Goal: Task Accomplishment & Management: Complete application form

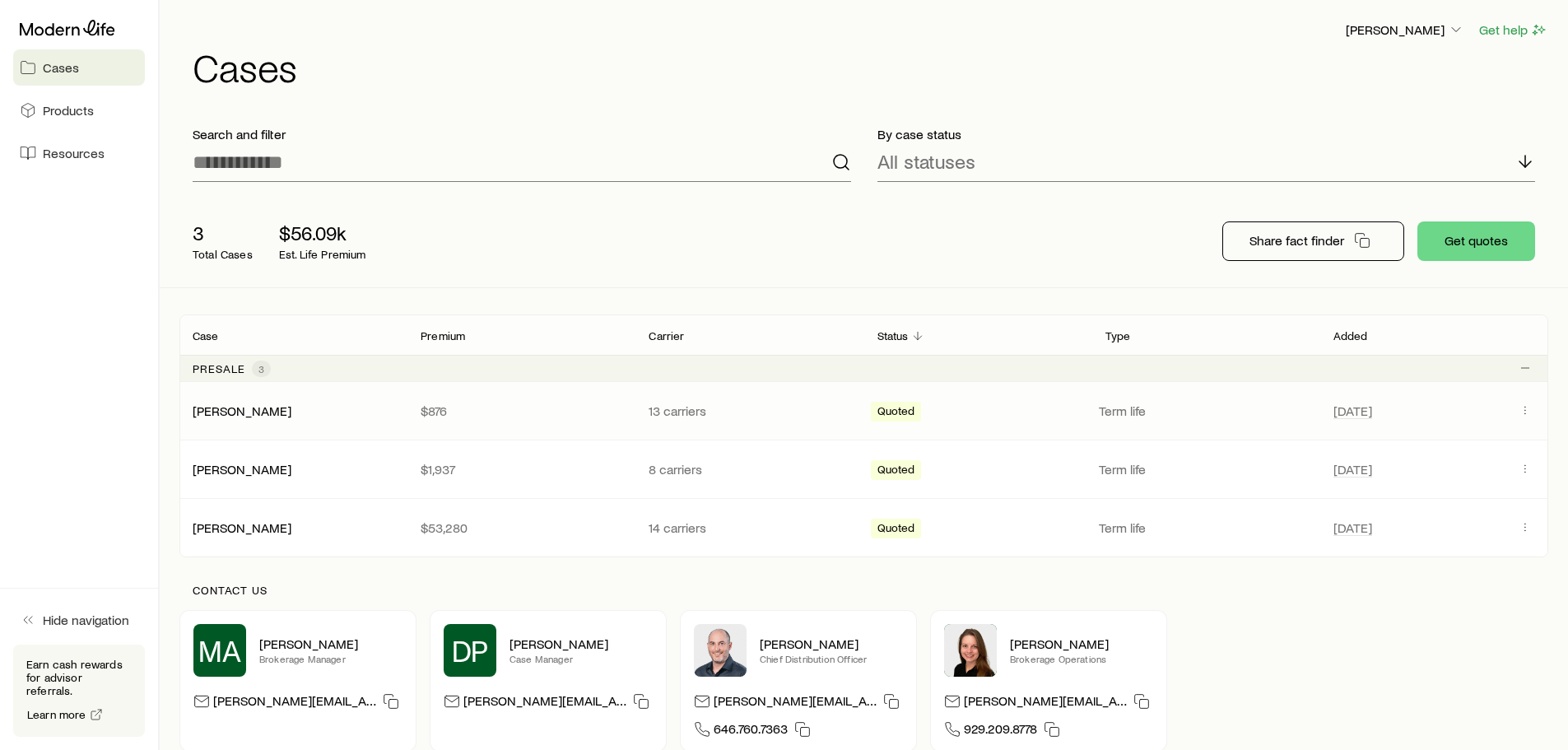
click at [1483, 415] on span "[DATE]" at bounding box center [1422, 410] width 175 height 20
click at [282, 410] on link "[PERSON_NAME]" at bounding box center [243, 409] width 99 height 15
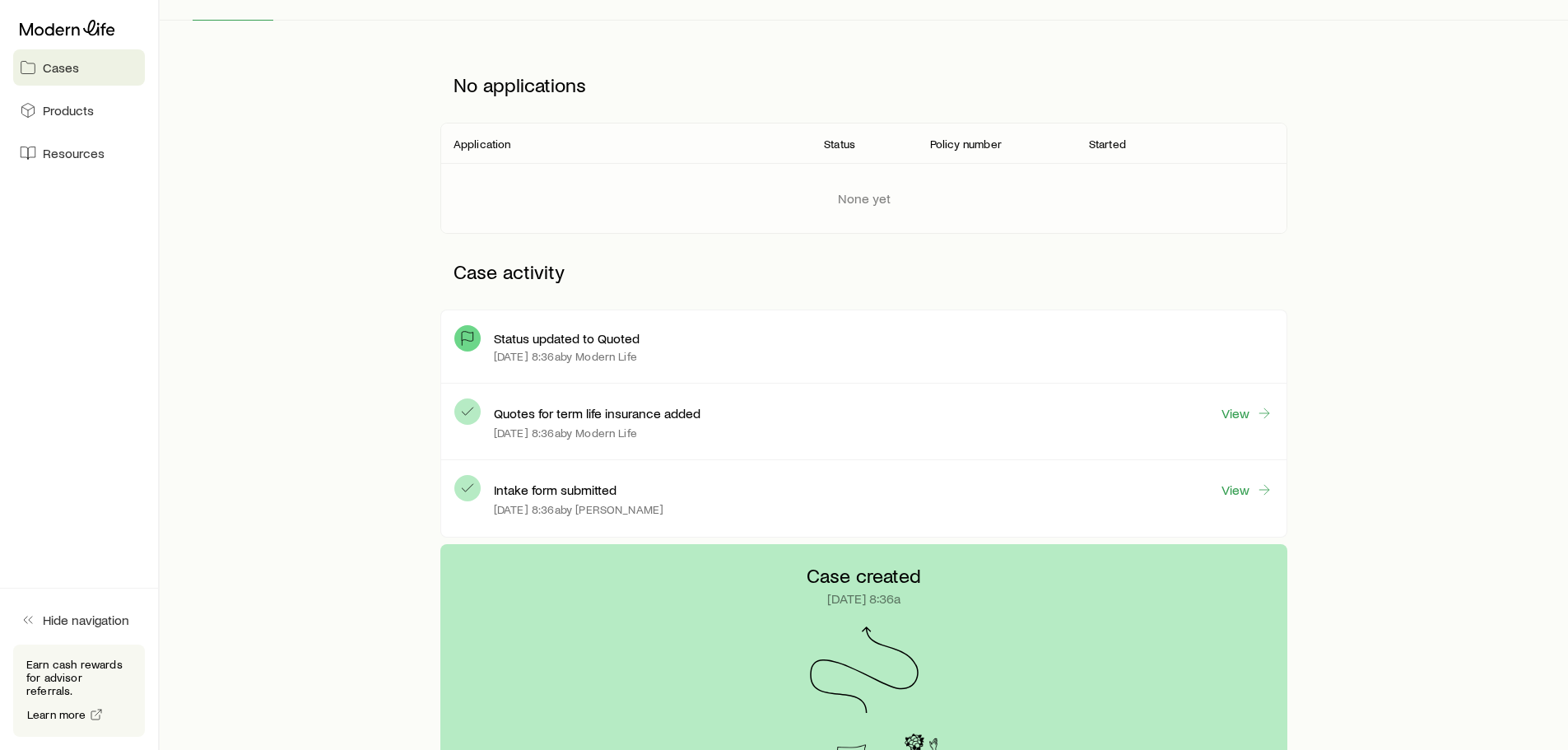
scroll to position [247, 0]
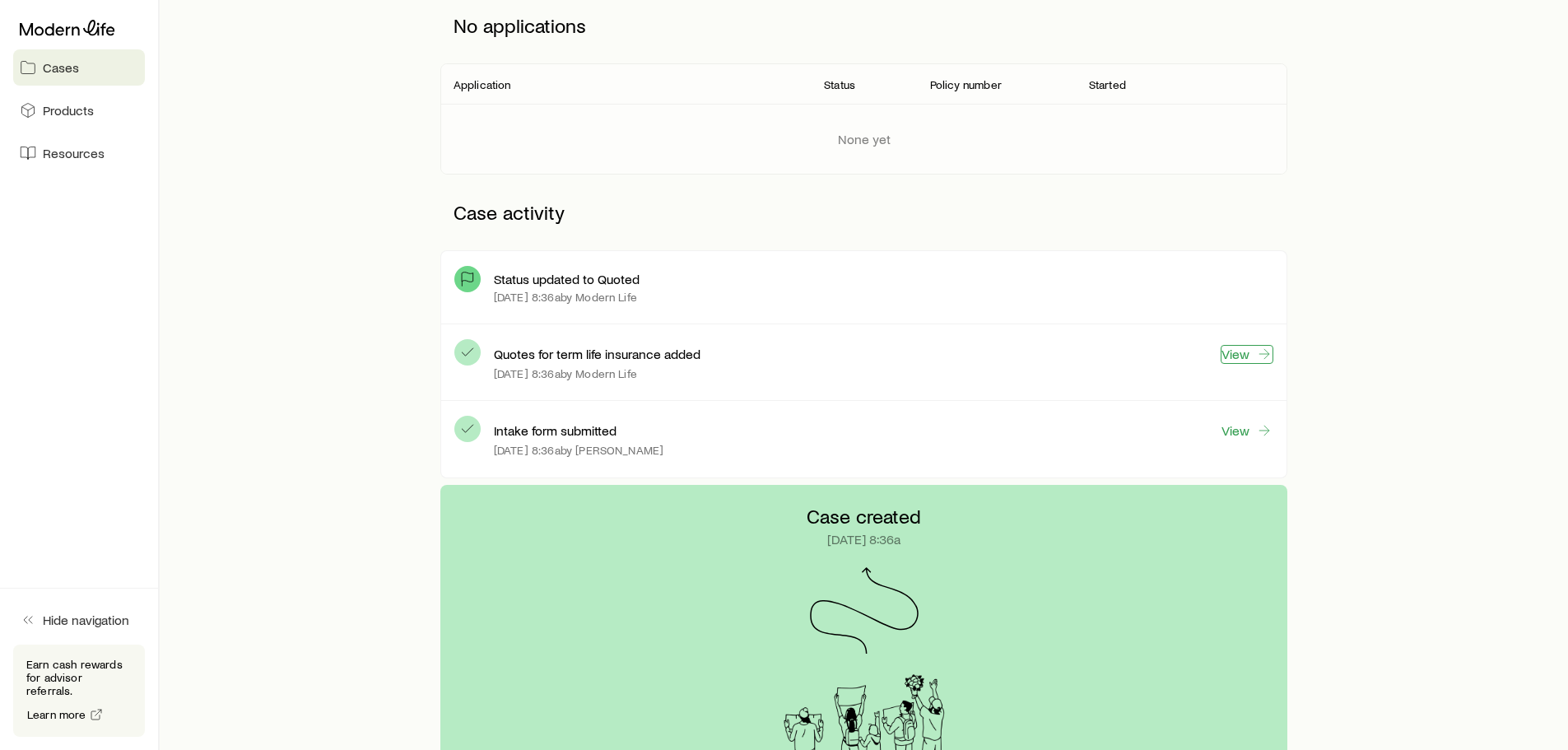
click at [1245, 353] on link "View" at bounding box center [1246, 354] width 52 height 19
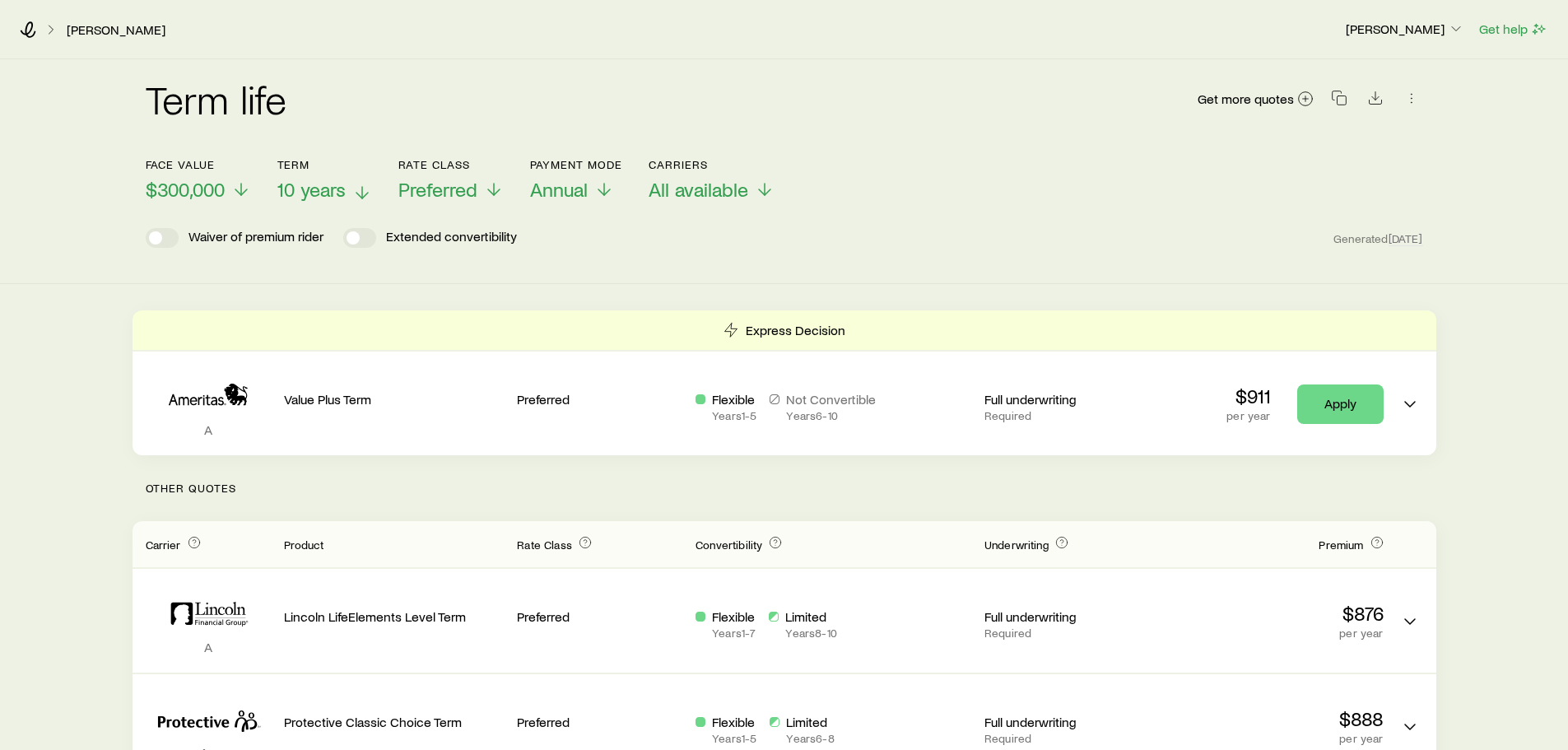
click at [358, 192] on icon at bounding box center [362, 192] width 20 height 20
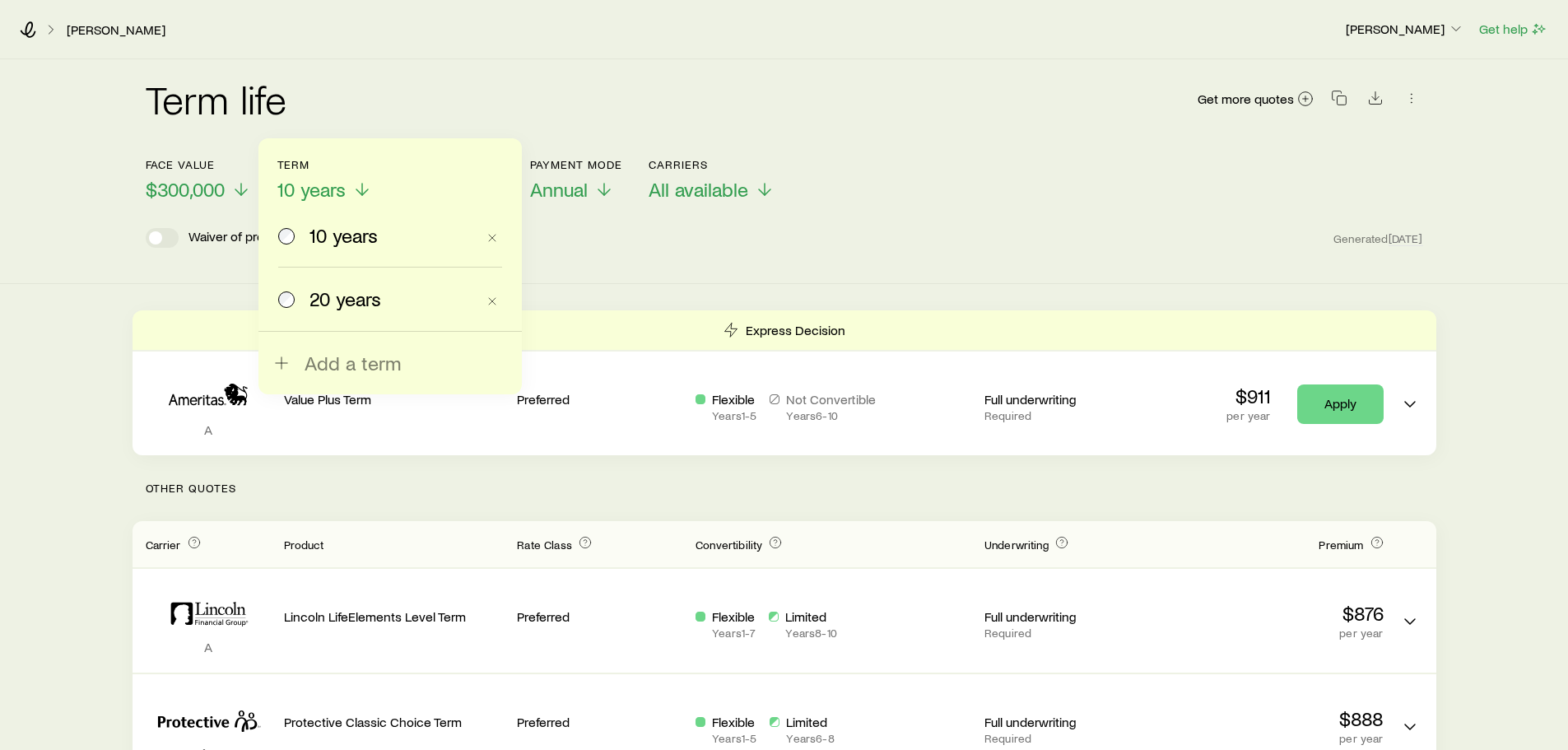
click at [336, 290] on span "20 years" at bounding box center [345, 298] width 71 height 23
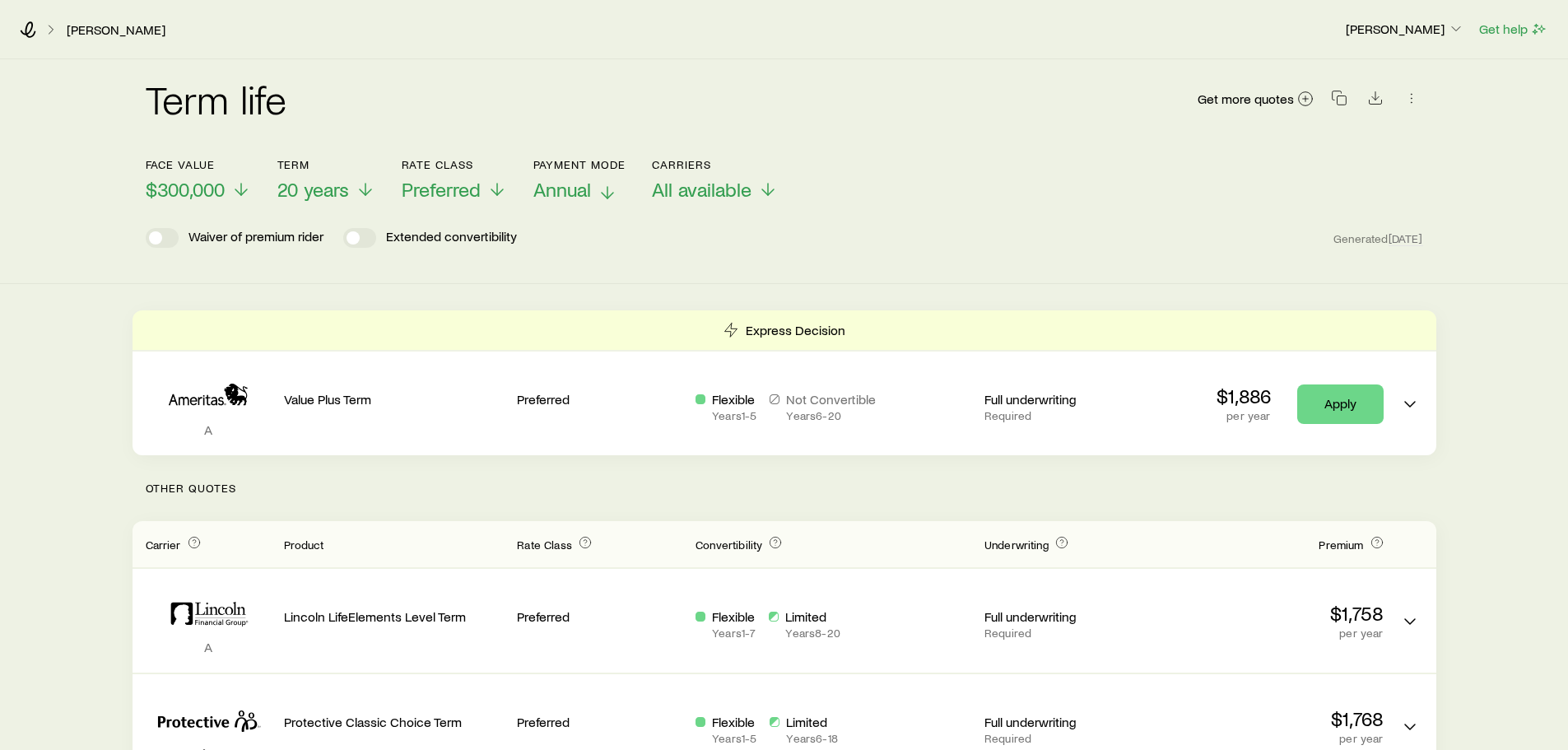
click at [608, 191] on icon at bounding box center [607, 192] width 20 height 20
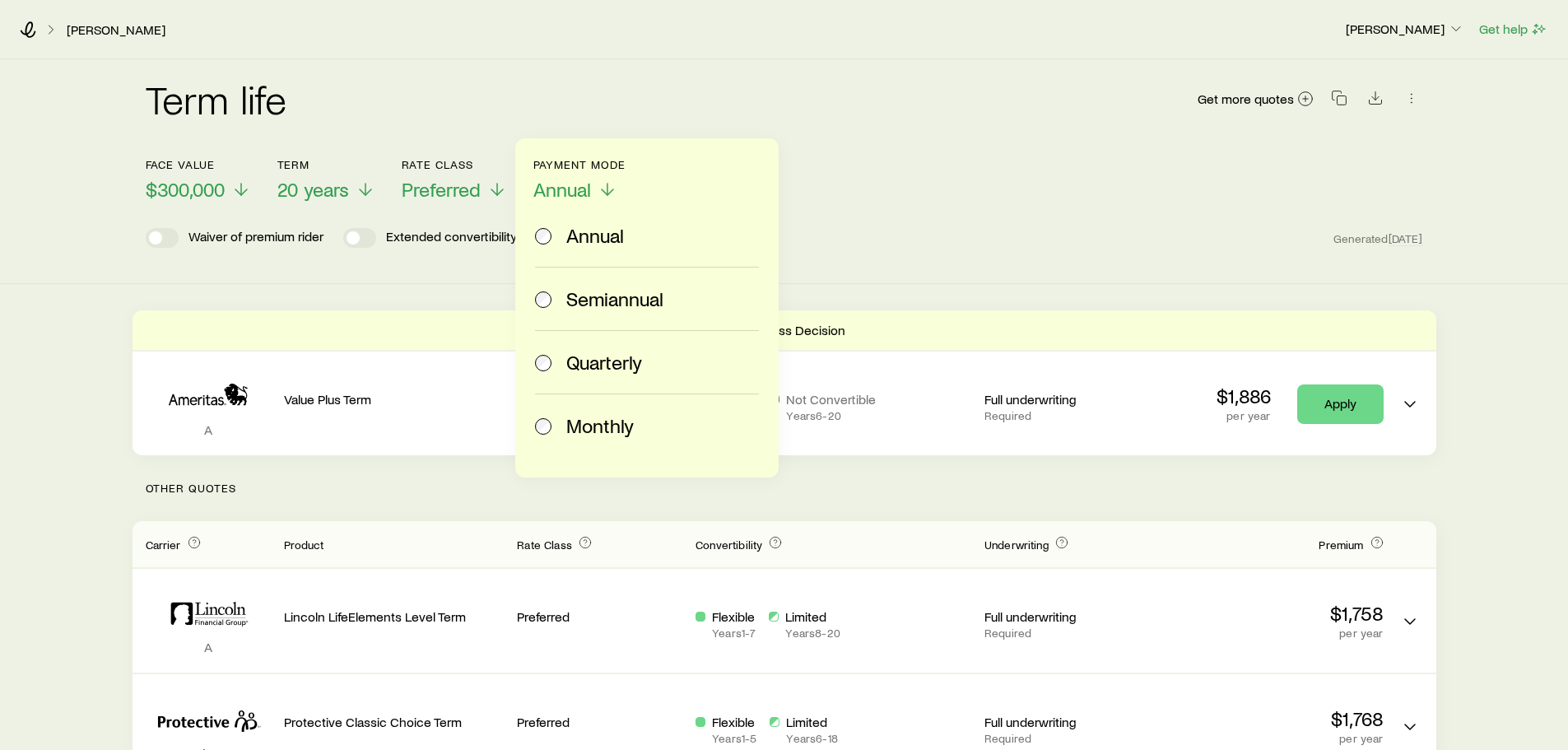
click at [596, 429] on span "Monthly" at bounding box center [600, 425] width 67 height 23
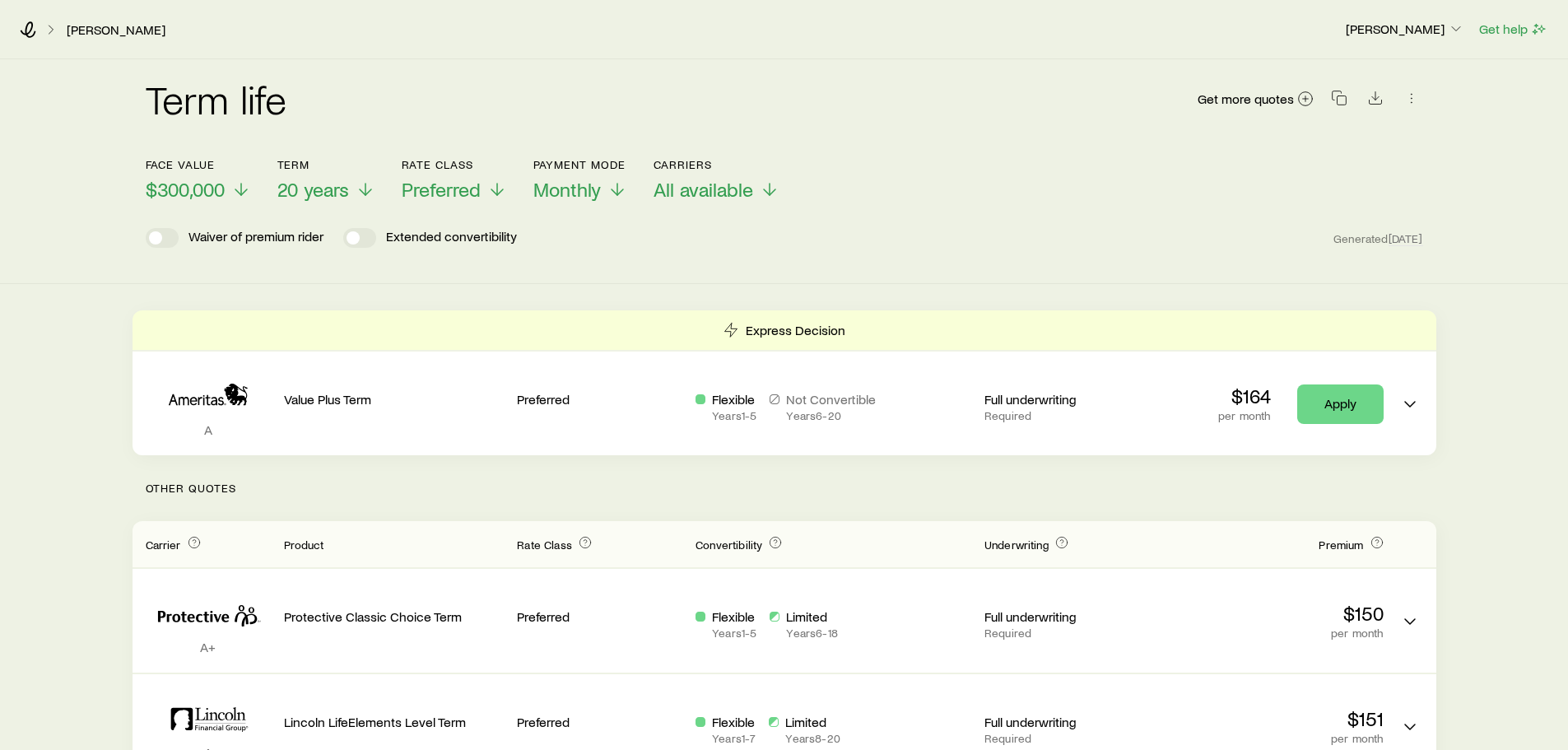
click at [52, 29] on icon at bounding box center [51, 29] width 16 height 16
click at [81, 29] on link "[PERSON_NAME]" at bounding box center [116, 30] width 101 height 15
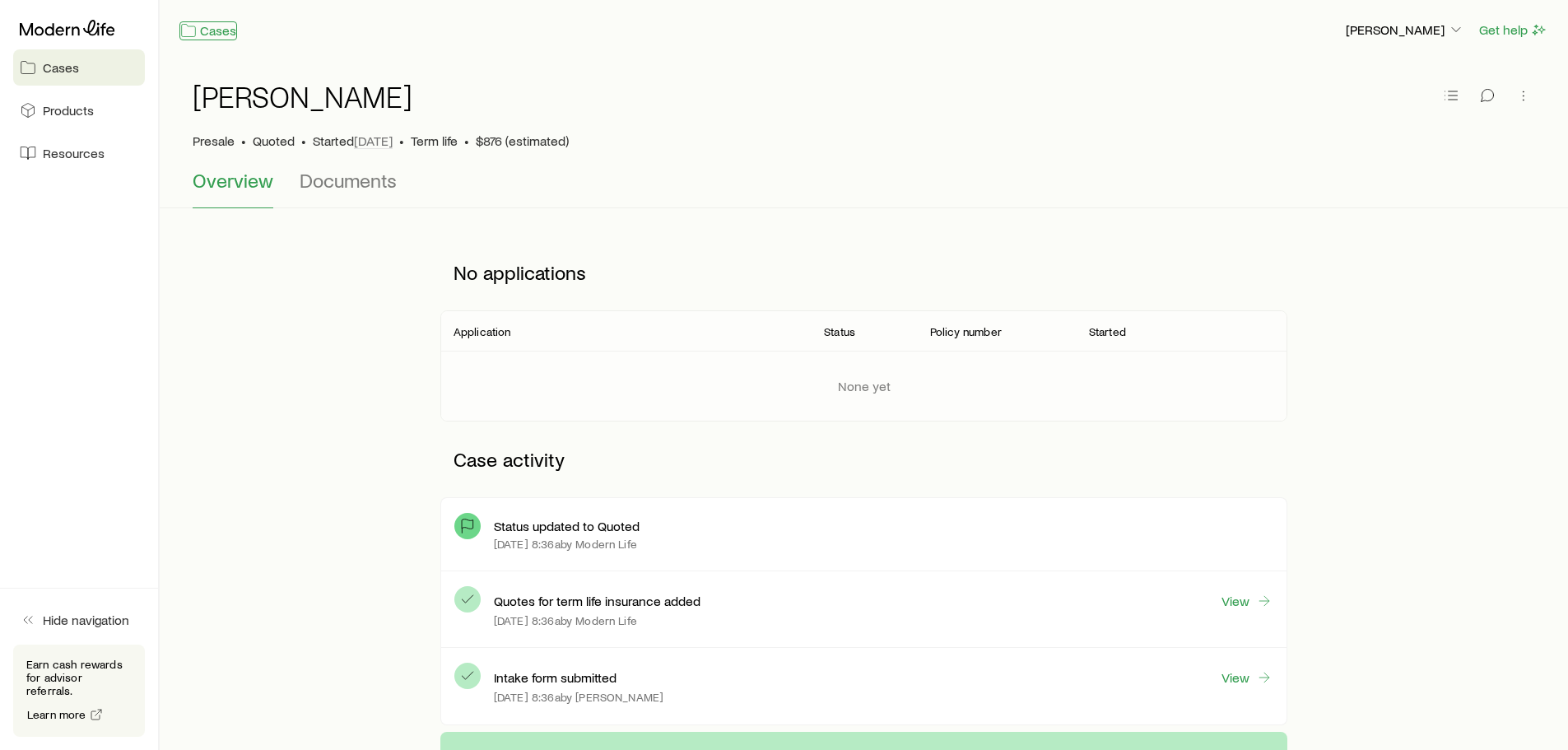
click at [220, 31] on link "Cases" at bounding box center [208, 31] width 58 height 19
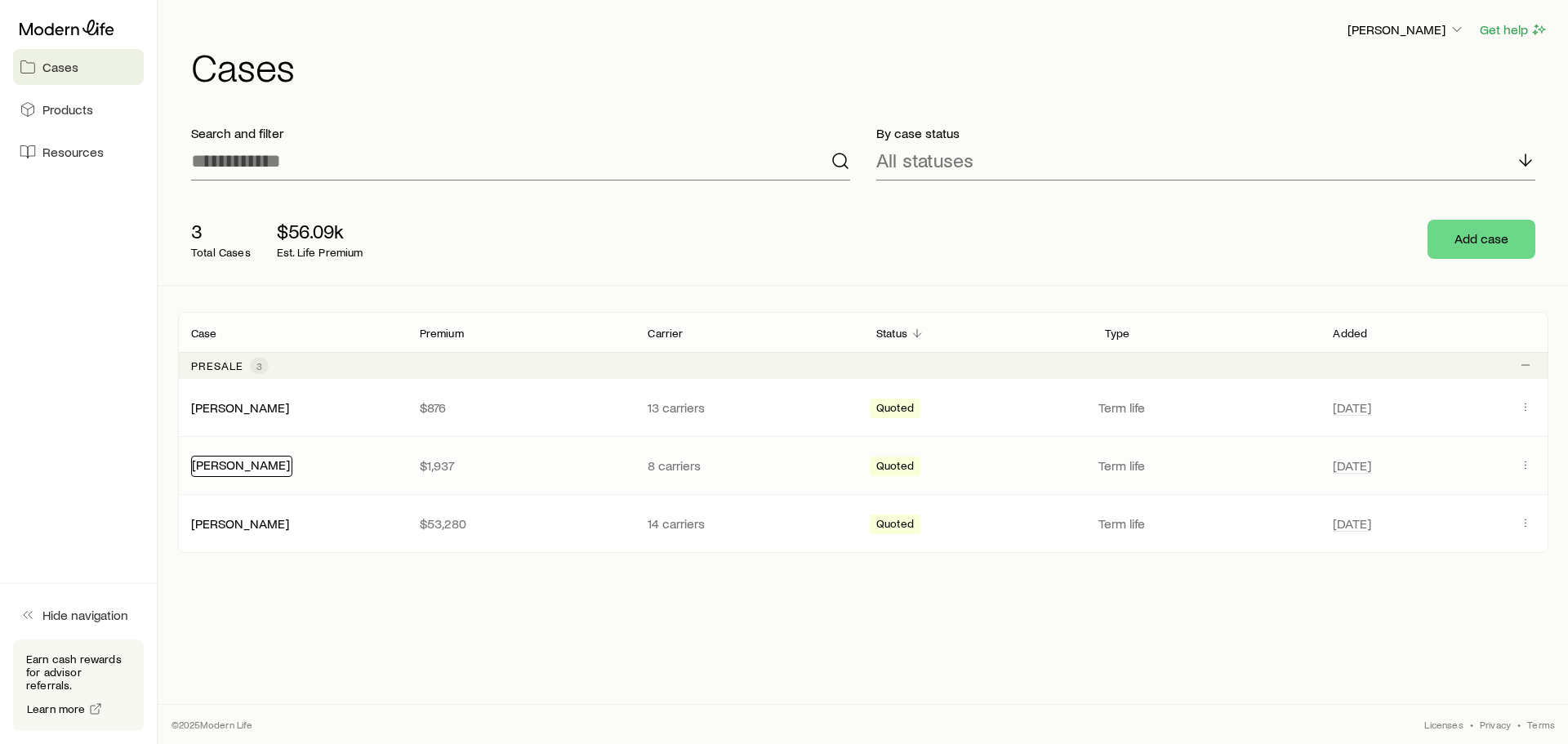
click at [244, 467] on link "[PERSON_NAME]" at bounding box center [241, 464] width 98 height 15
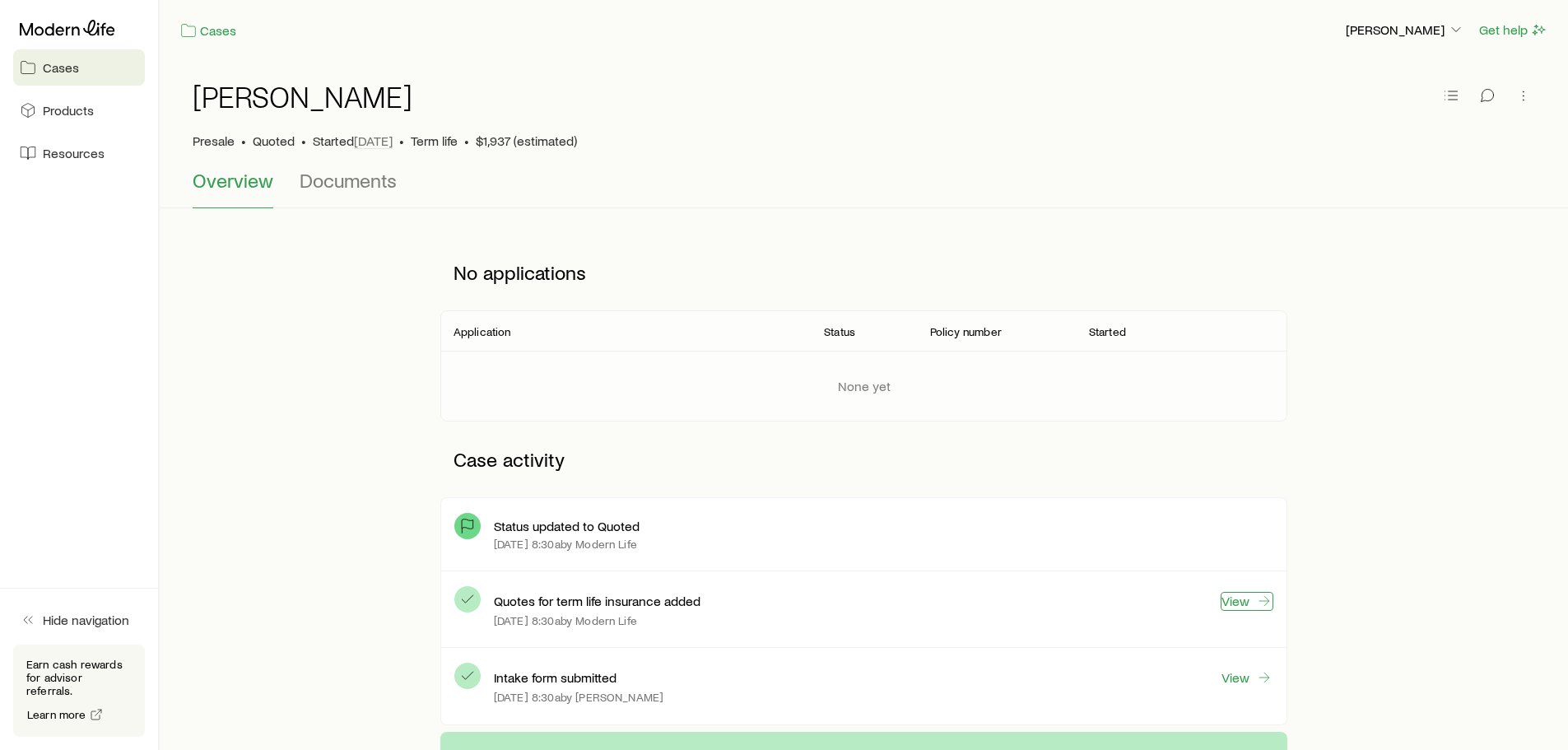
click at [1237, 600] on link "View" at bounding box center [1246, 601] width 52 height 19
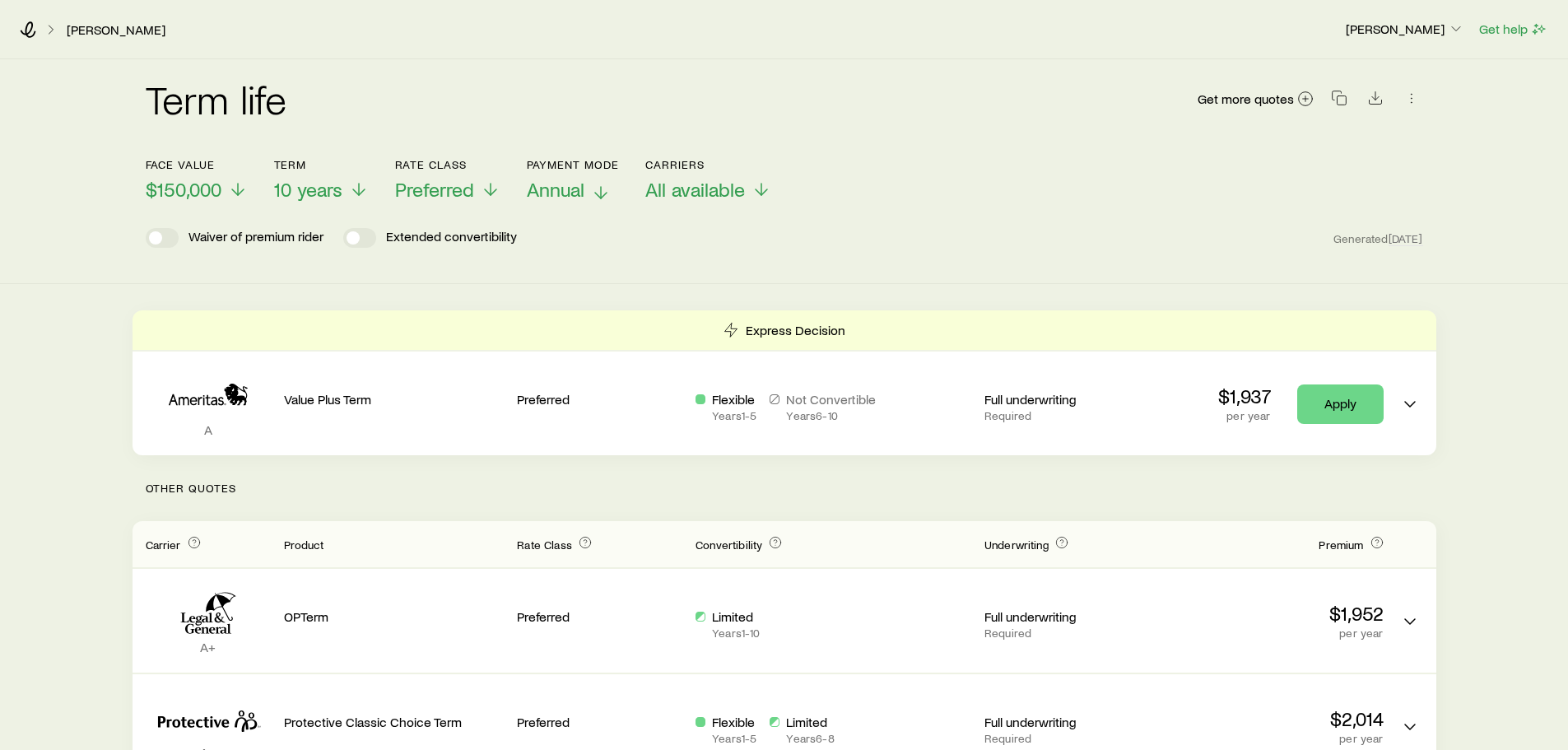
click at [584, 192] on span "Annual" at bounding box center [556, 189] width 58 height 23
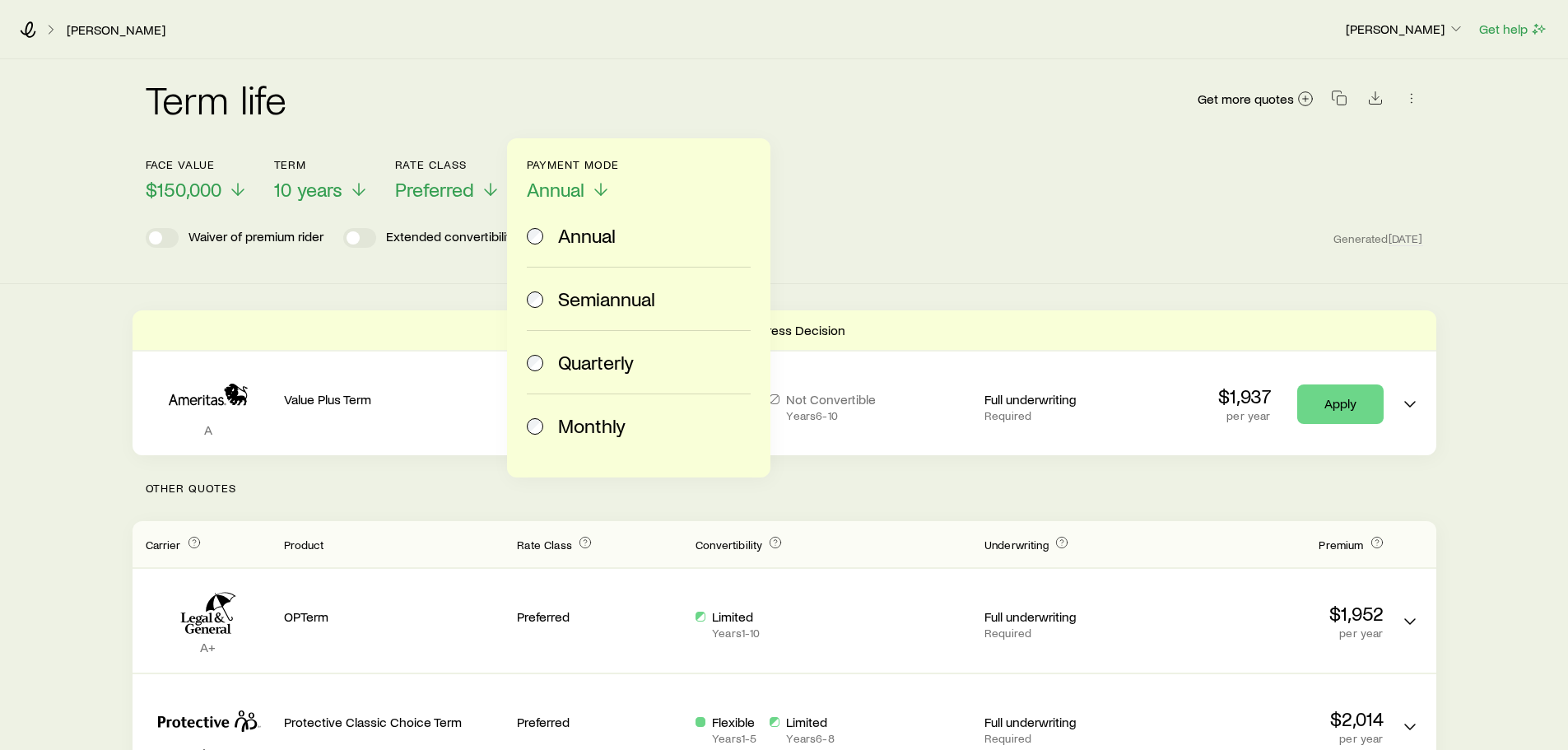
click at [584, 430] on span "Monthly" at bounding box center [592, 425] width 67 height 23
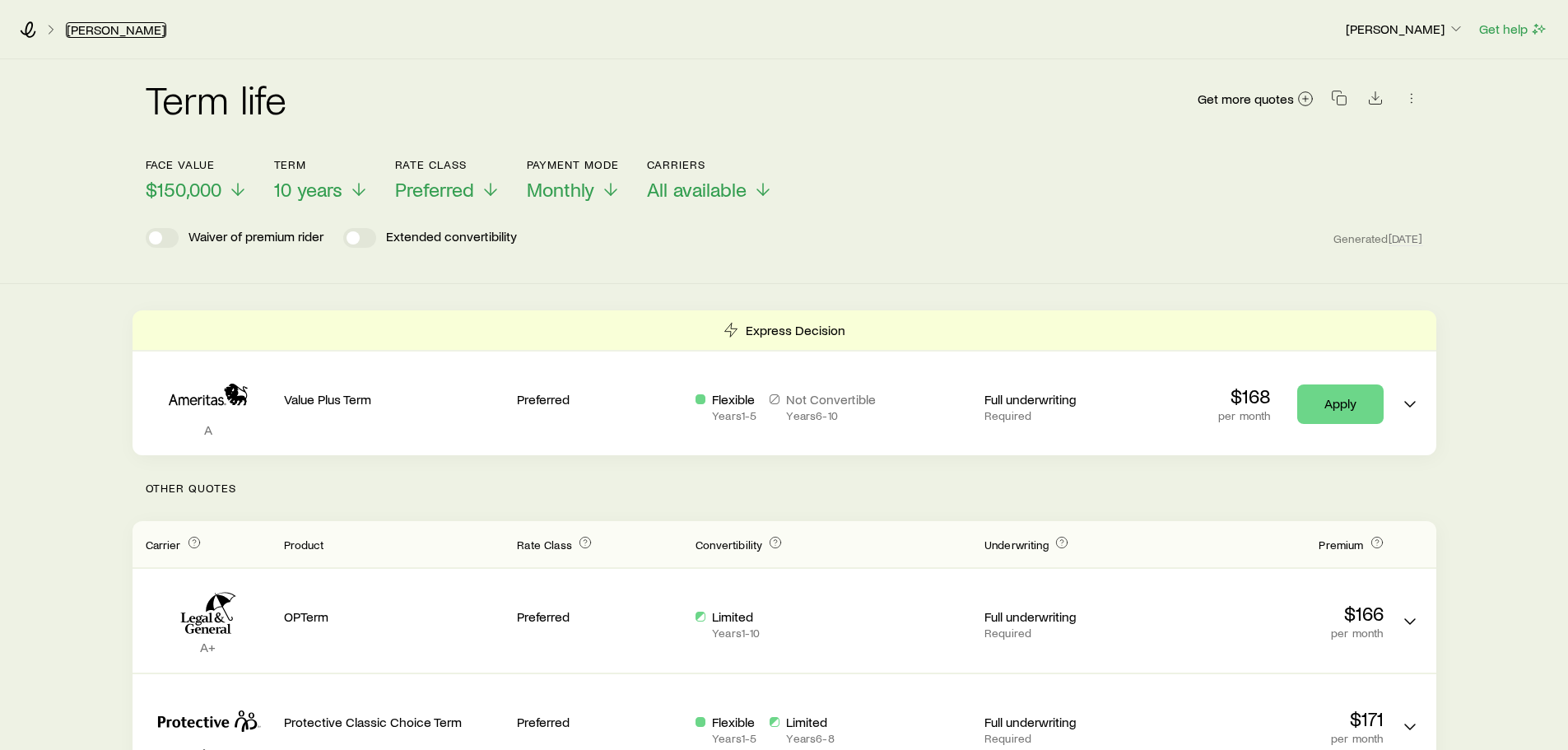
click at [78, 29] on link "[PERSON_NAME]" at bounding box center [116, 30] width 101 height 15
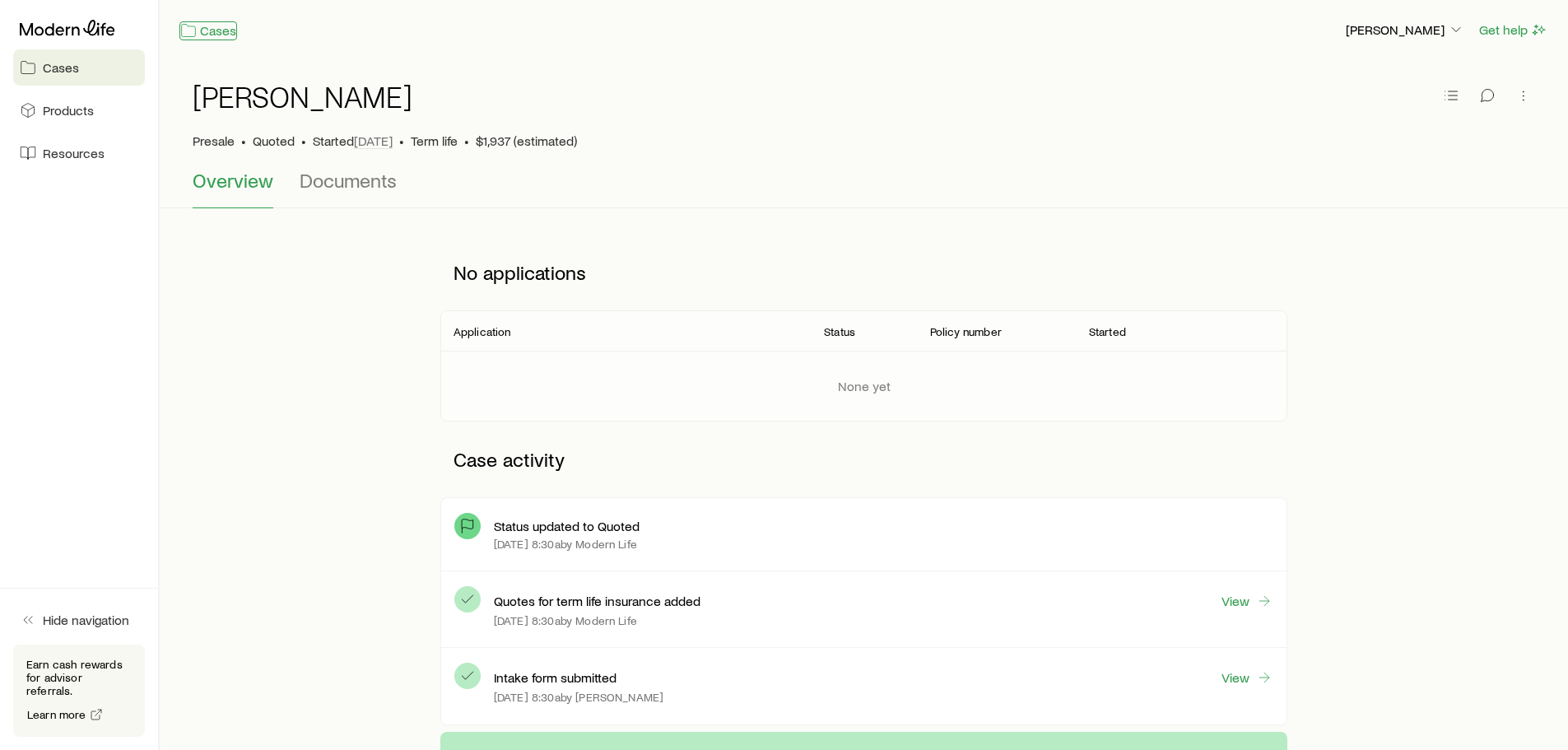
click at [221, 33] on link "Cases" at bounding box center [208, 31] width 58 height 19
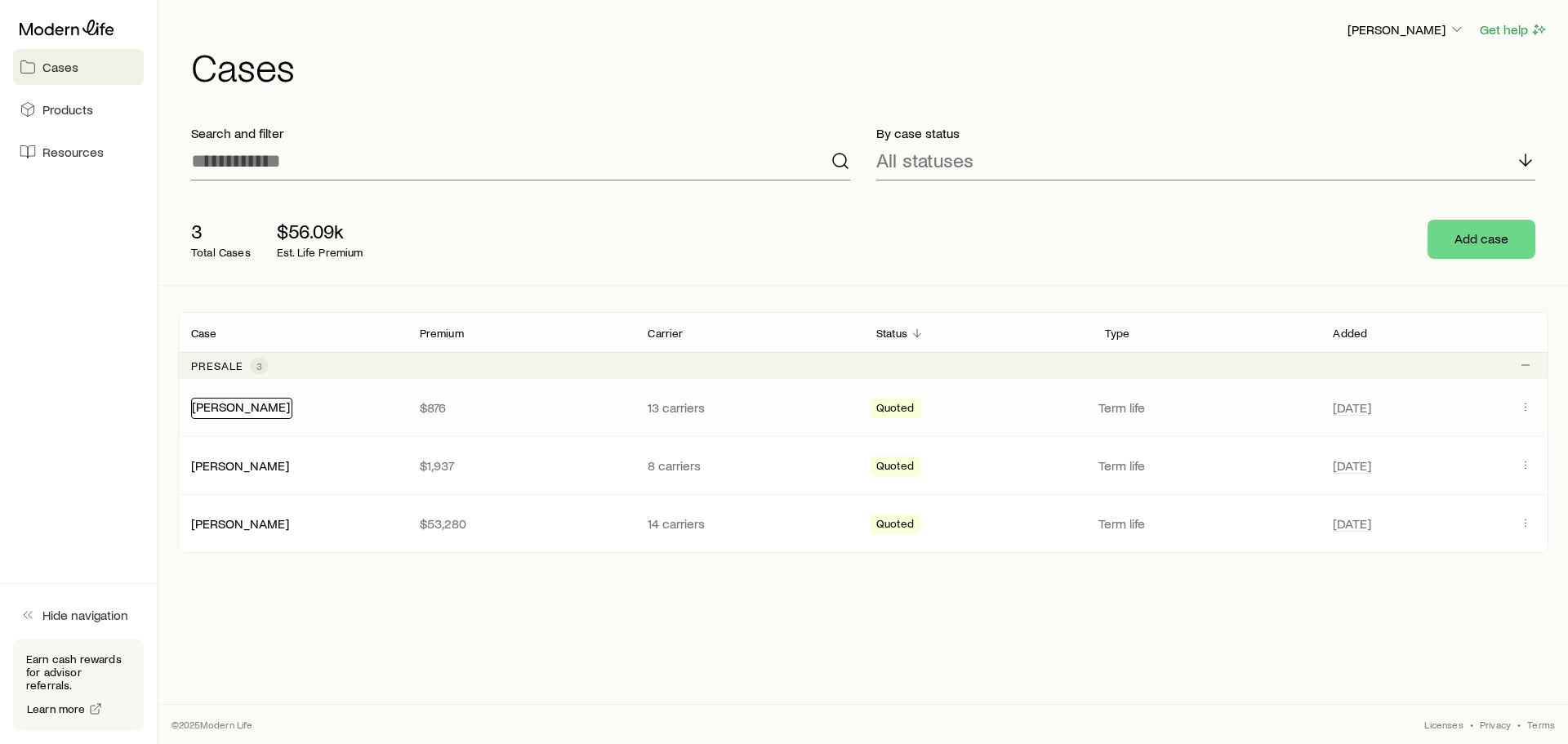
click at [246, 407] on link "[PERSON_NAME]" at bounding box center [241, 406] width 98 height 15
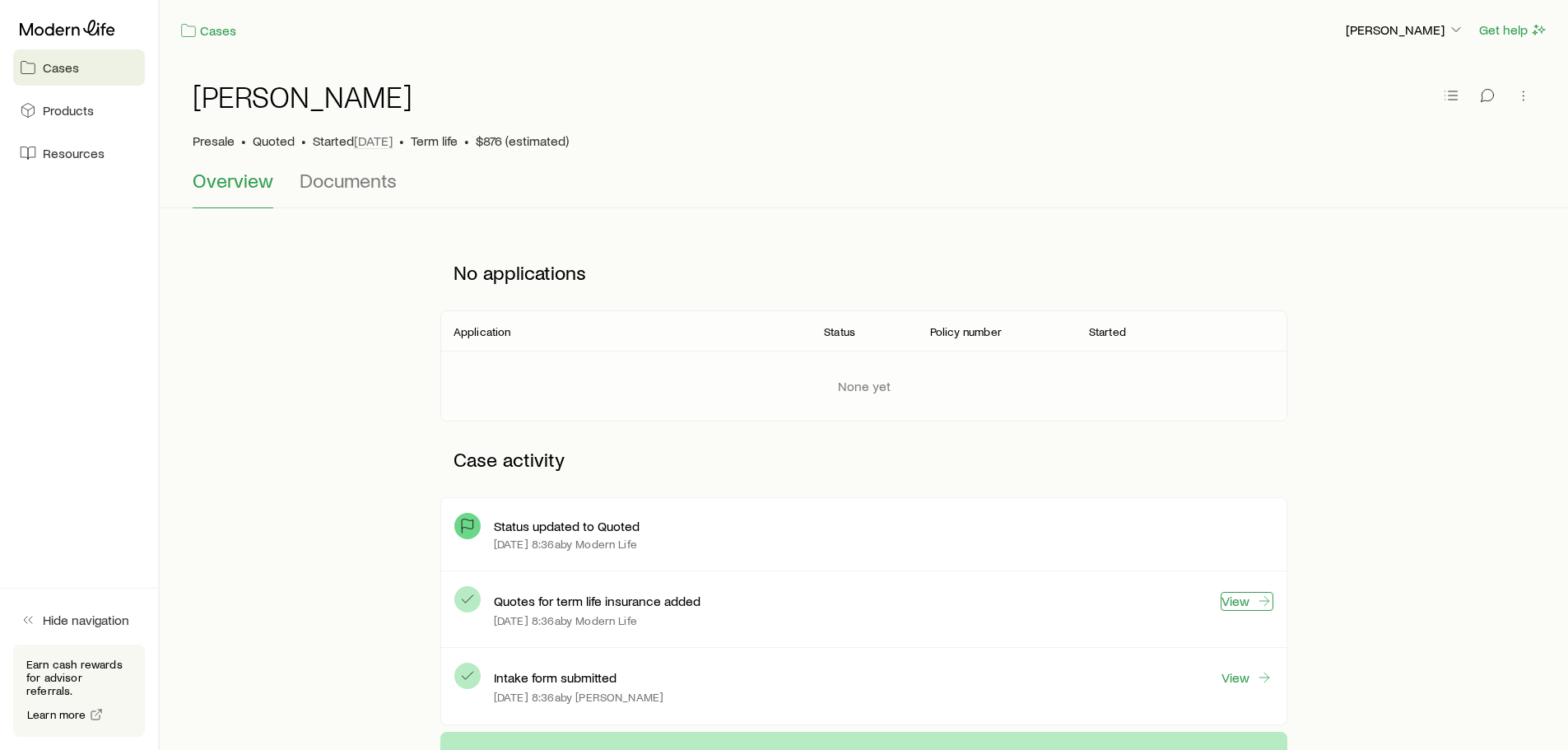
click at [1233, 602] on link "View" at bounding box center [1246, 601] width 52 height 19
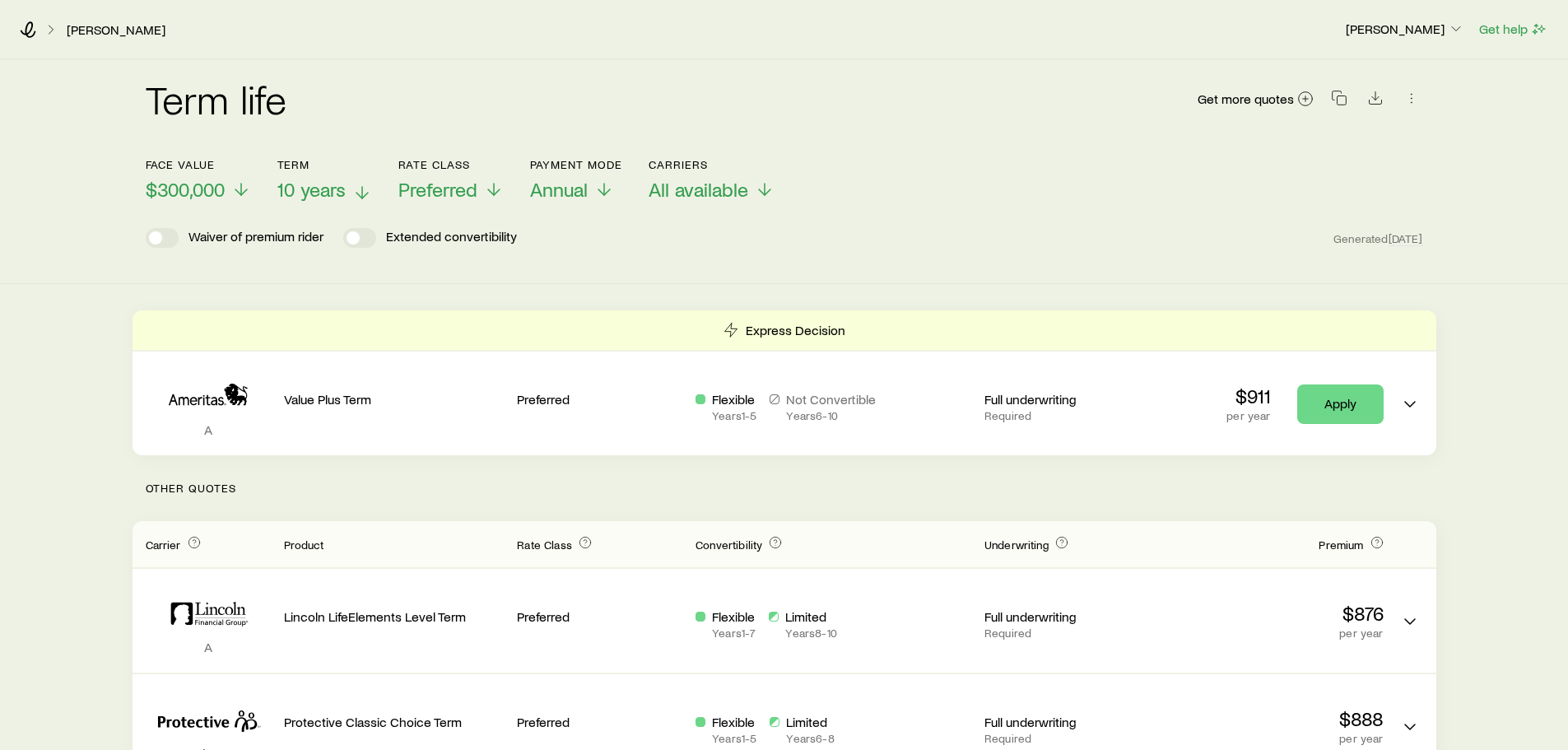
click at [354, 193] on icon at bounding box center [362, 192] width 20 height 20
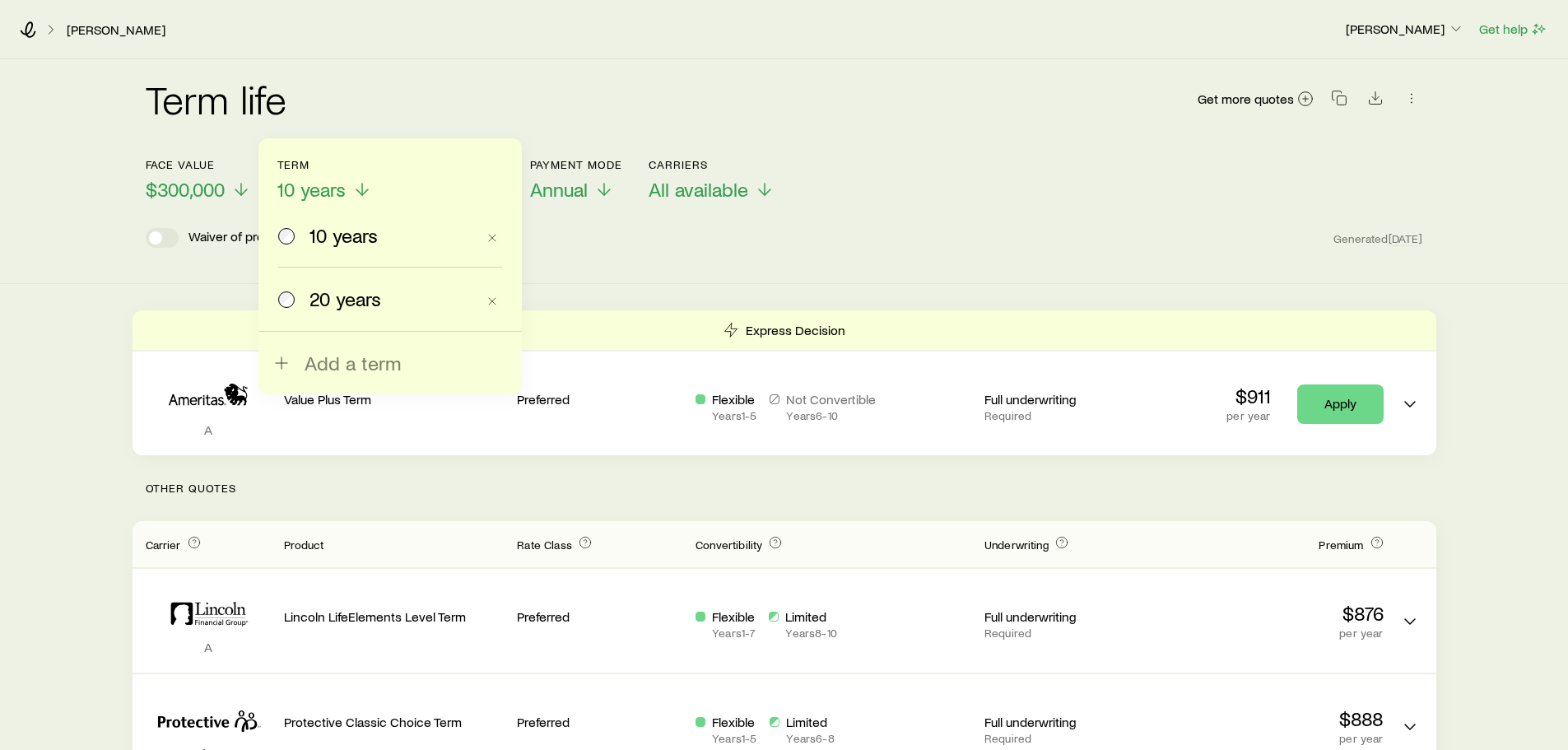
click at [330, 305] on span "20 years" at bounding box center [345, 298] width 71 height 23
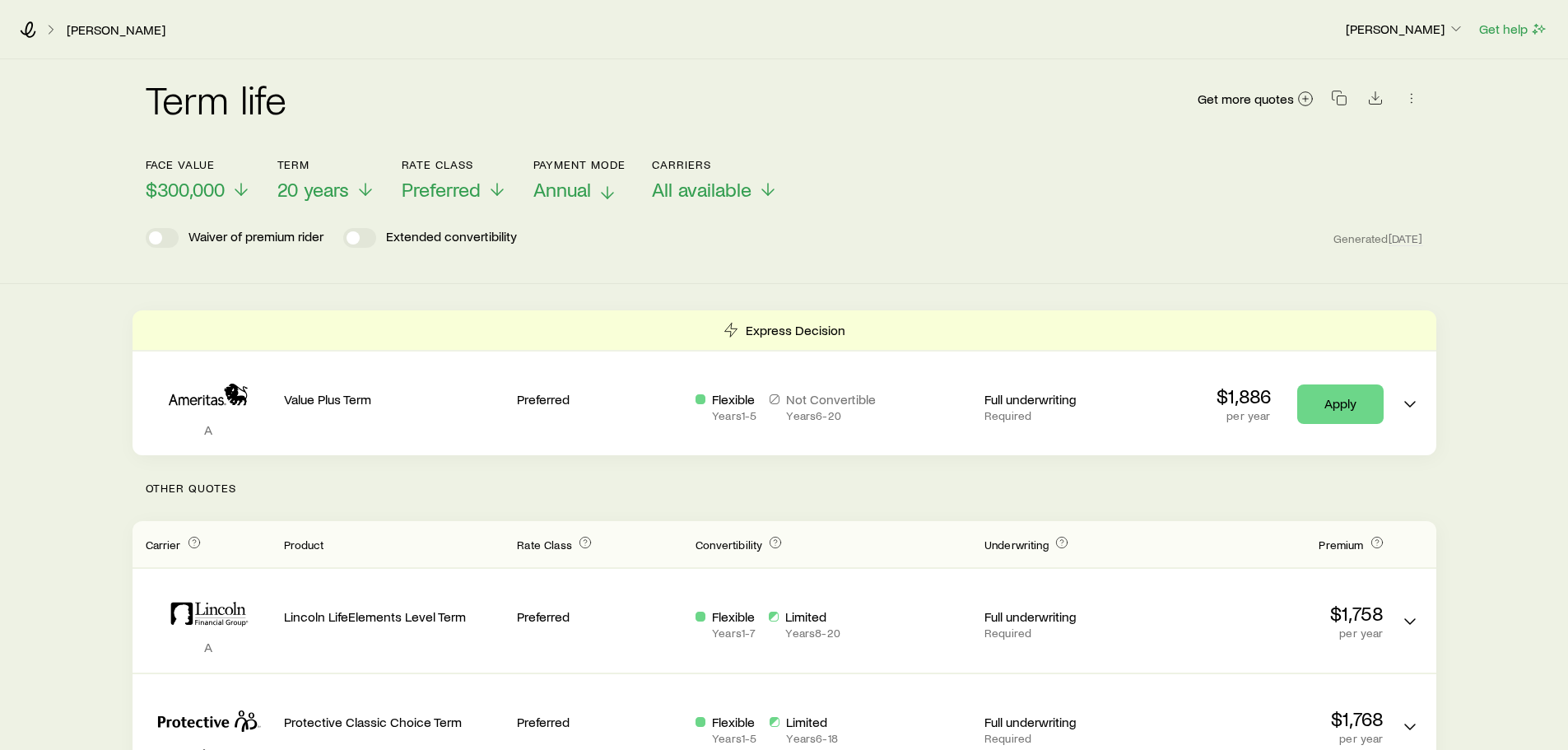
click at [598, 196] on p "Annual" at bounding box center [580, 189] width 93 height 23
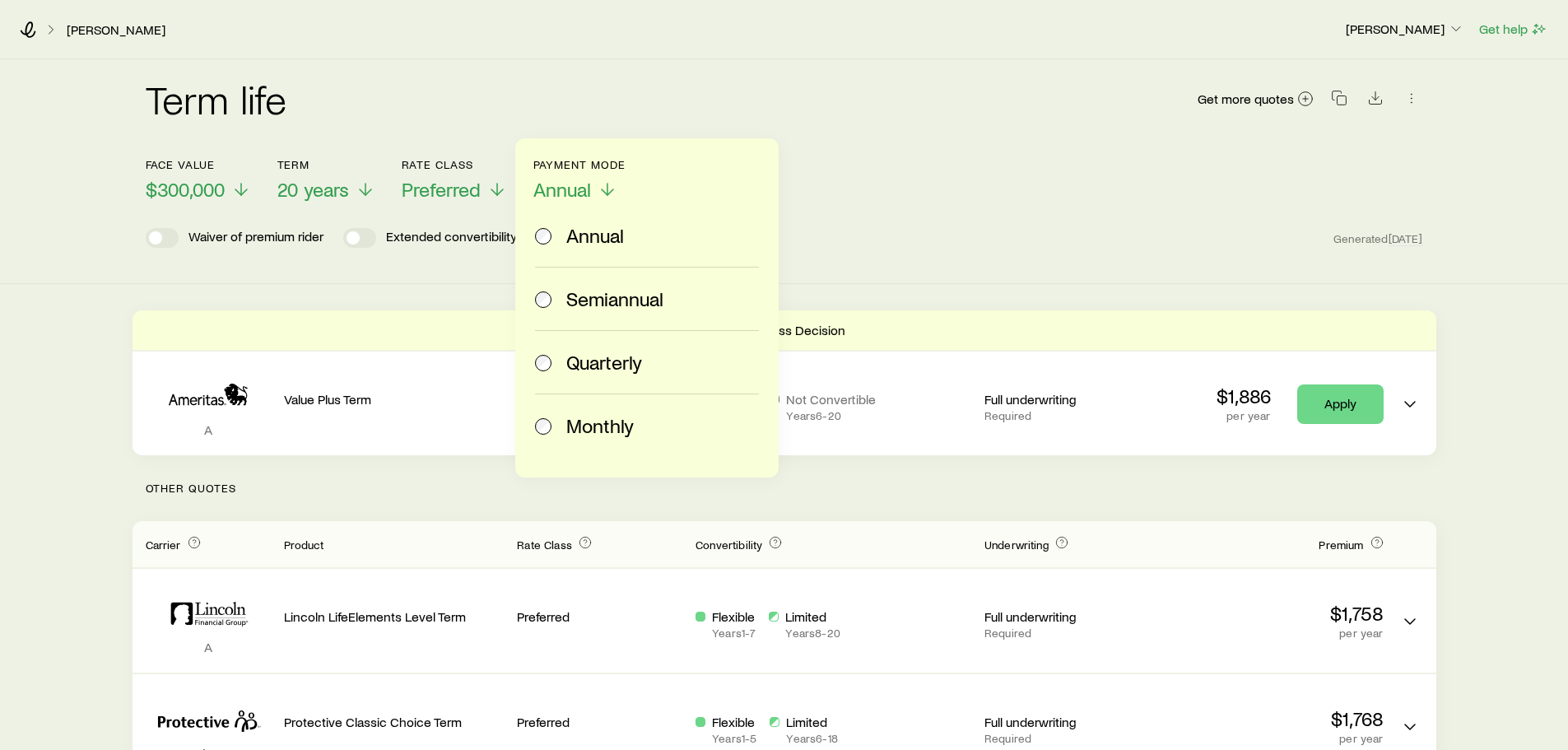
click at [587, 432] on span "Monthly" at bounding box center [600, 425] width 67 height 23
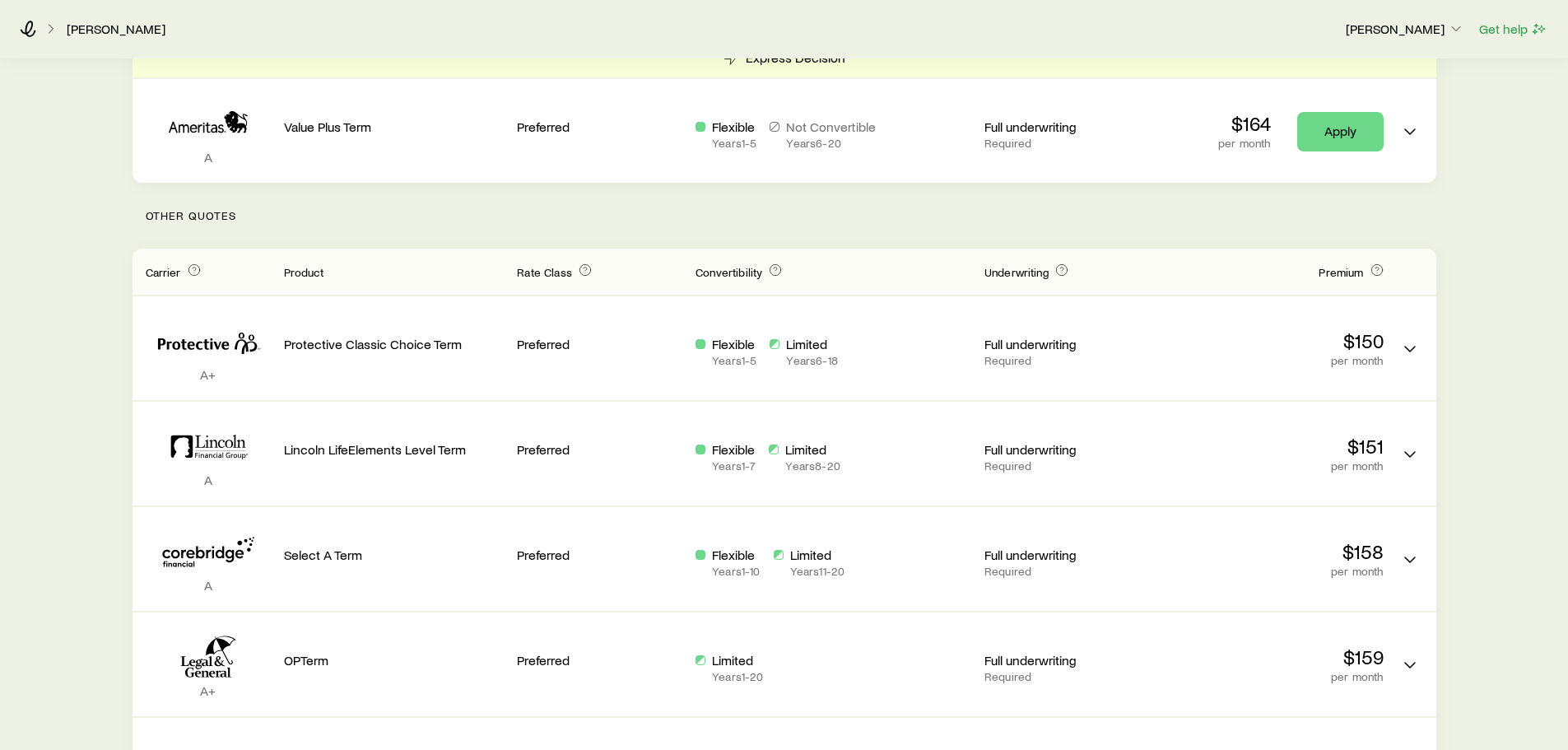
scroll to position [247, 0]
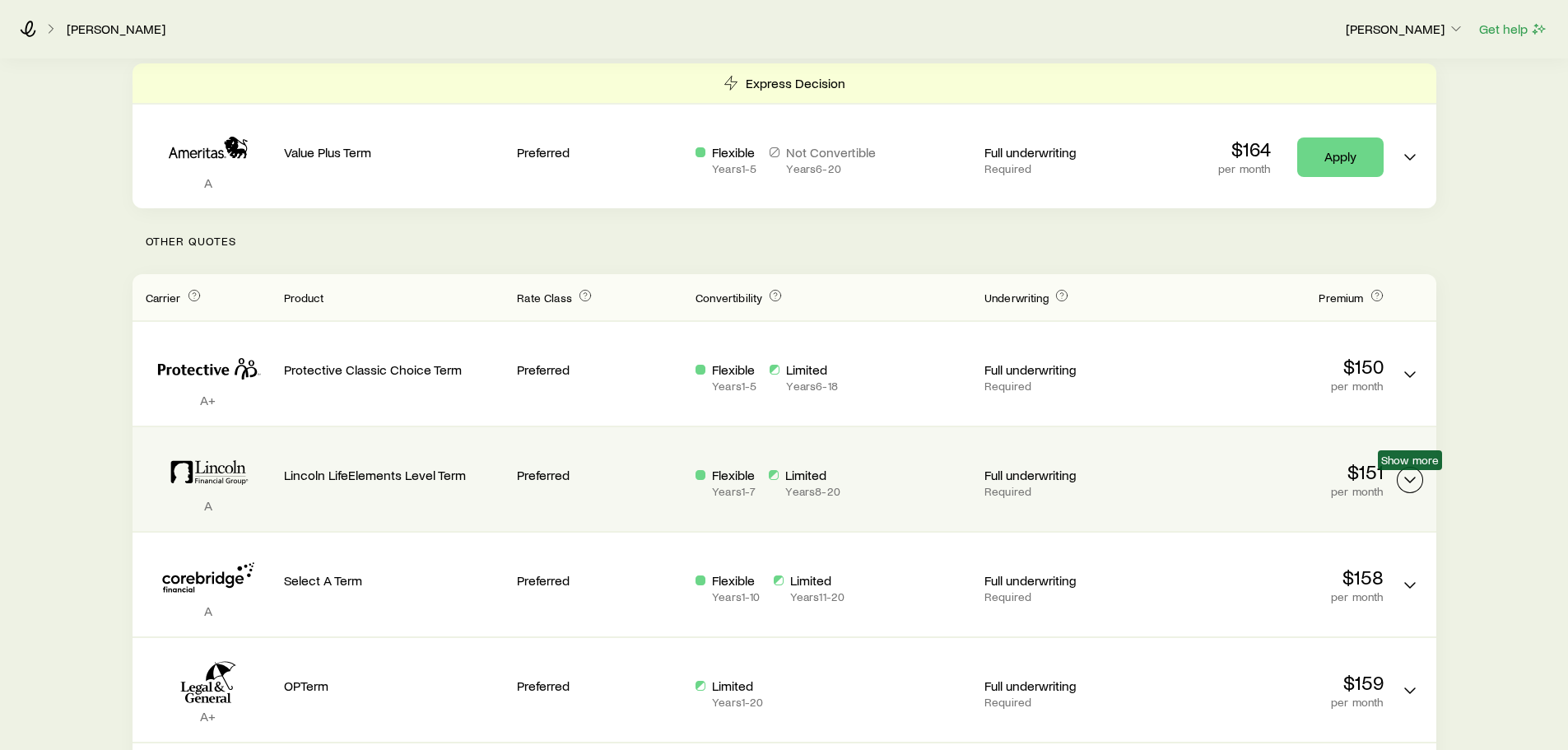
click at [1410, 481] on icon "Term quotes" at bounding box center [1410, 480] width 20 height 20
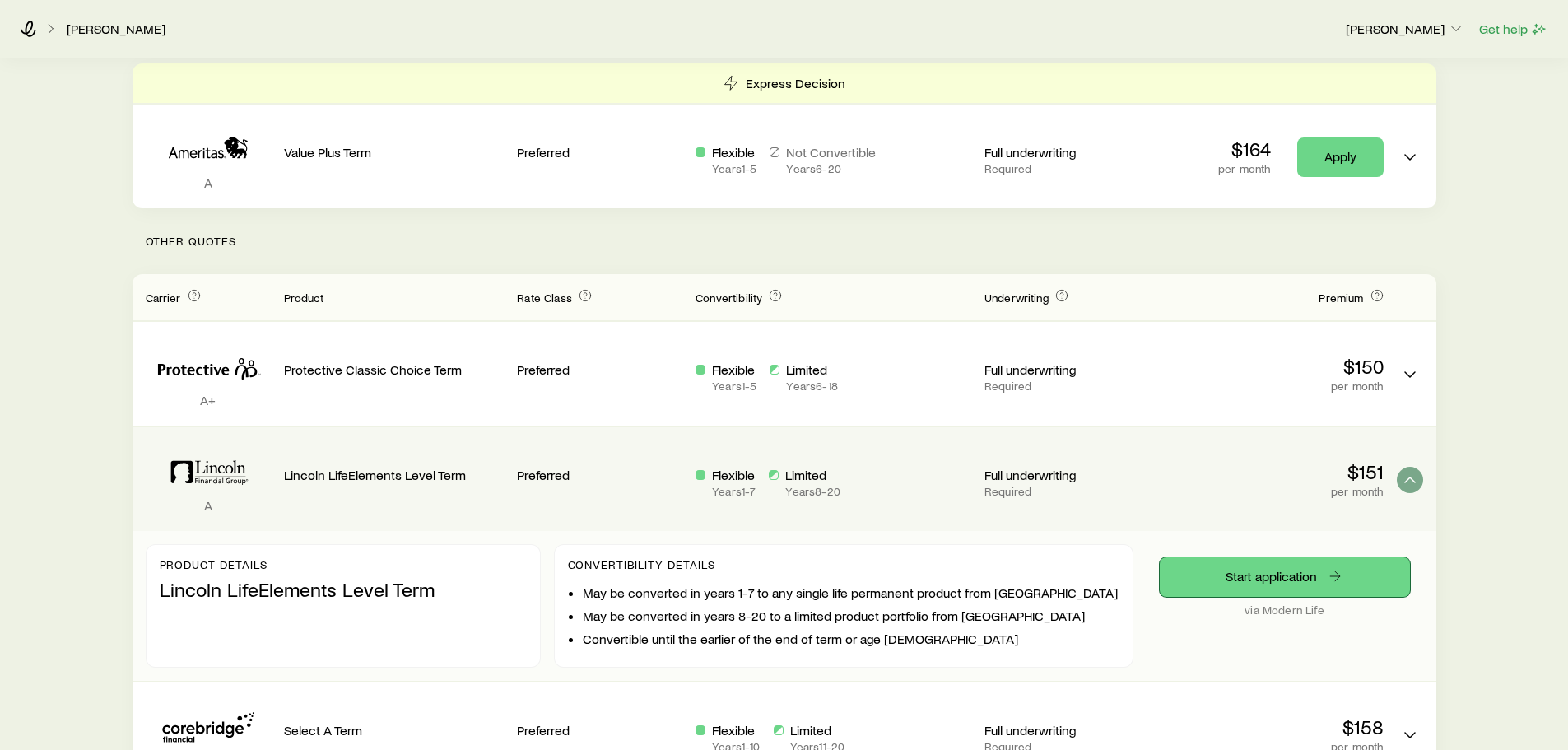
click at [1307, 579] on link "Start application" at bounding box center [1285, 577] width 250 height 40
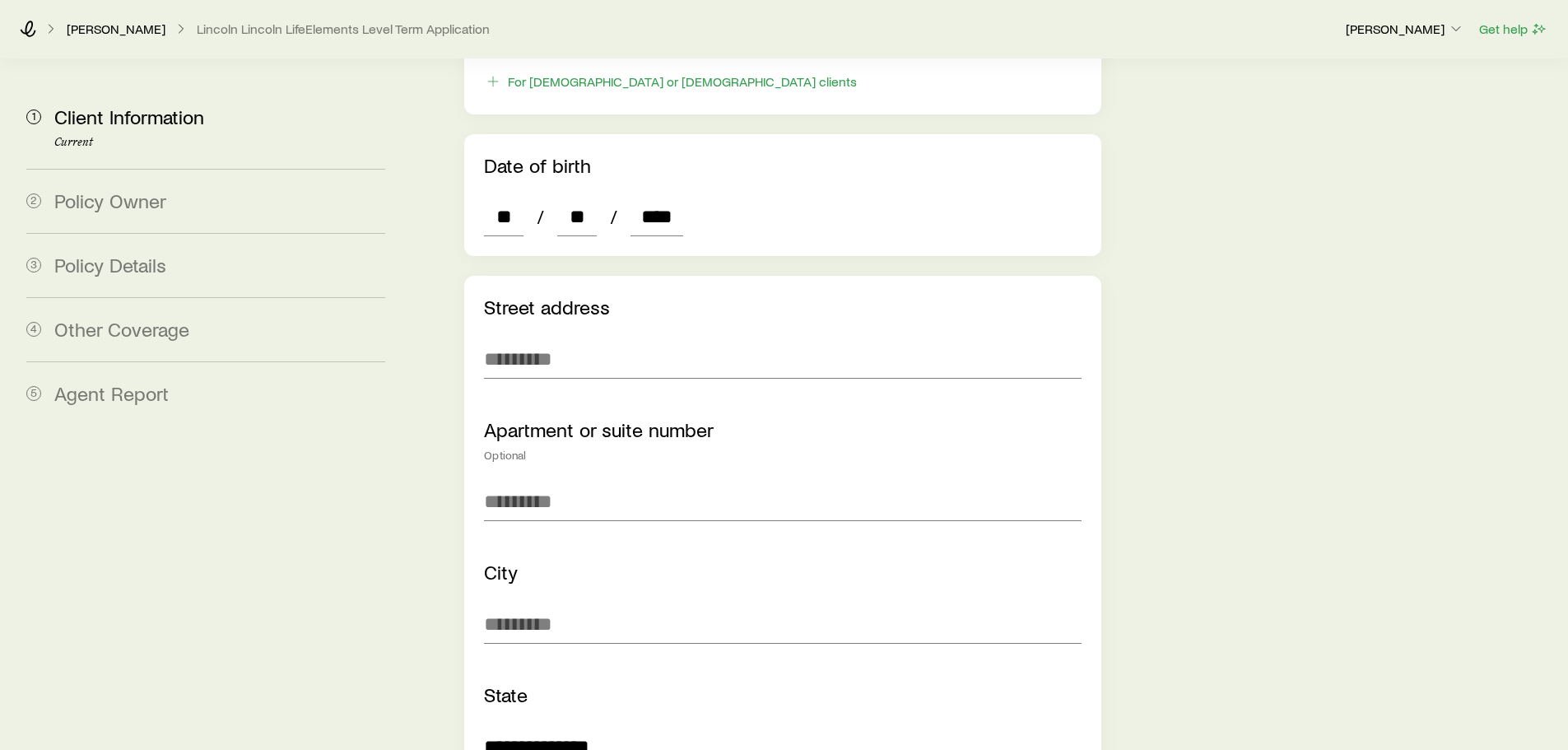
scroll to position [906, 0]
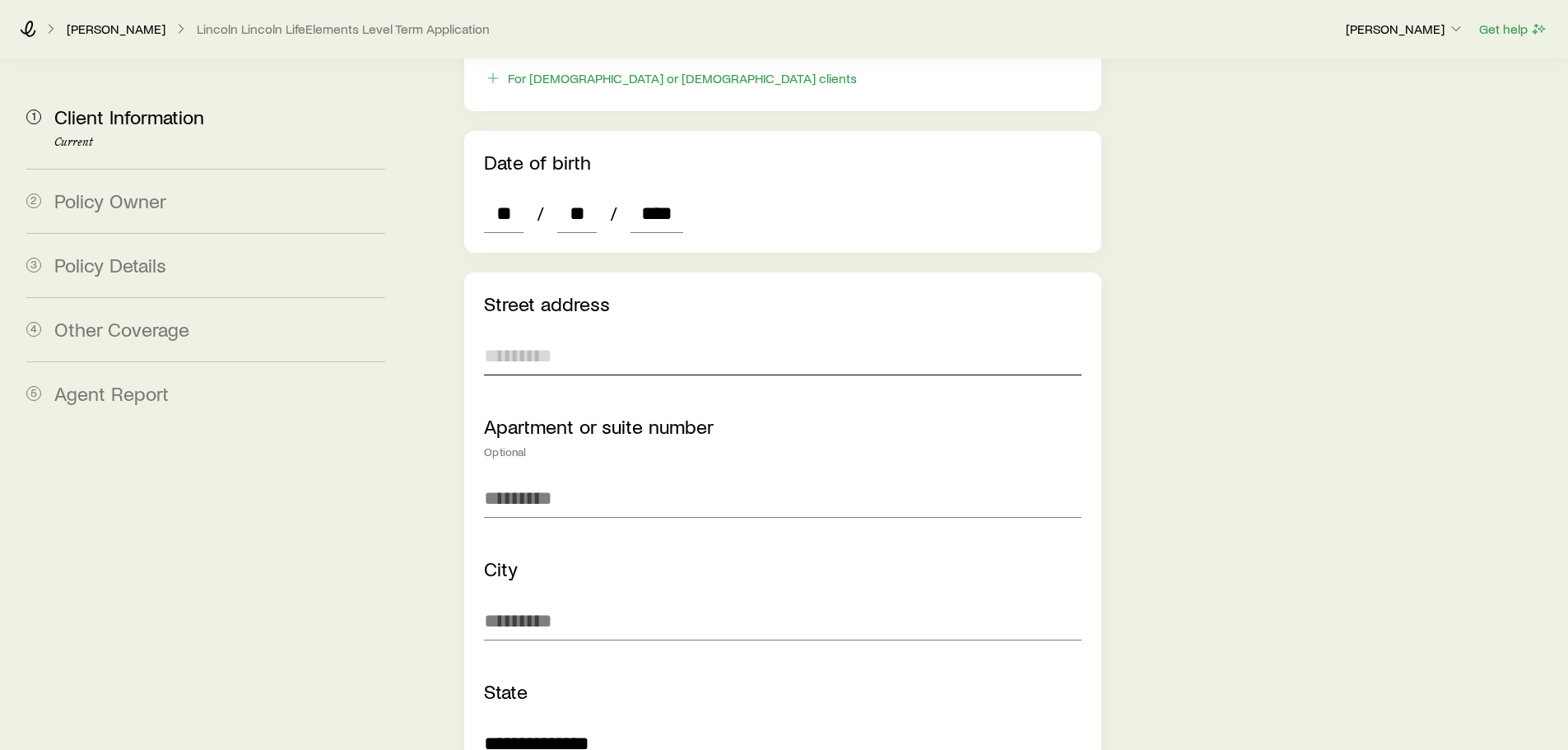
click at [599, 336] on input "text" at bounding box center [783, 356] width 597 height 40
click at [575, 336] on input "*****" at bounding box center [783, 356] width 597 height 40
type input "**********"
type input "********"
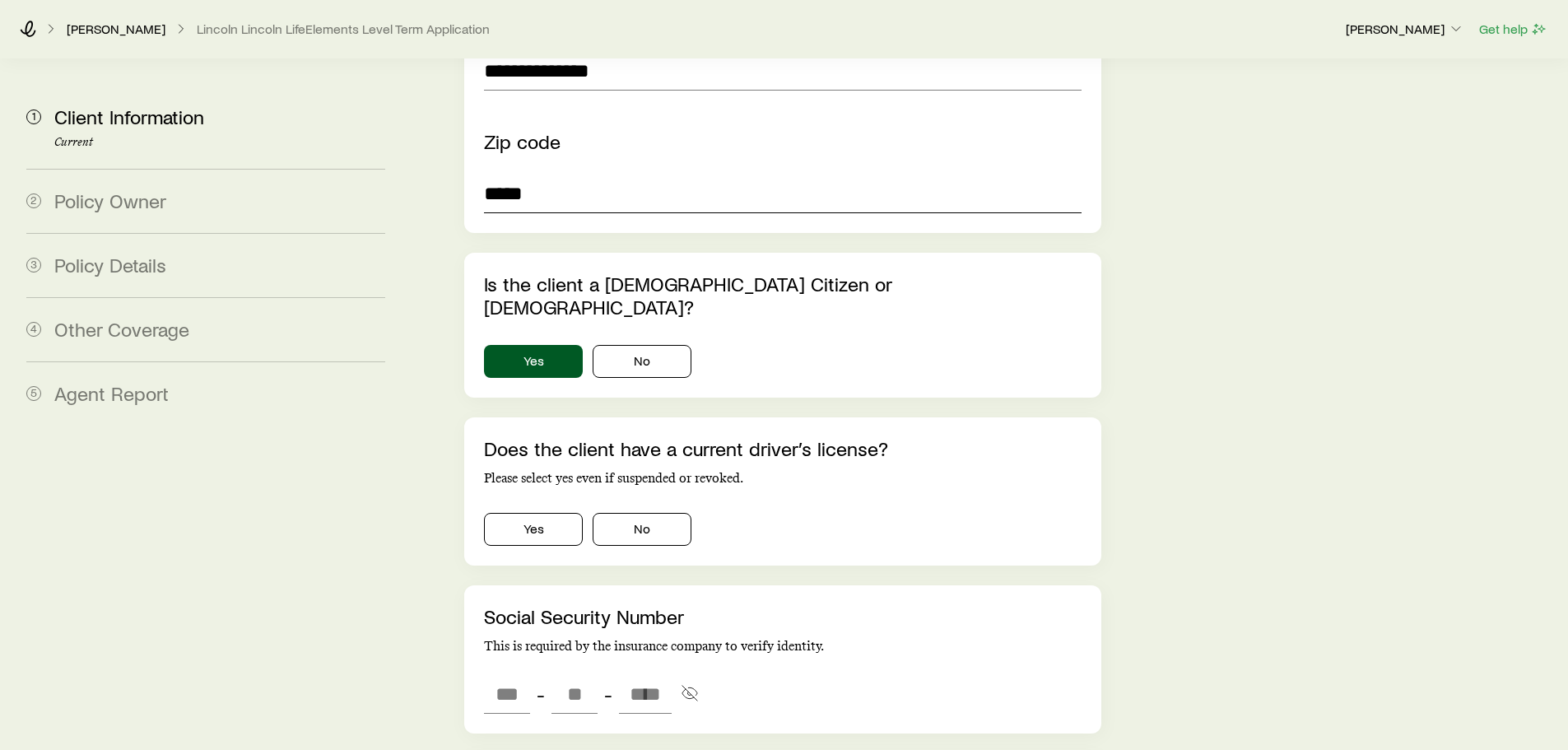
scroll to position [1598, 0]
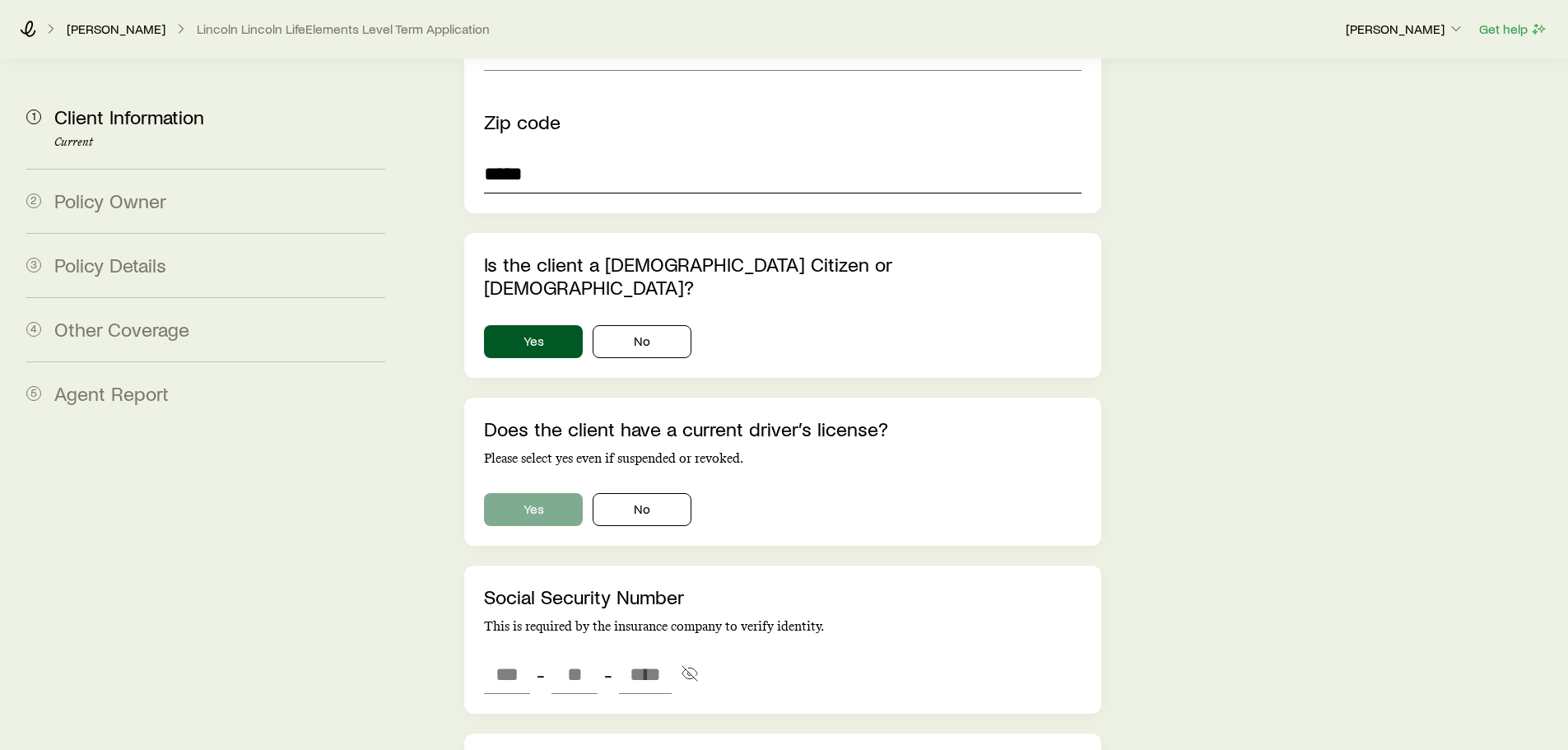
type input "*****"
click at [535, 493] on button "Yes" at bounding box center [533, 509] width 99 height 33
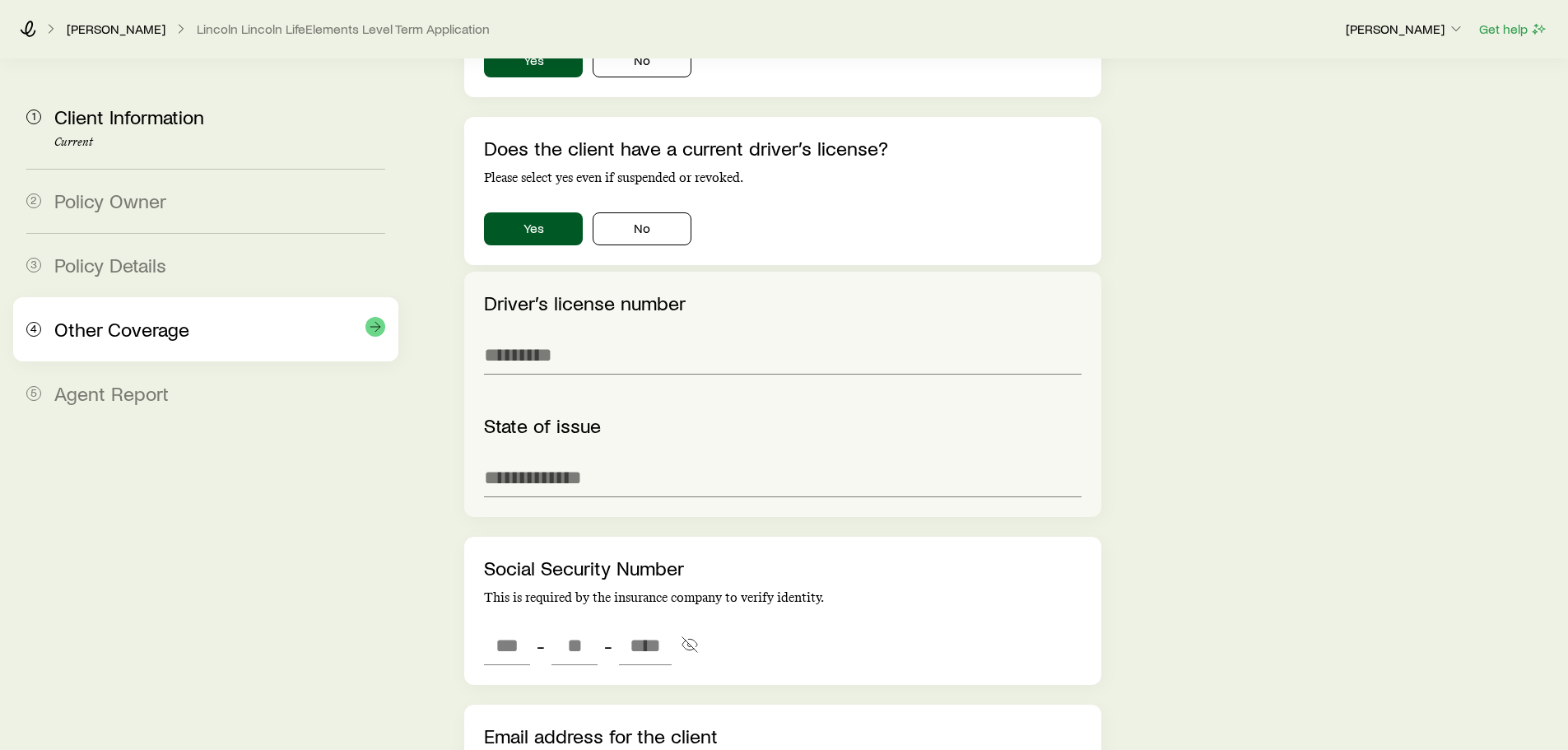
scroll to position [1927, 0]
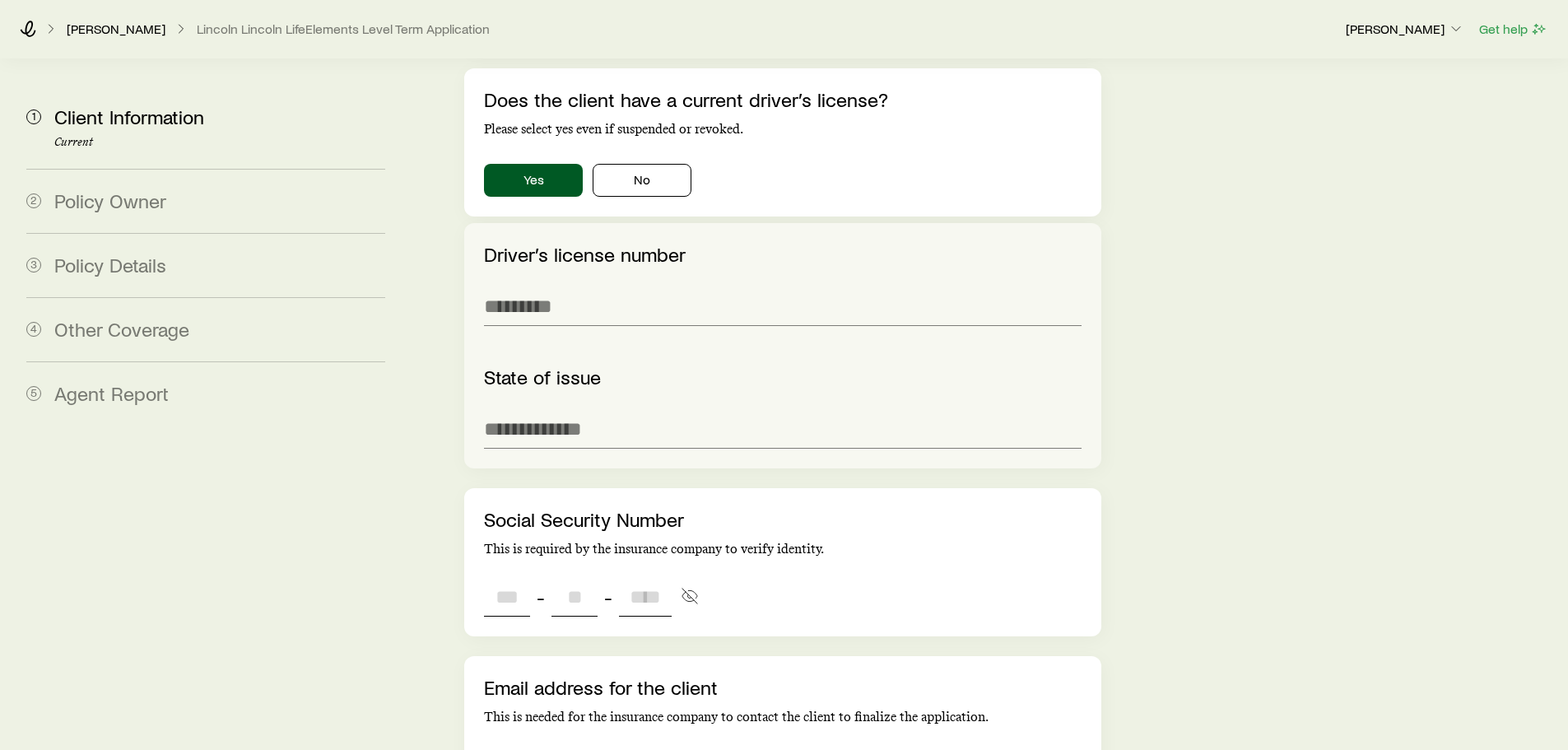
click at [513, 577] on input "tel" at bounding box center [507, 597] width 46 height 40
type input "***"
click at [565, 577] on input "tel" at bounding box center [575, 597] width 46 height 40
type input "**"
type input "****"
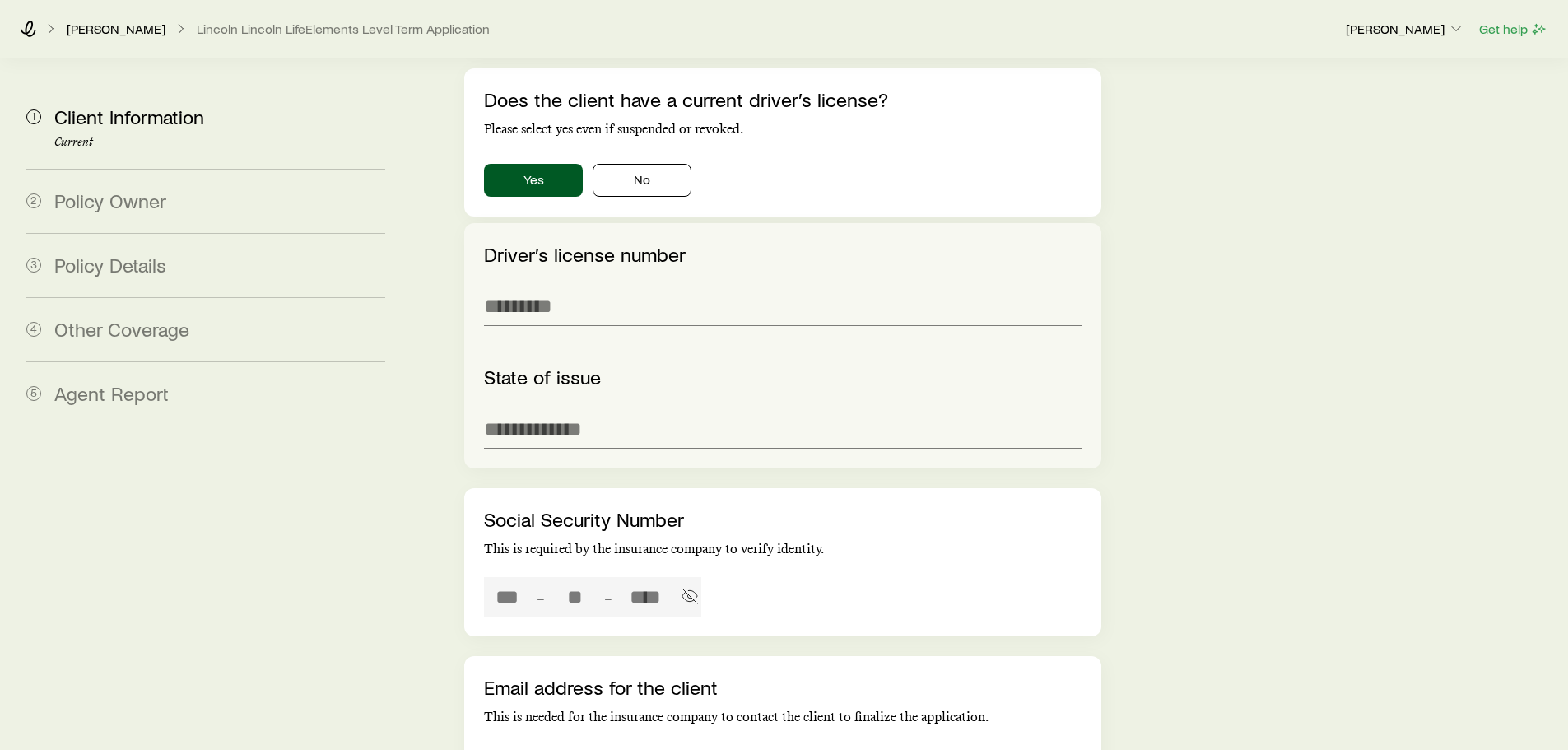
click at [614, 745] on input "email" at bounding box center [783, 765] width 597 height 40
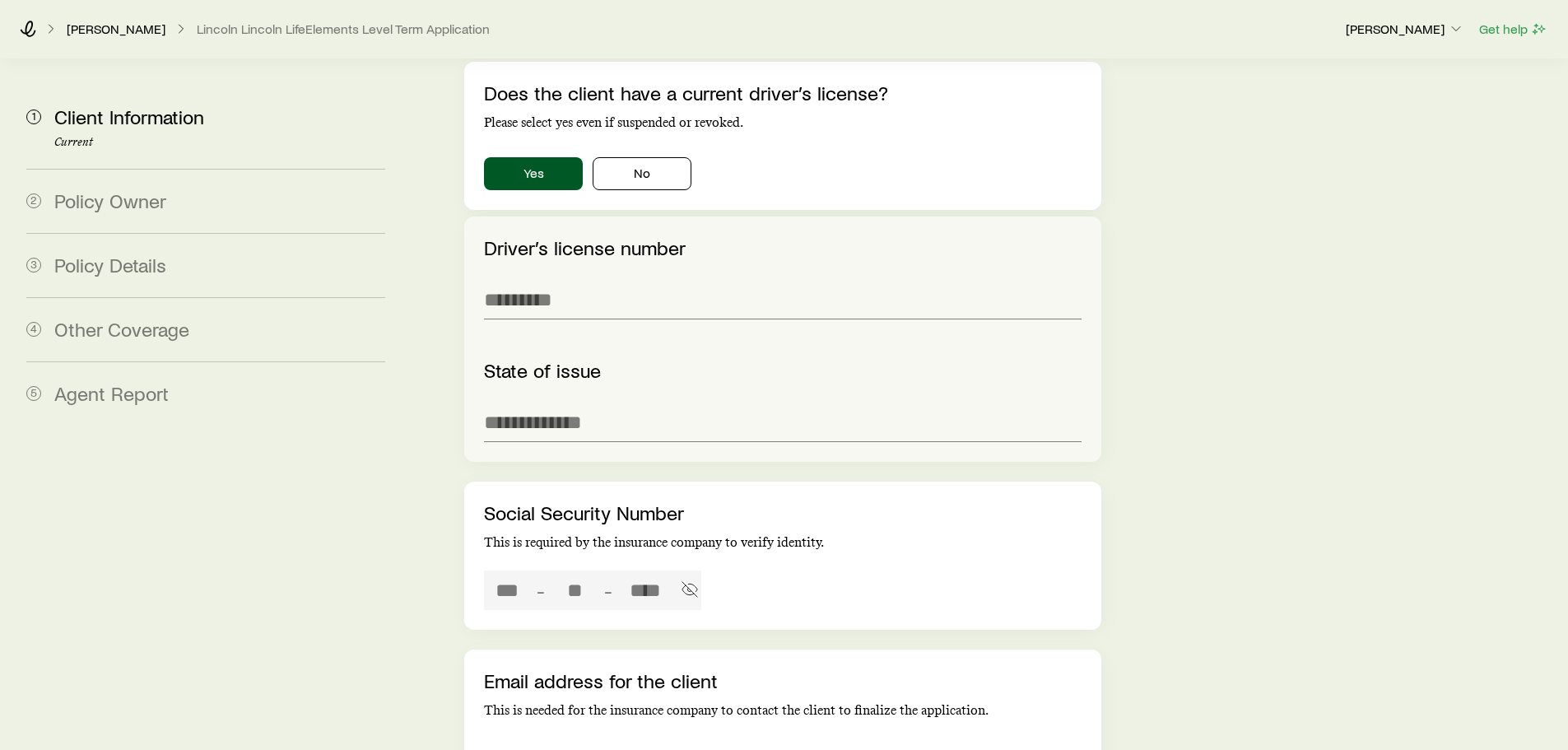
scroll to position [1987, 0]
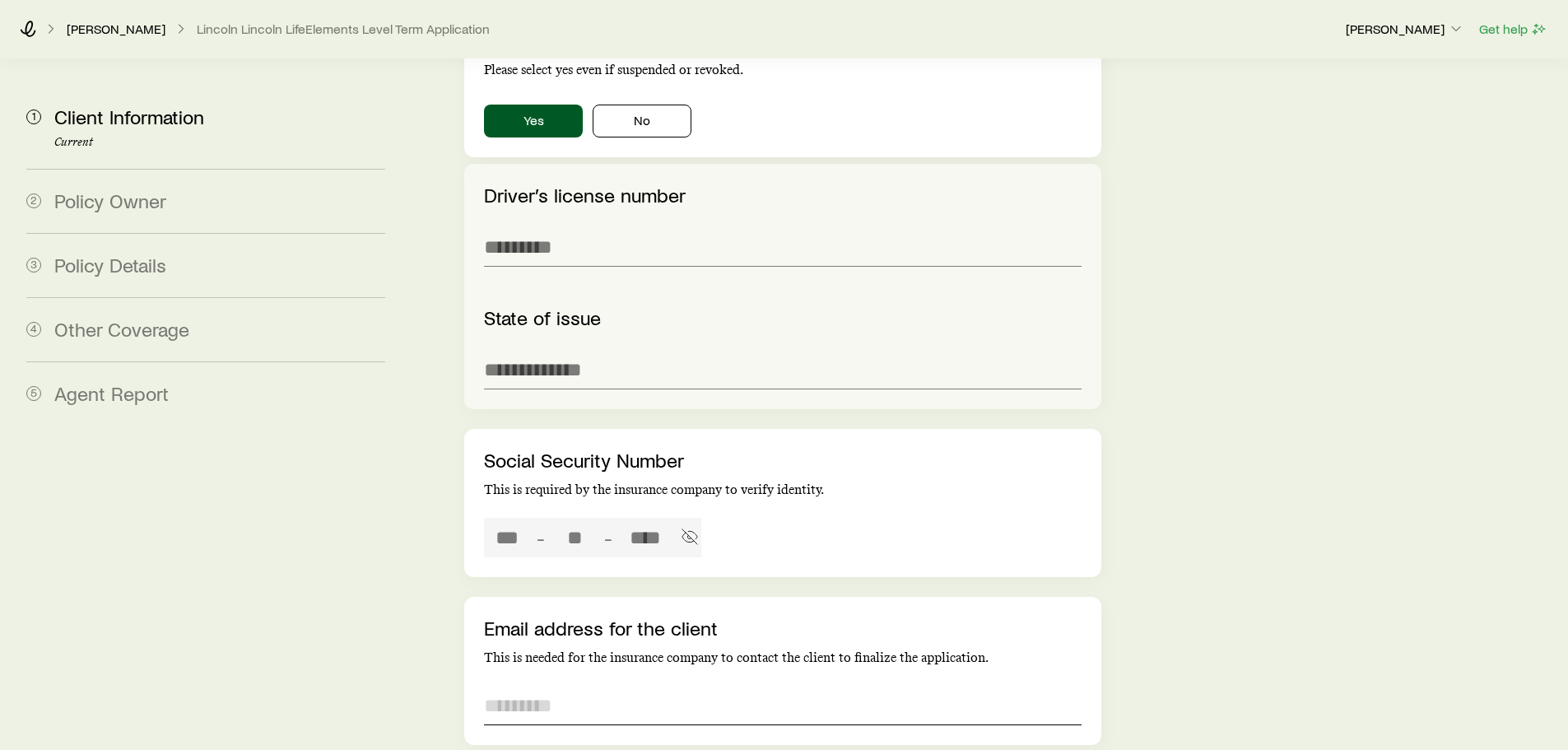
type input "***"
type input "**"
type input "**********"
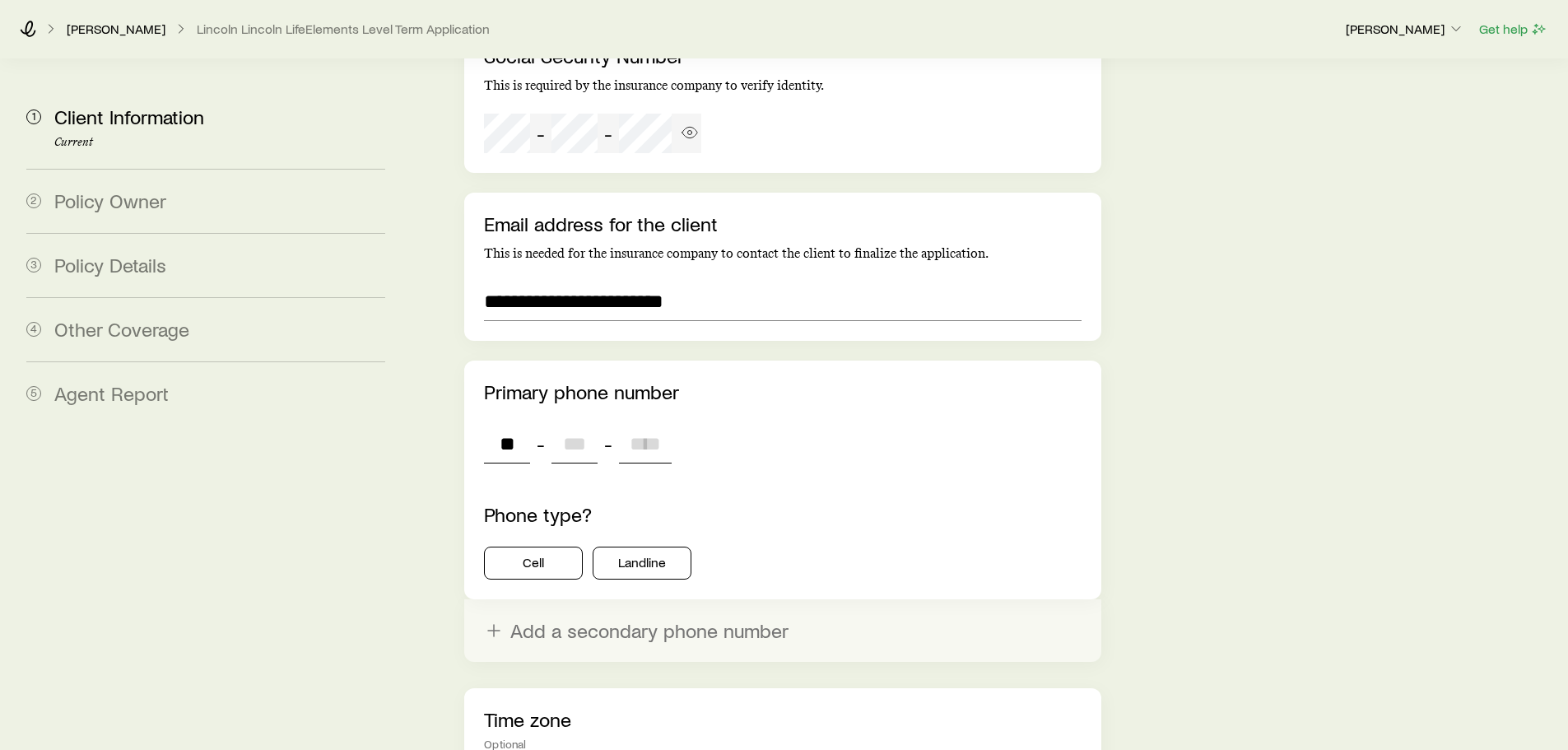
type input "***"
type input "****"
click at [550, 547] on button "Cell" at bounding box center [533, 563] width 99 height 33
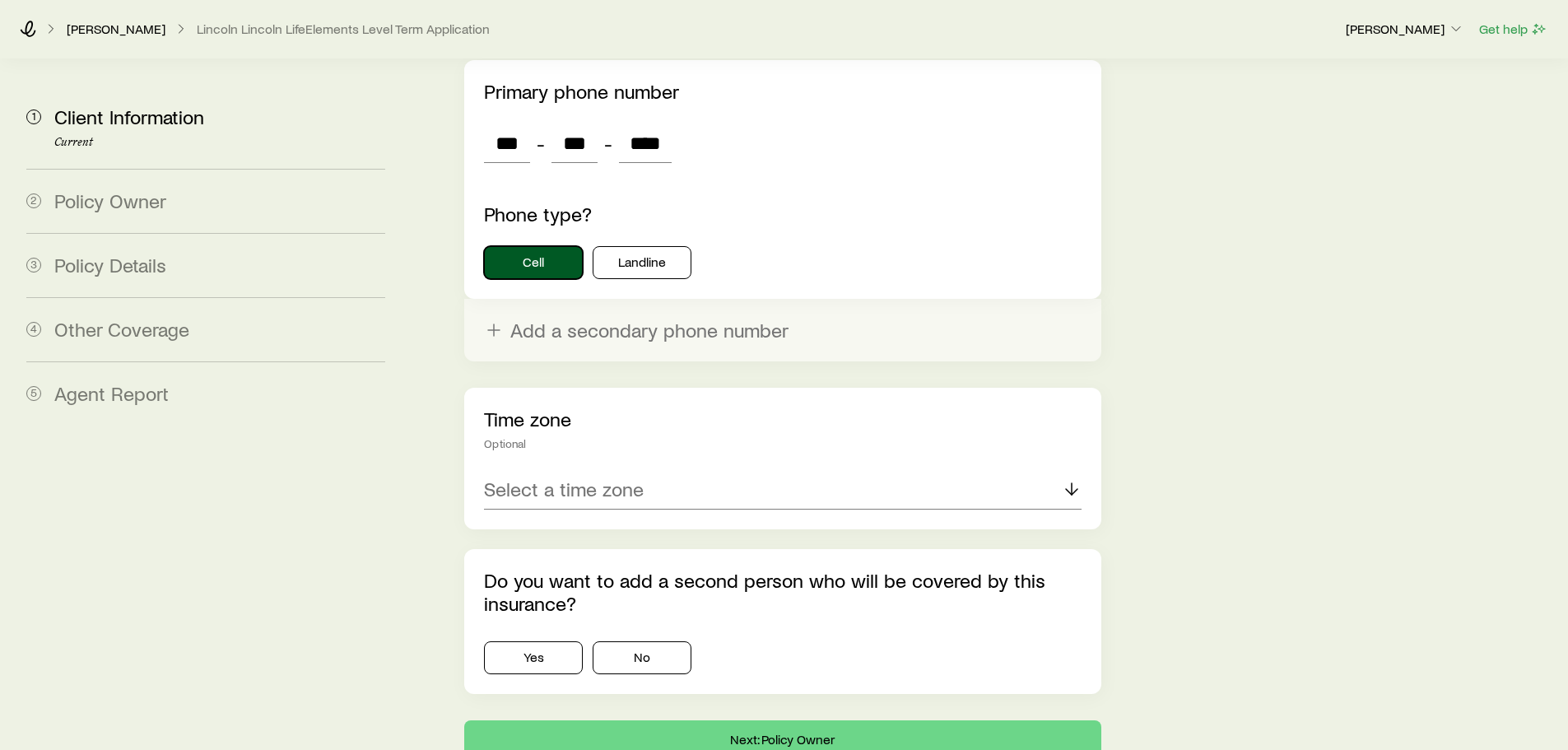
scroll to position [2720, 0]
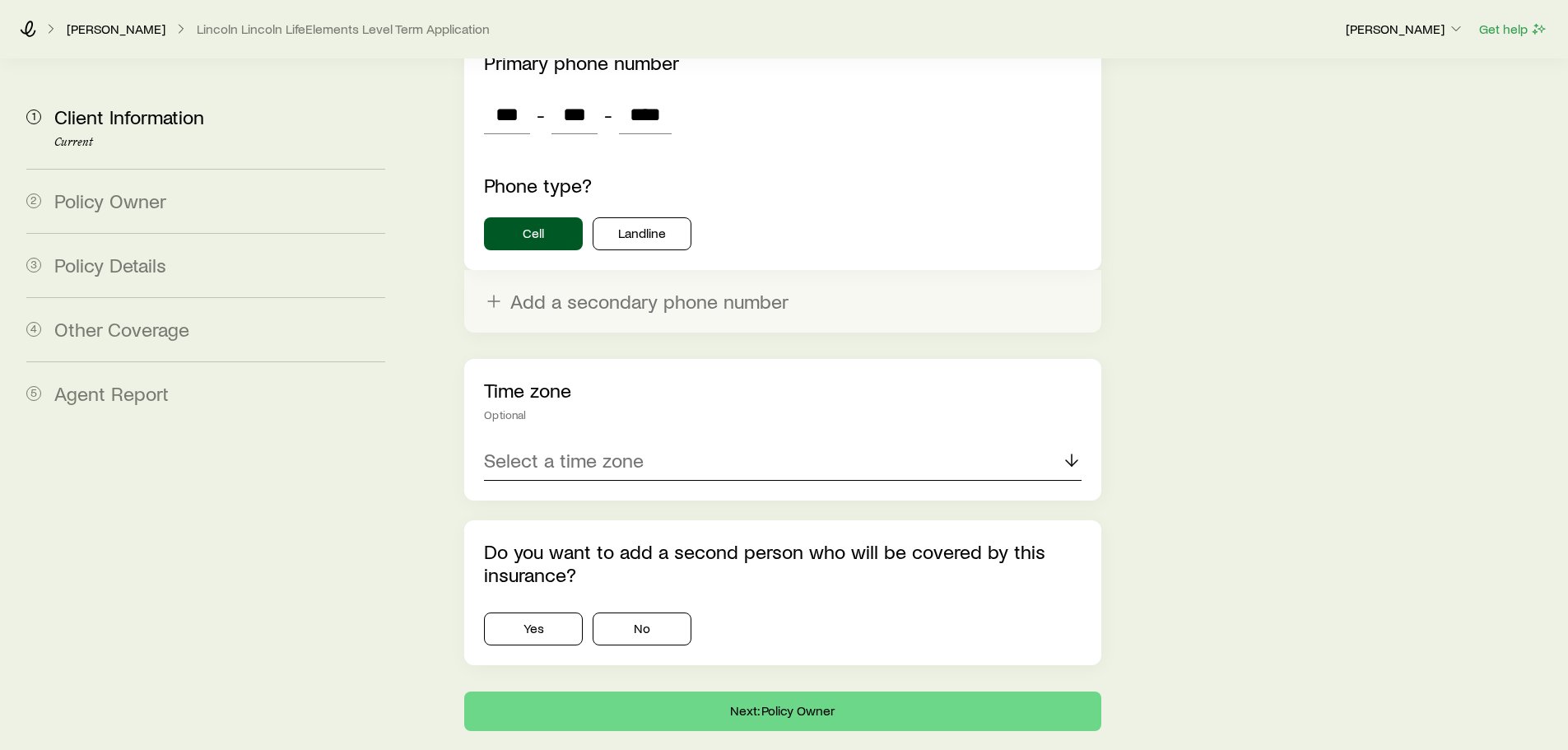
click at [598, 449] on p "Select a time zone" at bounding box center [564, 460] width 160 height 23
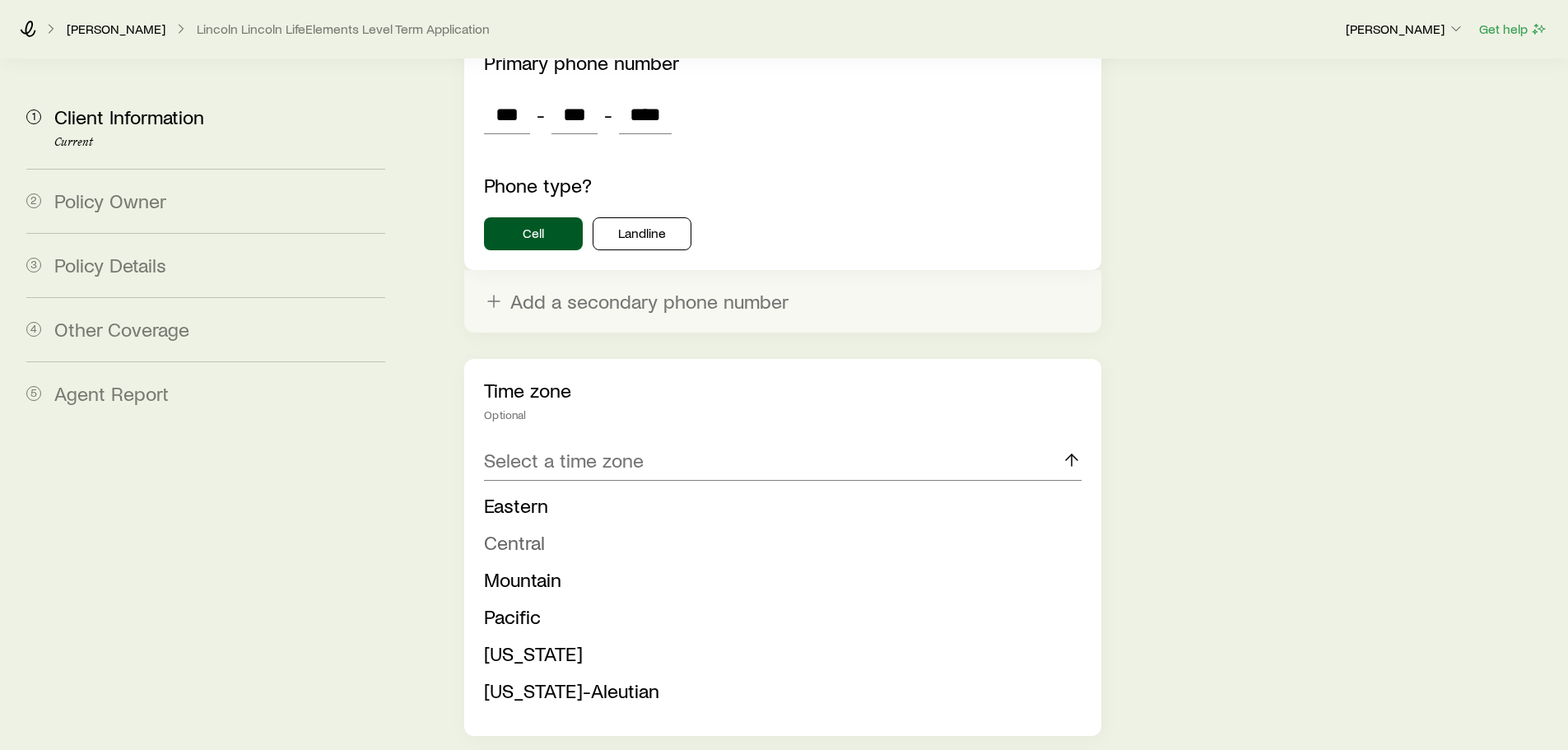
click at [546, 525] on li "Central" at bounding box center [778, 543] width 587 height 37
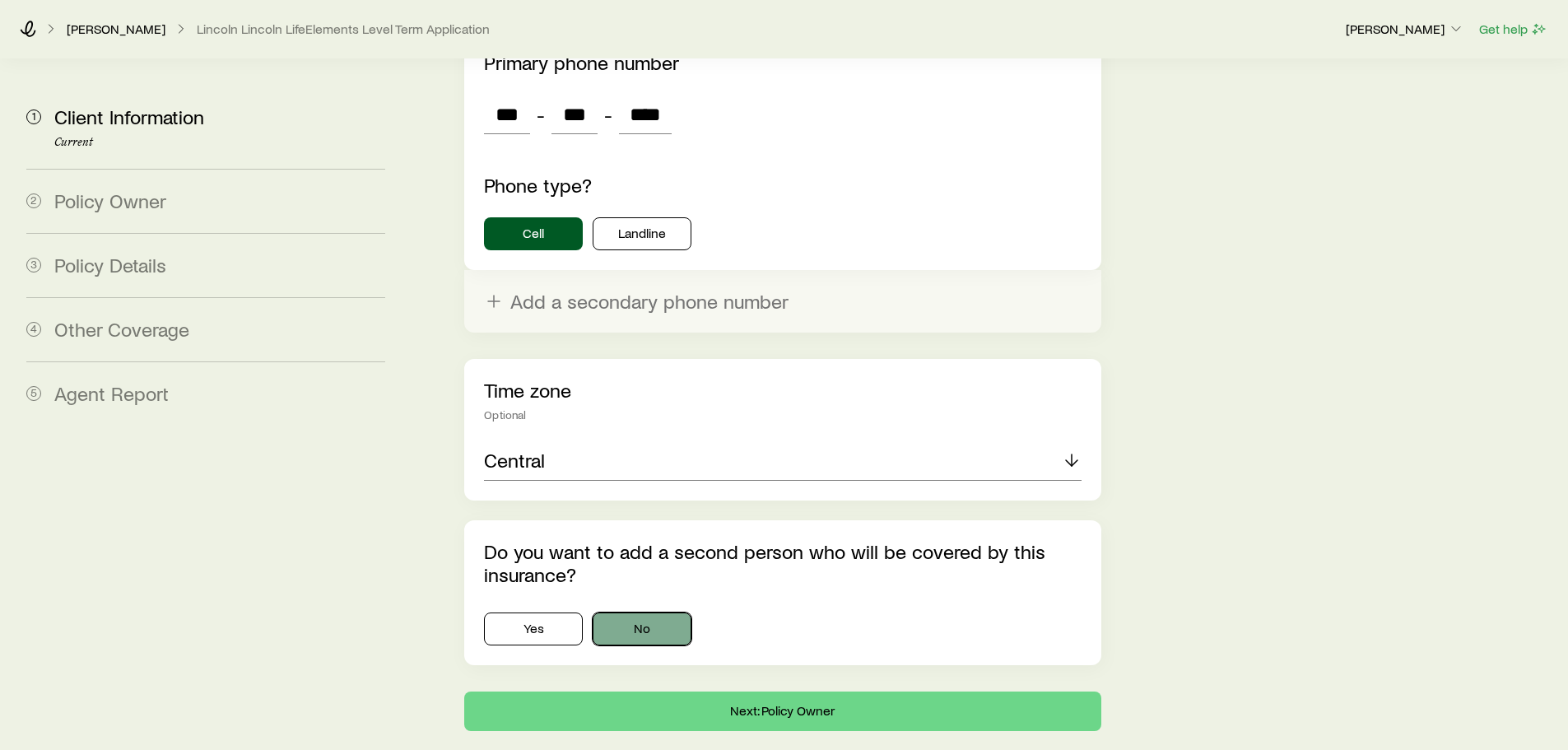
click at [644, 612] on button "No" at bounding box center [642, 629] width 99 height 33
click at [840, 692] on button "Next: Policy Owner" at bounding box center [783, 711] width 636 height 40
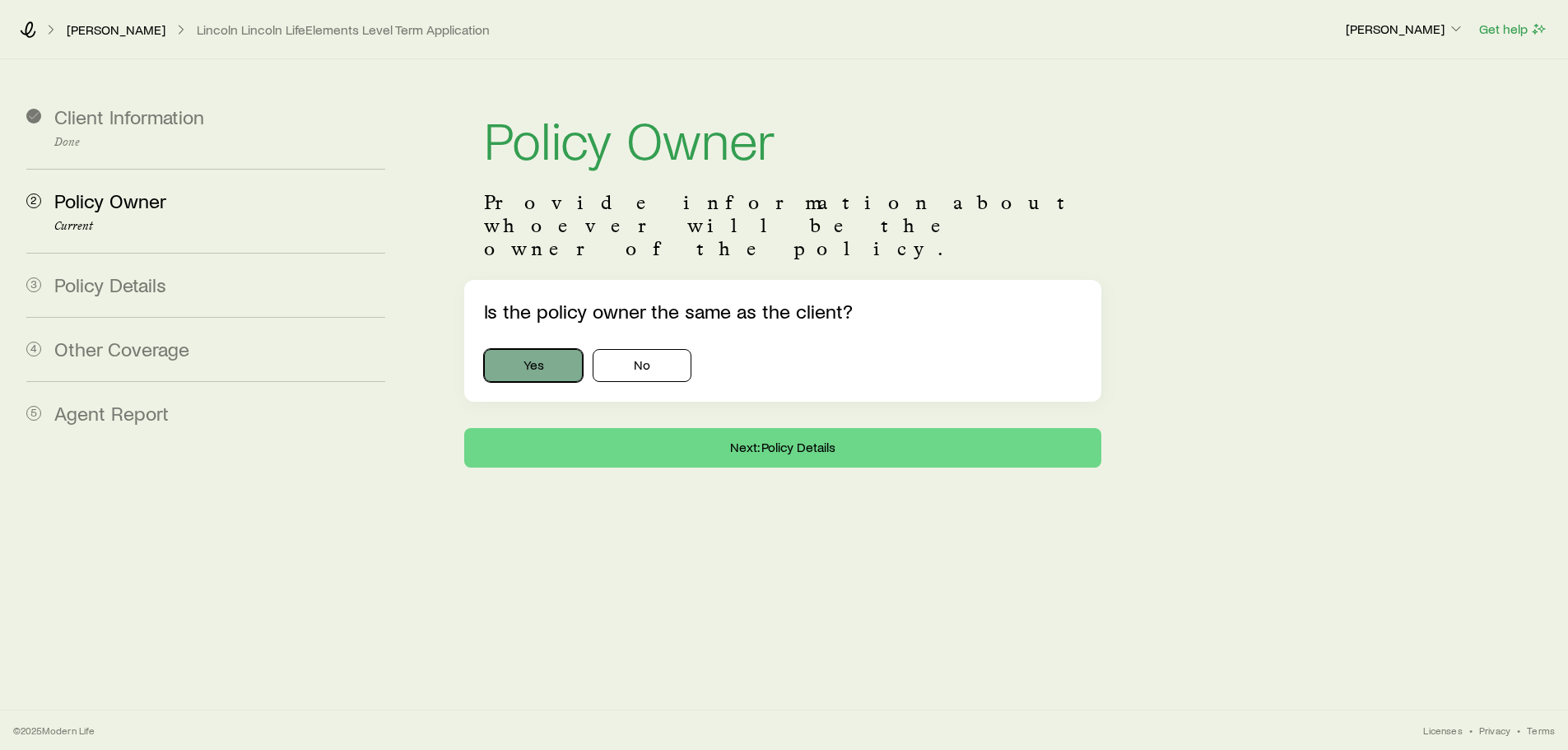
click at [530, 349] on button "Yes" at bounding box center [533, 366] width 99 height 33
click at [848, 428] on button "Next: Policy Details" at bounding box center [783, 448] width 636 height 40
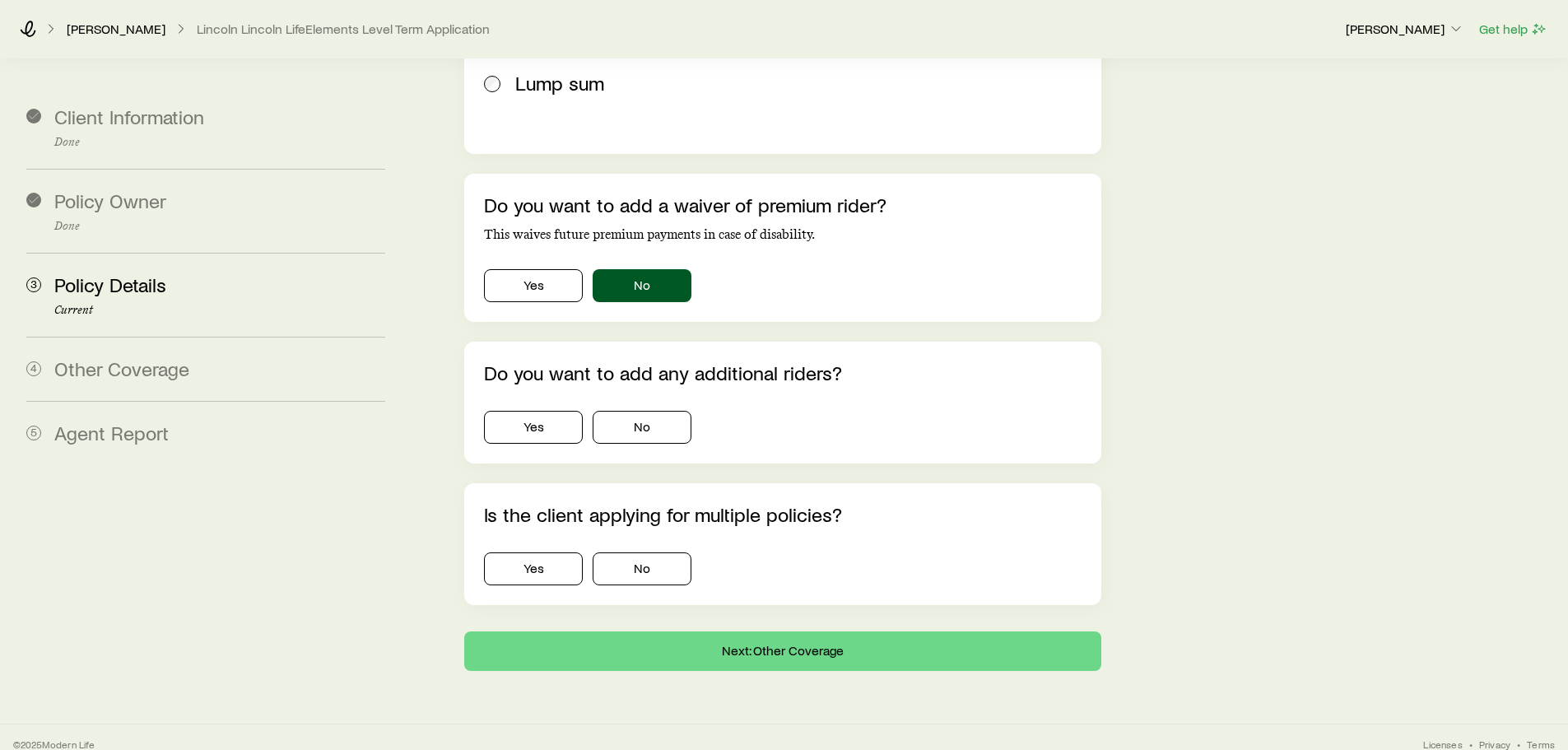
scroll to position [1317, 0]
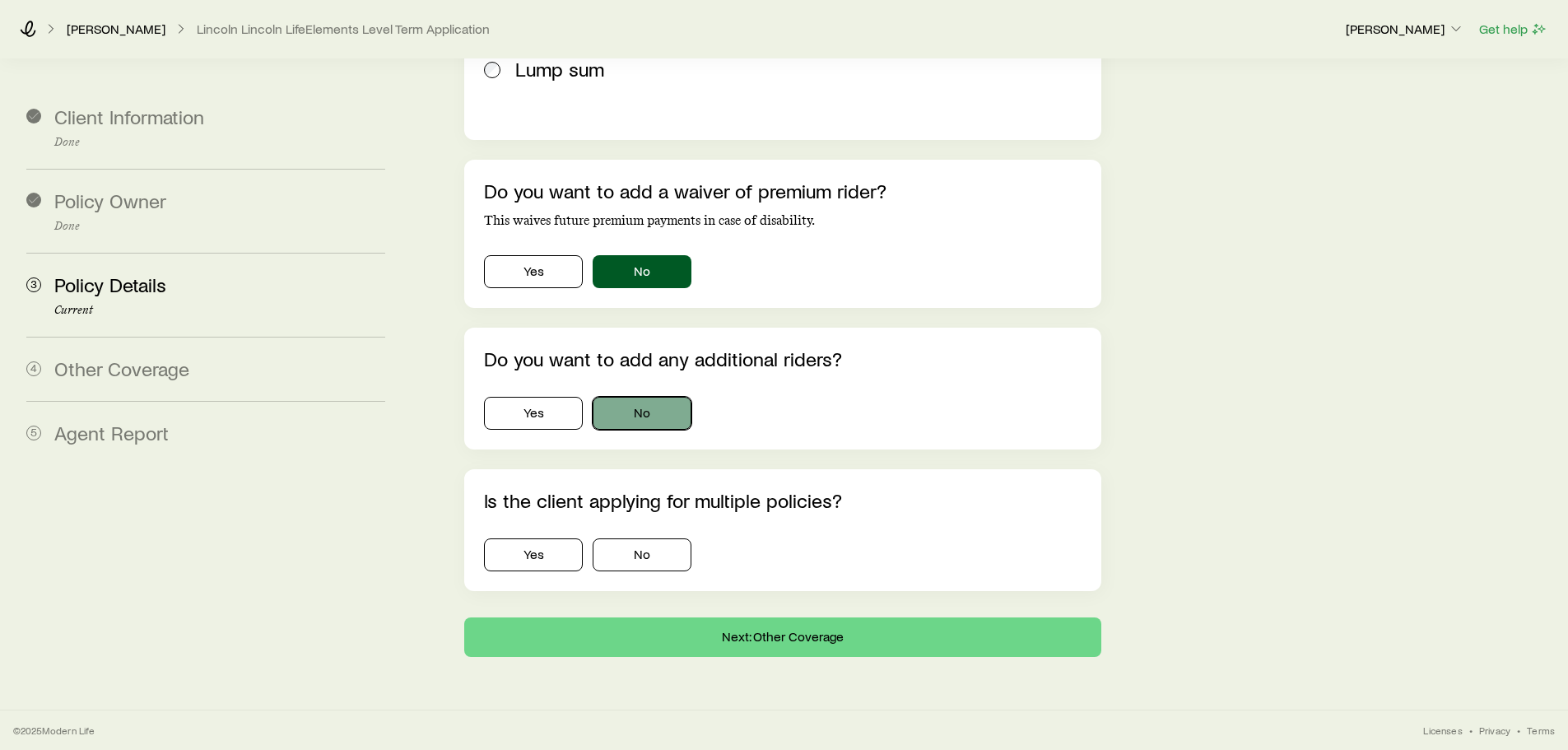
click at [646, 397] on button "No" at bounding box center [642, 413] width 99 height 33
click at [646, 538] on button "No" at bounding box center [642, 555] width 99 height 33
click at [817, 618] on button "Next: Other Coverage" at bounding box center [783, 637] width 636 height 40
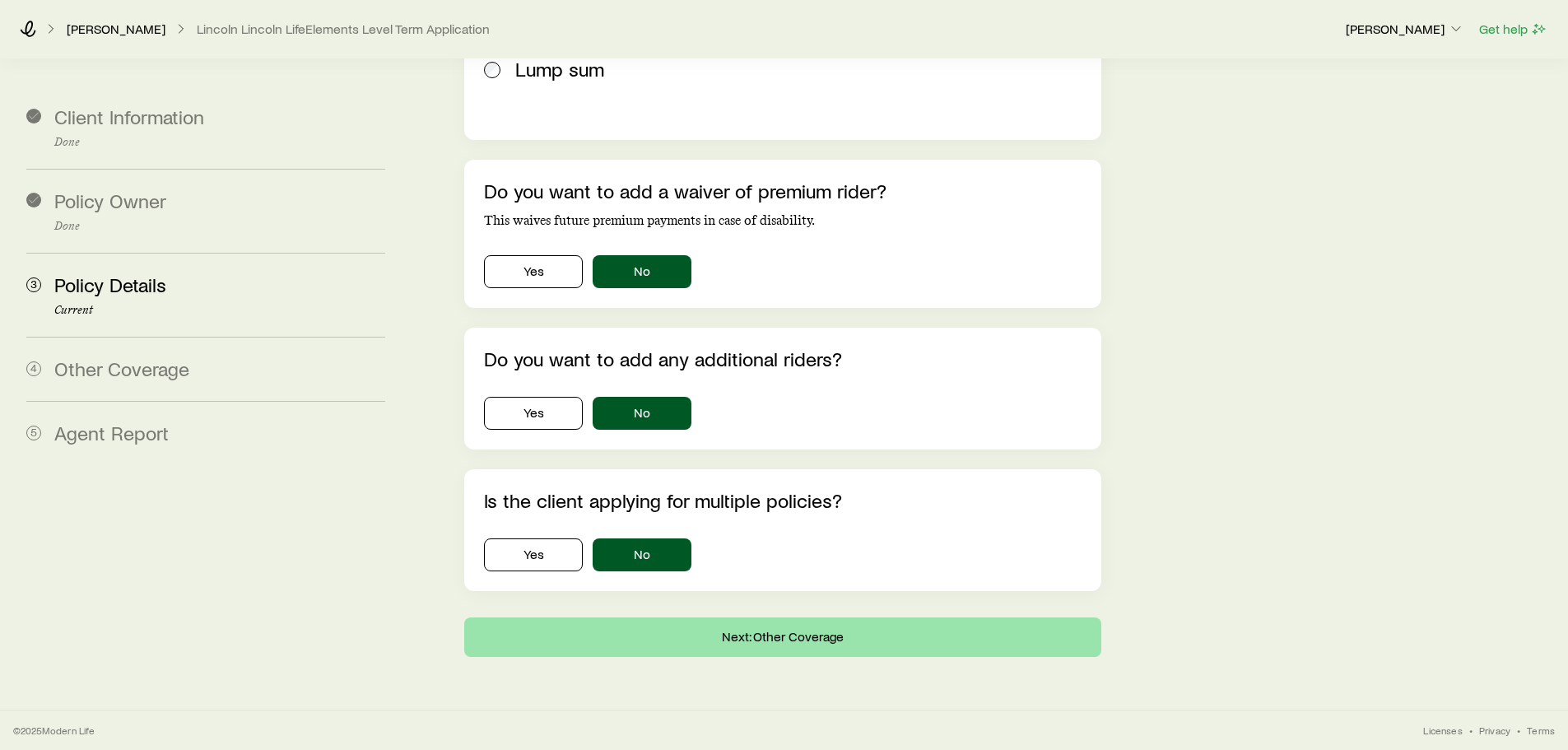
scroll to position [0, 0]
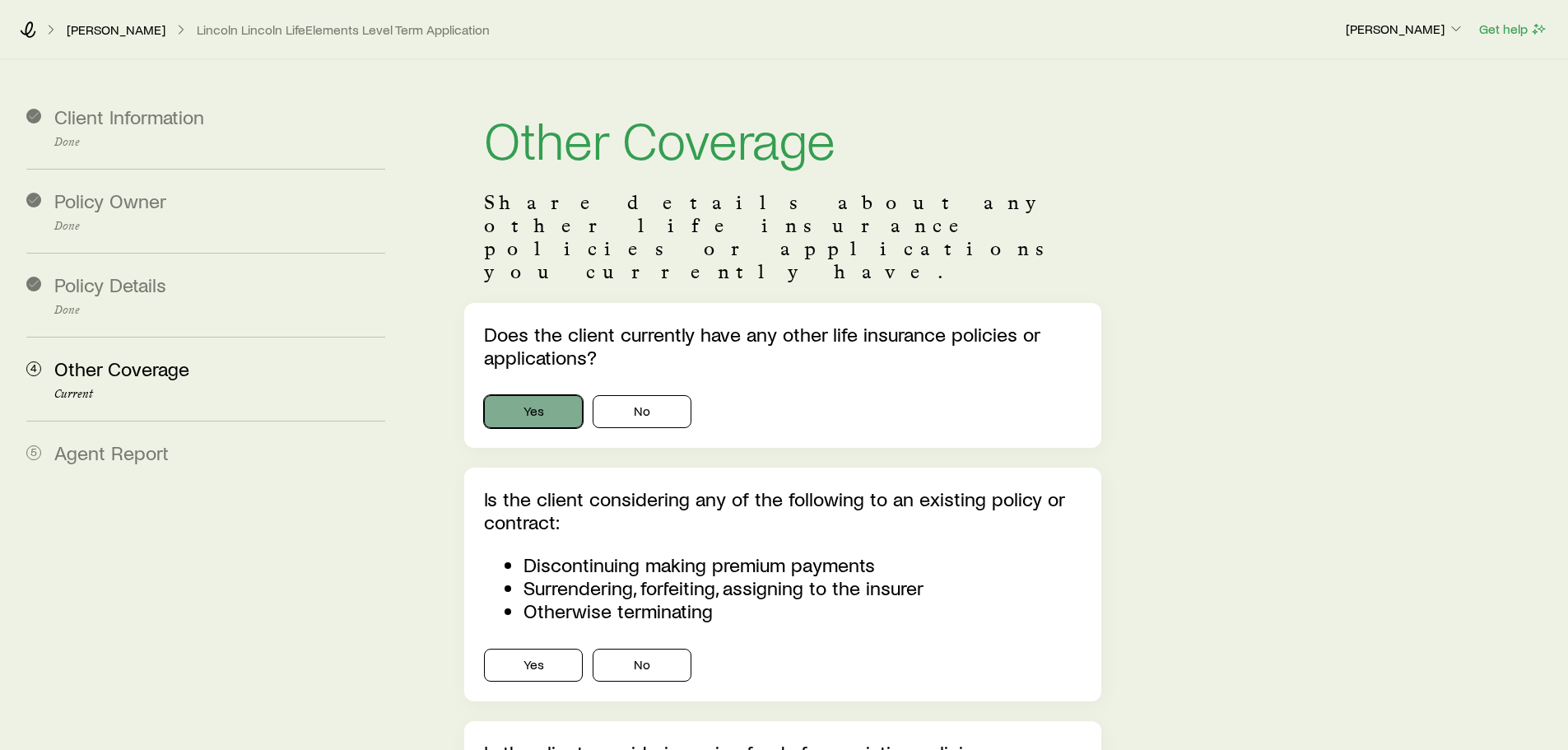
click at [536, 395] on button "Yes" at bounding box center [533, 411] width 99 height 33
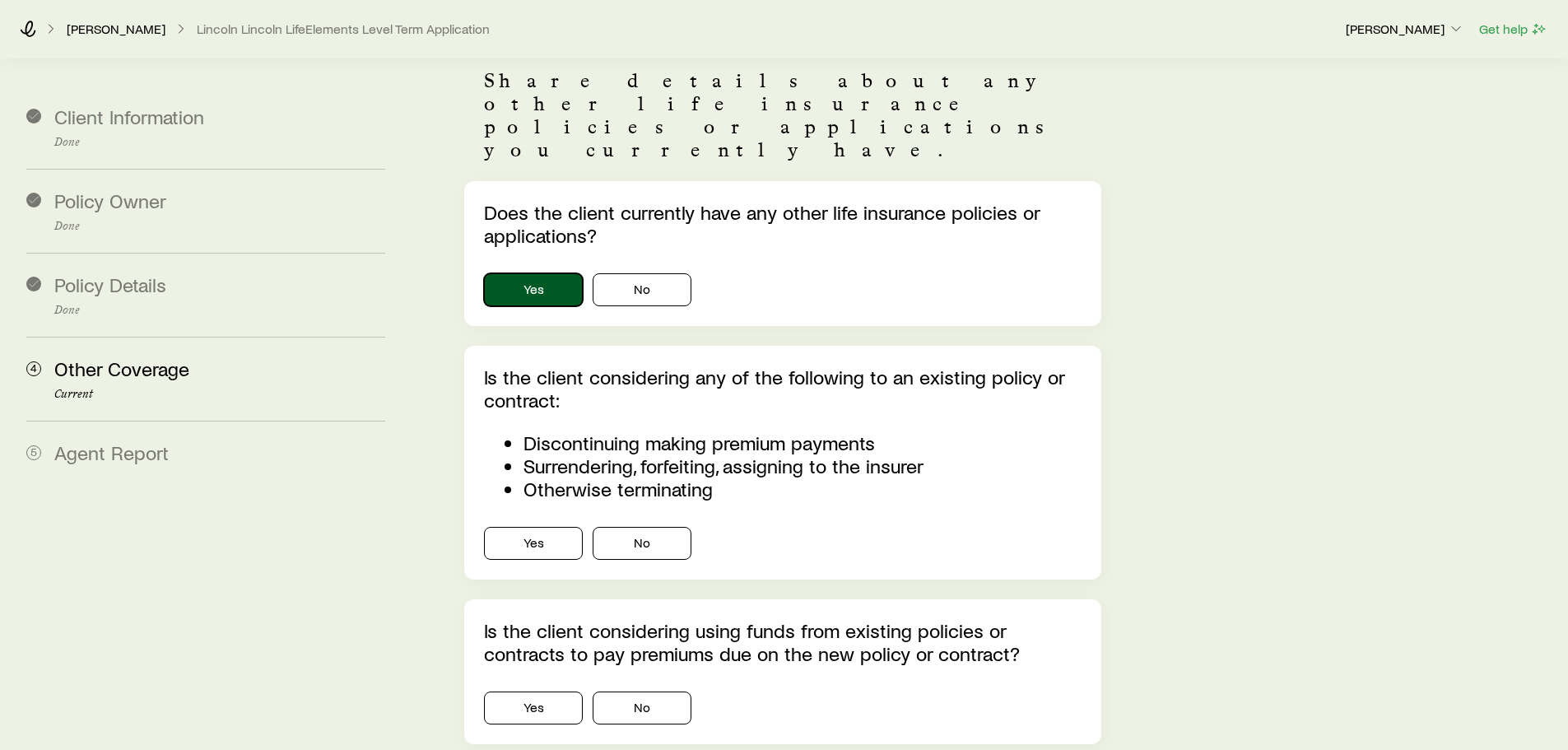
scroll to position [164, 0]
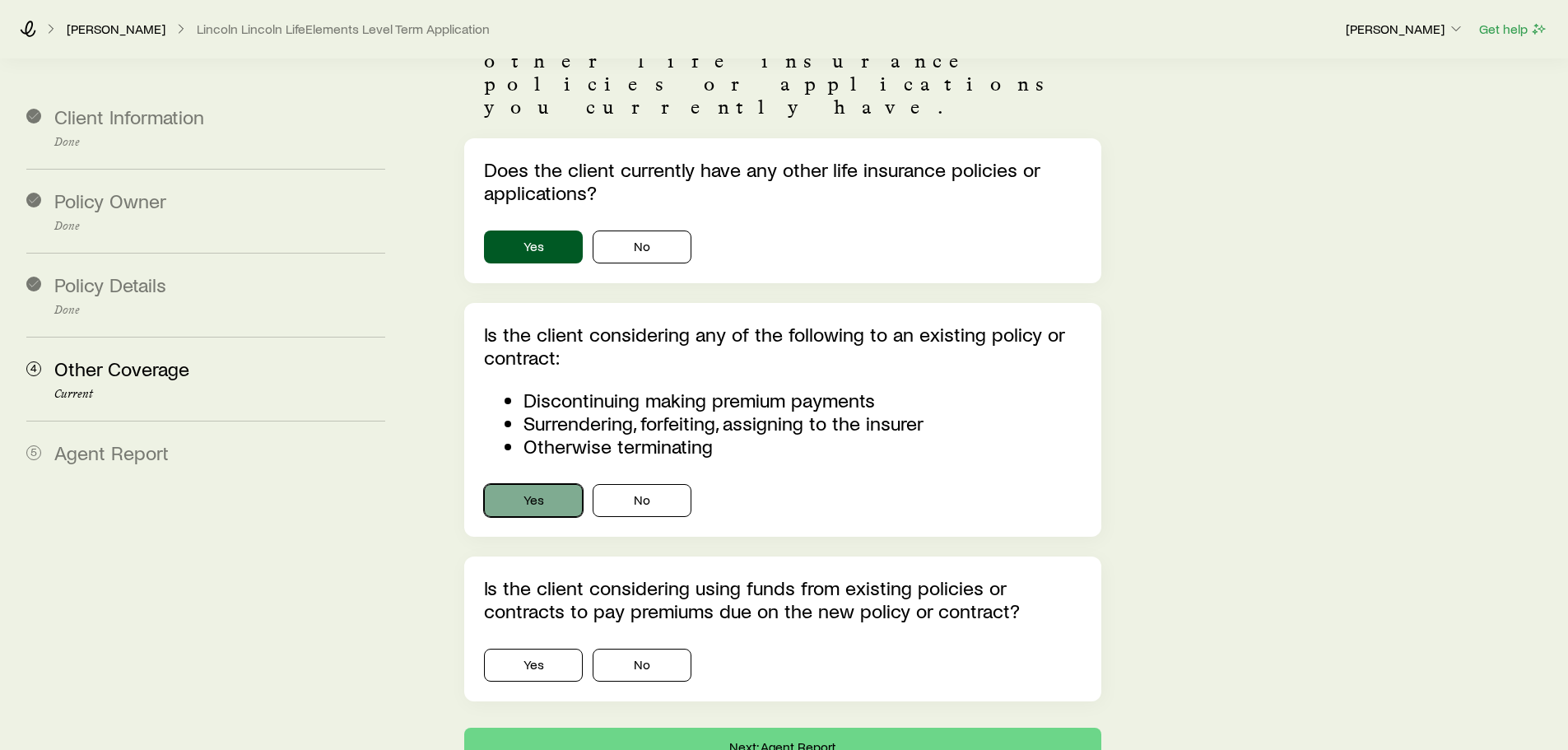
click at [532, 484] on button "Yes" at bounding box center [533, 501] width 99 height 33
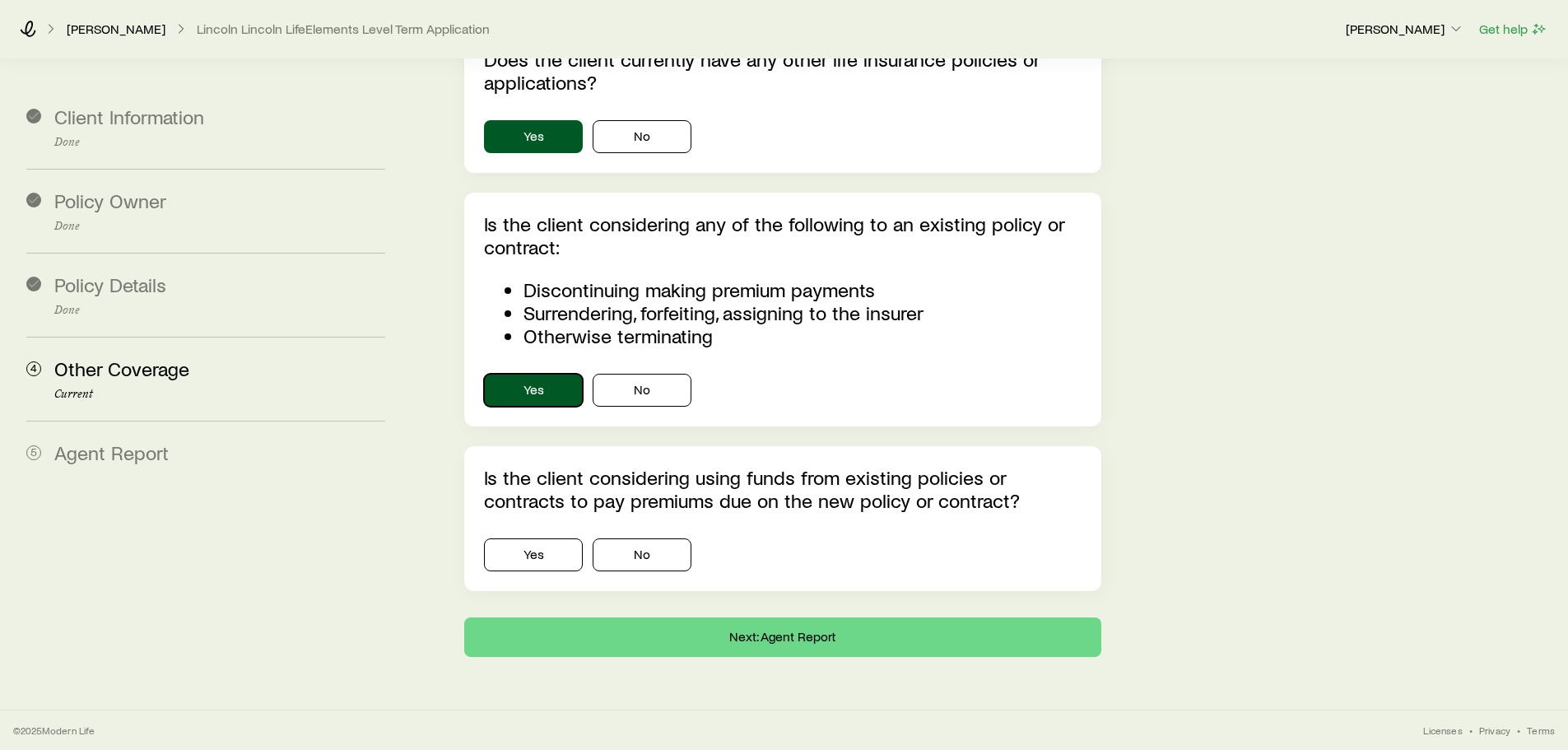
scroll to position [329, 0]
click at [629, 538] on button "No" at bounding box center [642, 555] width 99 height 33
click at [784, 618] on button "Next: Agent Report" at bounding box center [783, 637] width 636 height 40
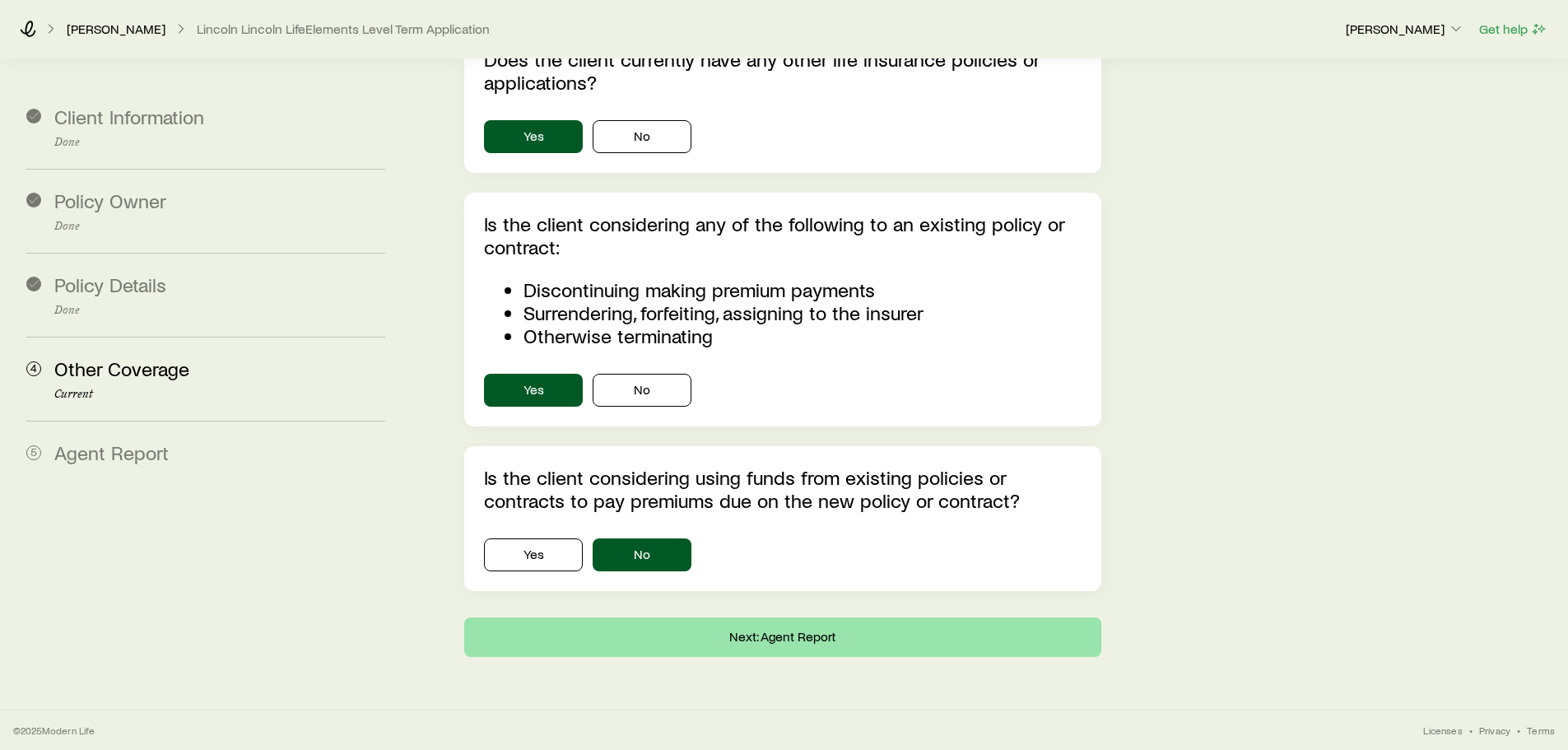
scroll to position [0, 0]
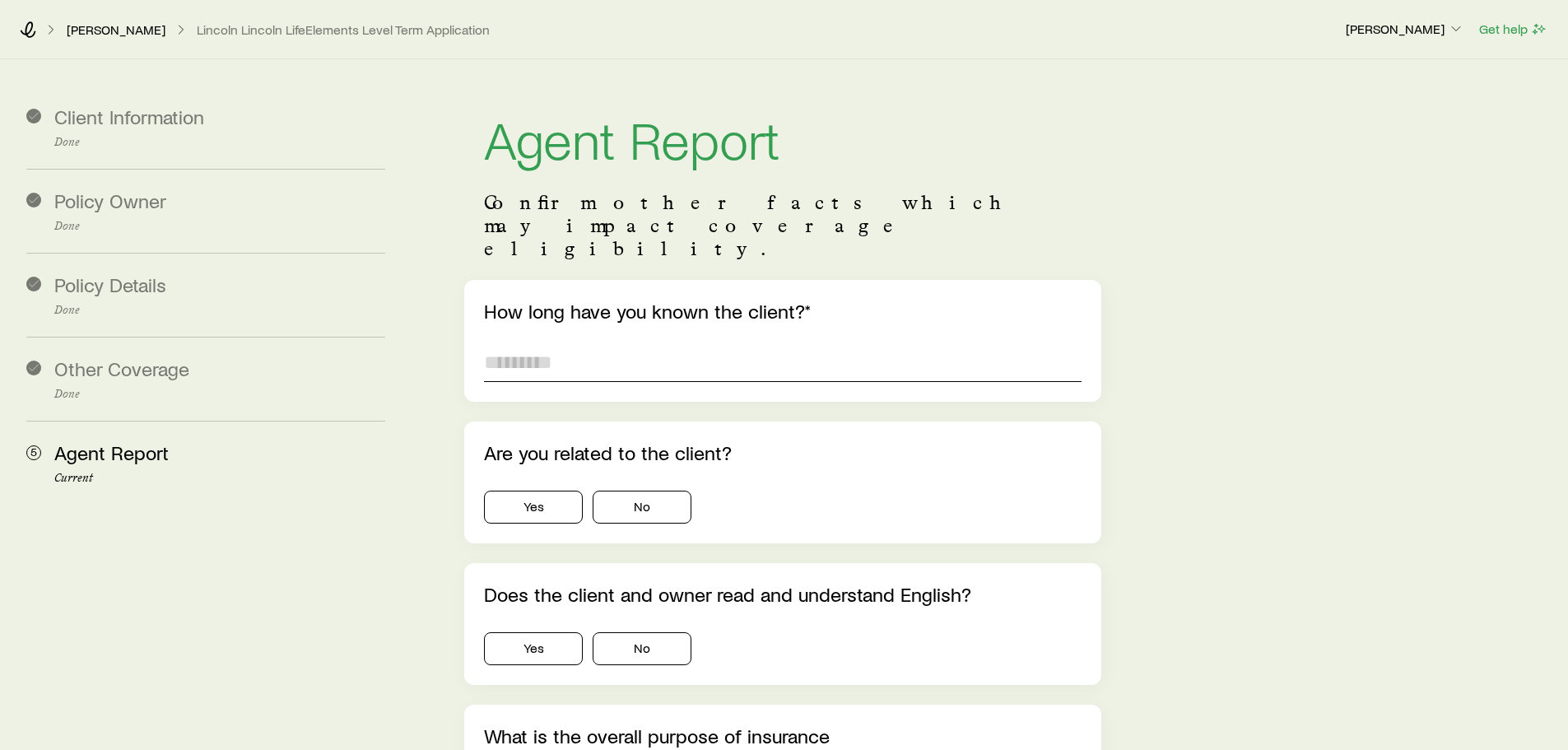
click at [606, 342] on input "text" at bounding box center [783, 362] width 597 height 40
type input "********"
click at [646, 490] on button "No" at bounding box center [642, 507] width 99 height 33
click at [532, 632] on button "Yes" at bounding box center [533, 649] width 99 height 33
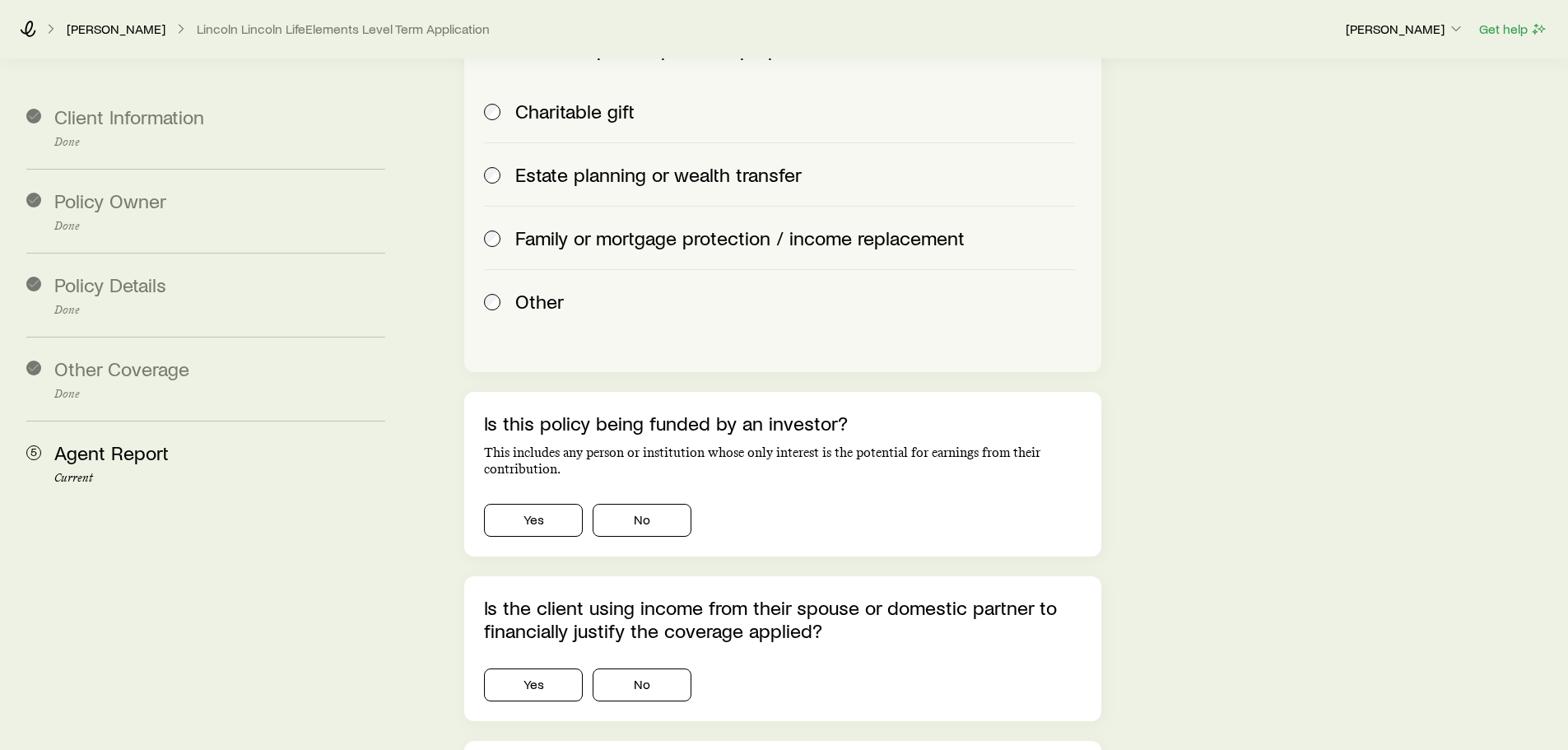
scroll to position [988, 0]
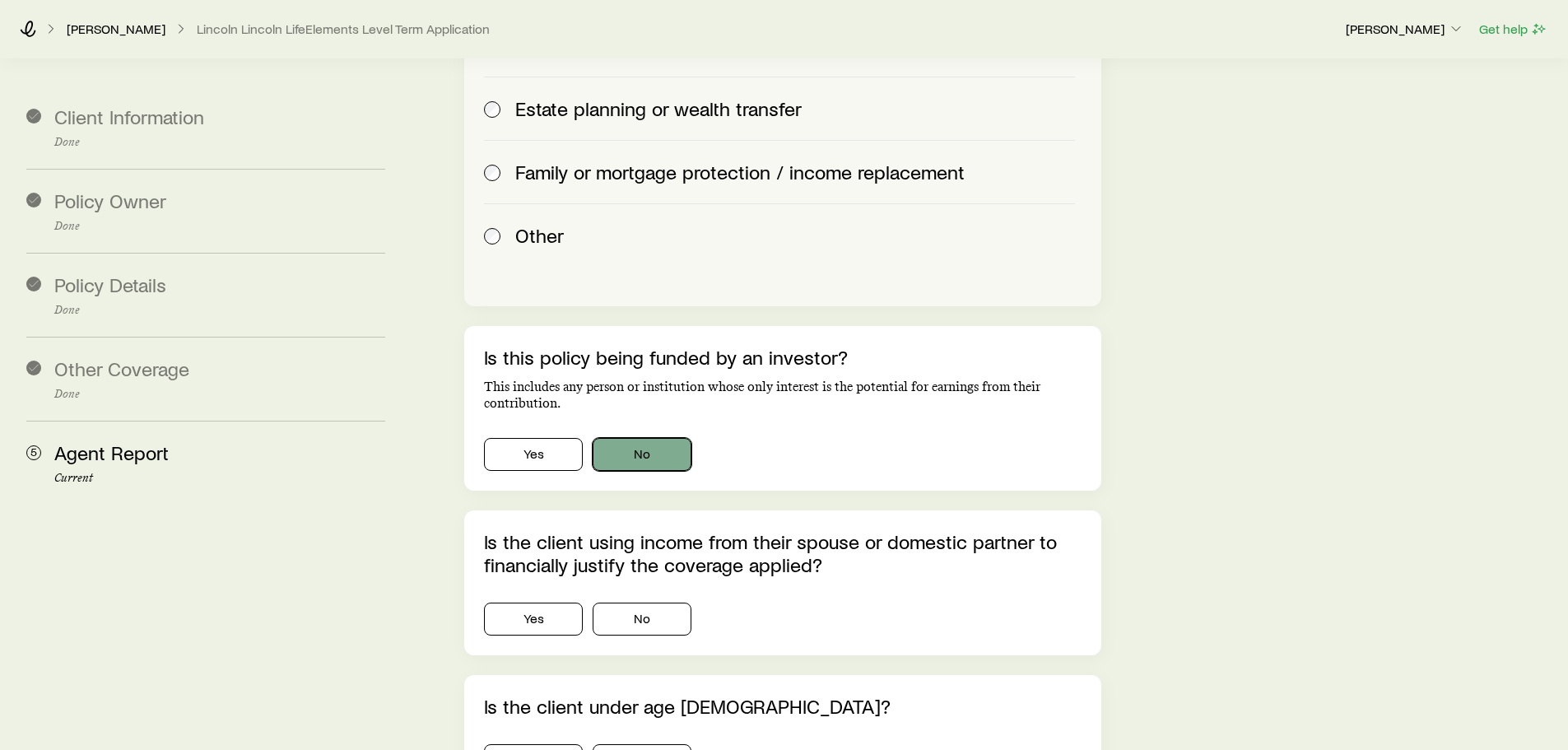
click at [646, 438] on button "No" at bounding box center [642, 454] width 99 height 33
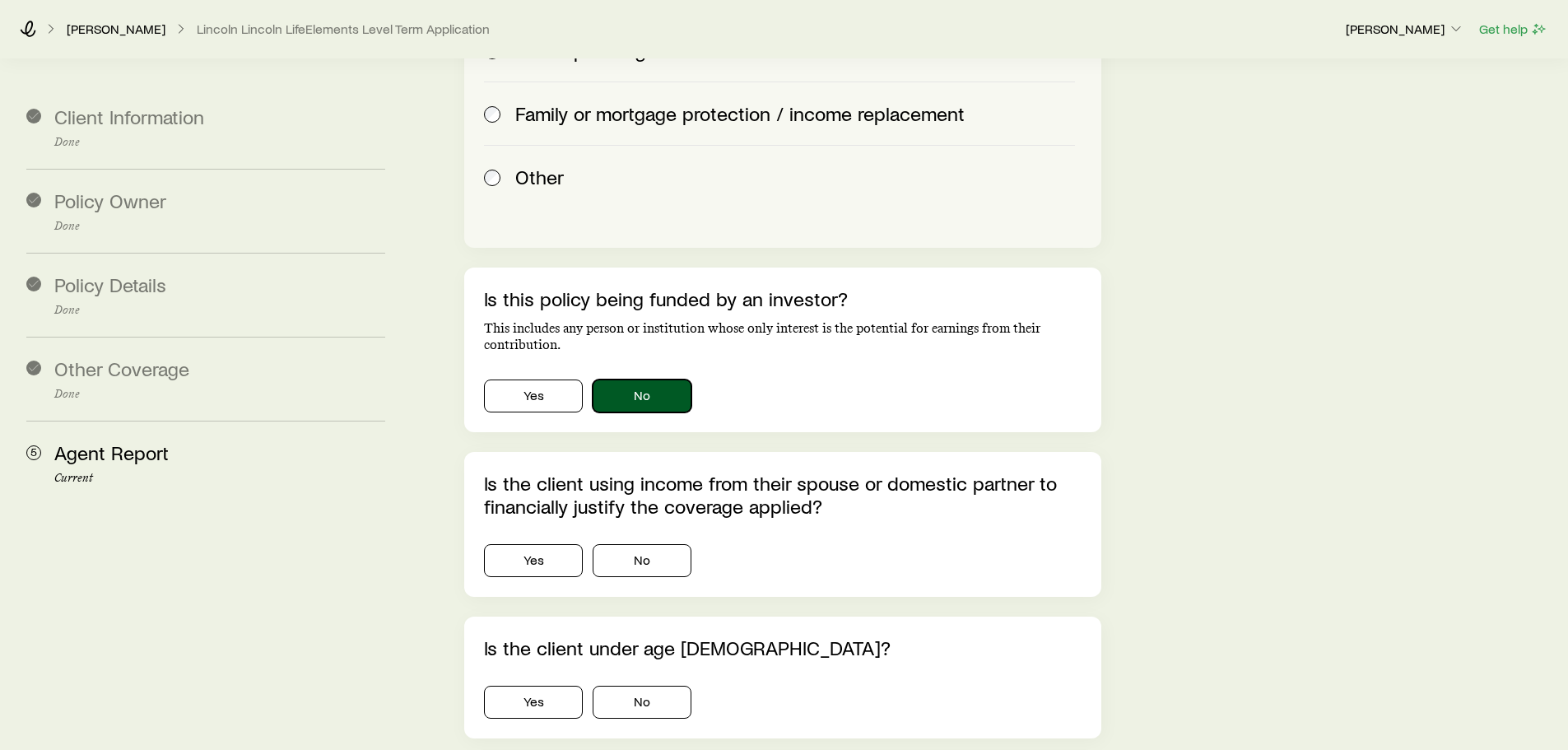
scroll to position [1235, 0]
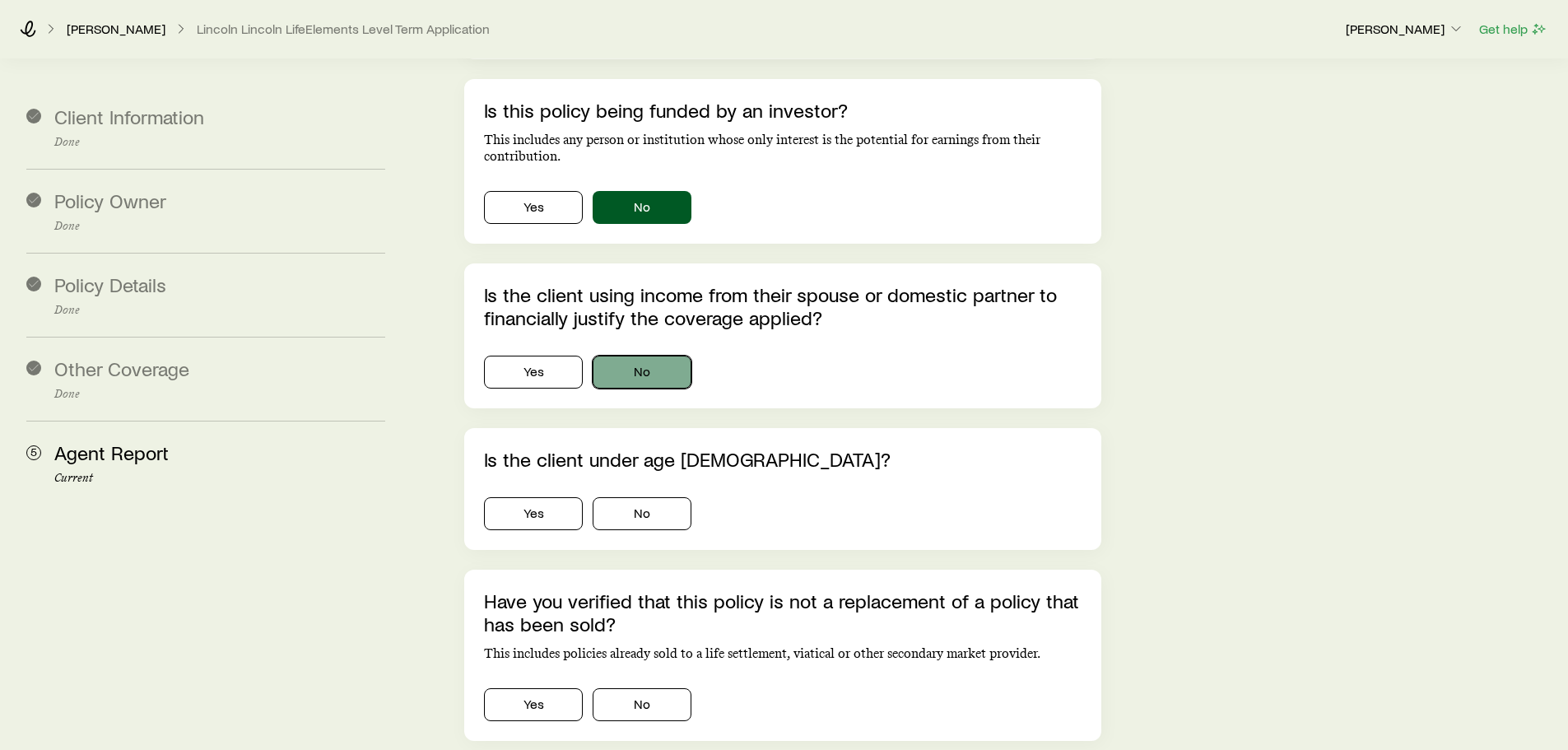
click at [646, 355] on button "No" at bounding box center [642, 372] width 99 height 33
click at [663, 497] on button "No" at bounding box center [642, 513] width 99 height 33
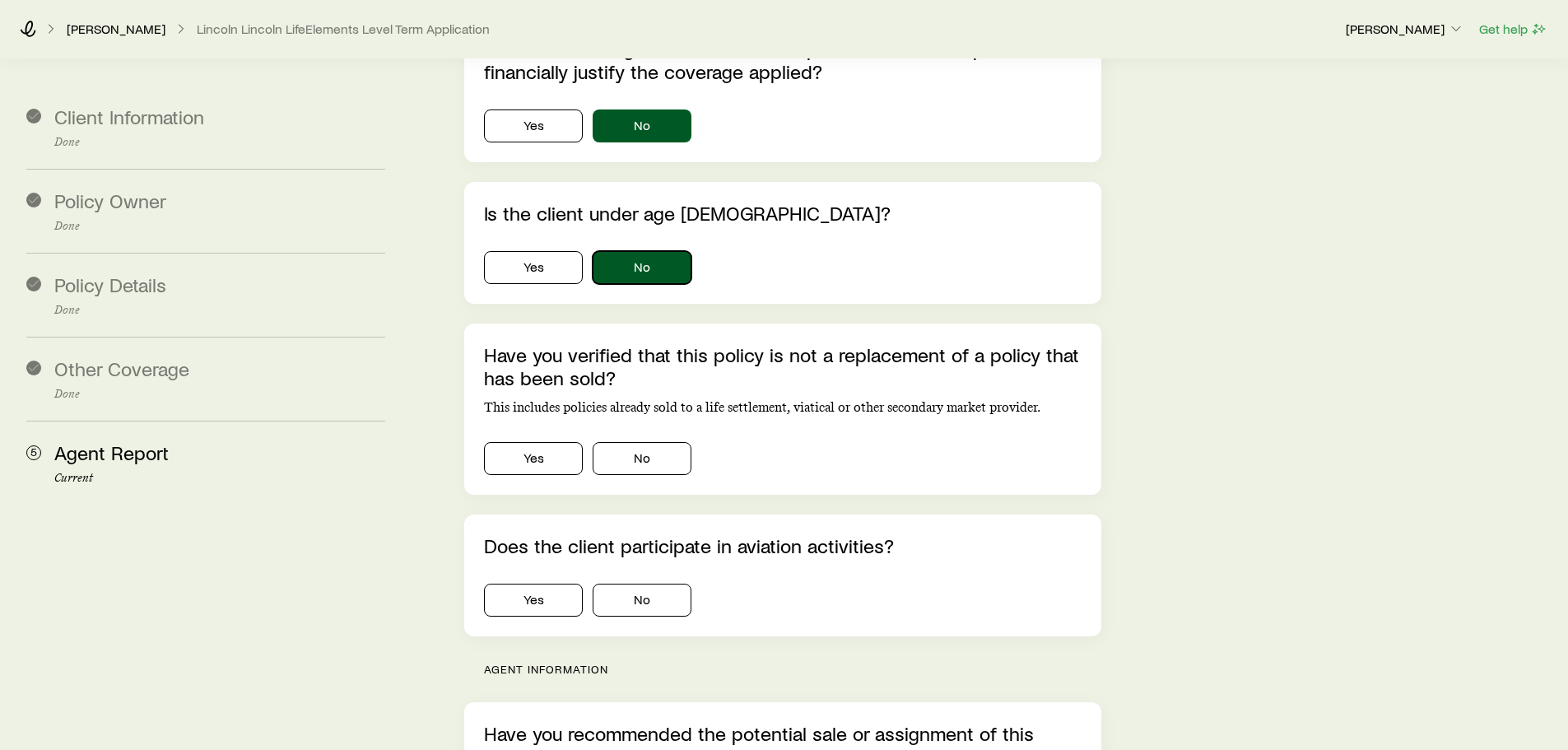
scroll to position [1482, 0]
click at [554, 441] on button "Yes" at bounding box center [533, 458] width 99 height 33
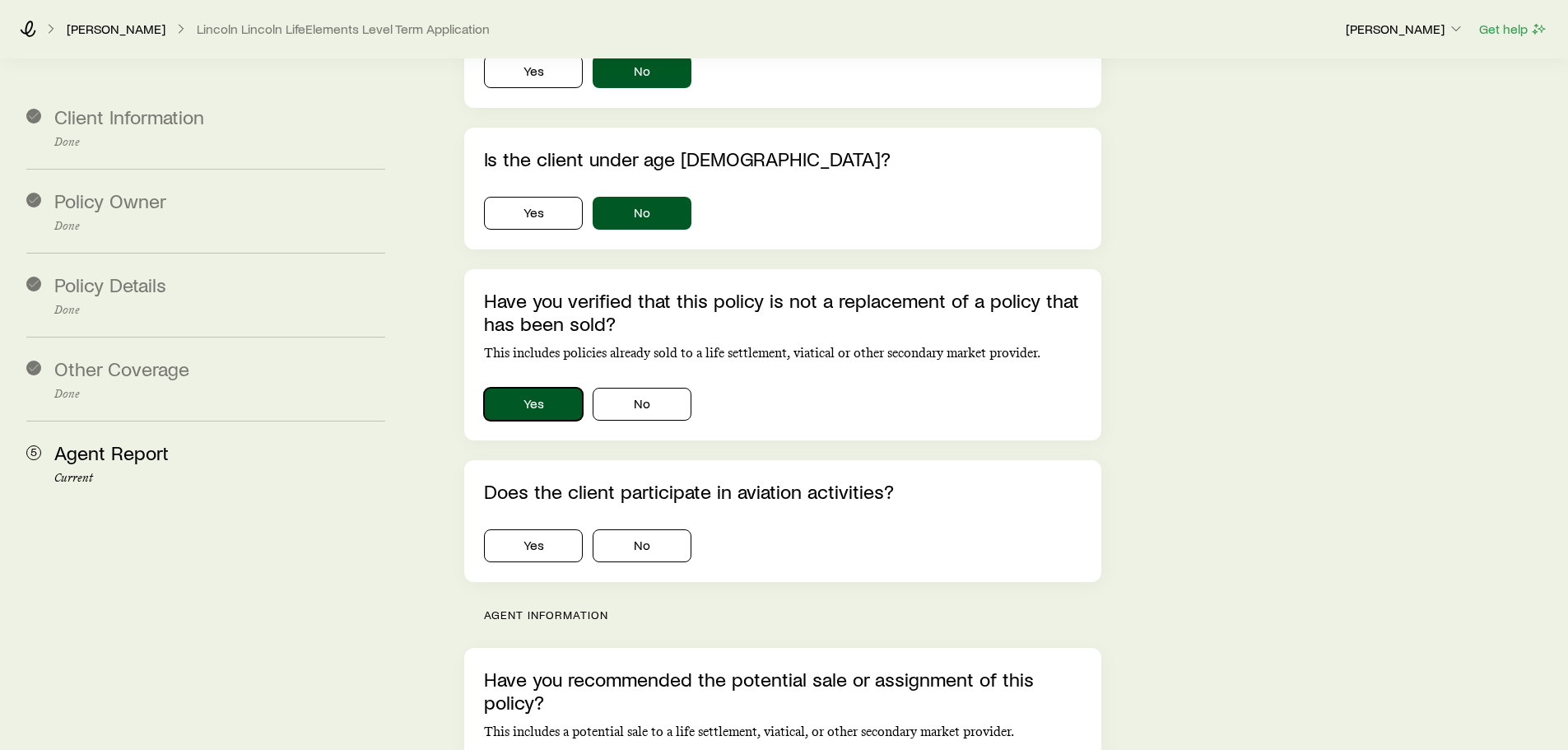
scroll to position [1646, 0]
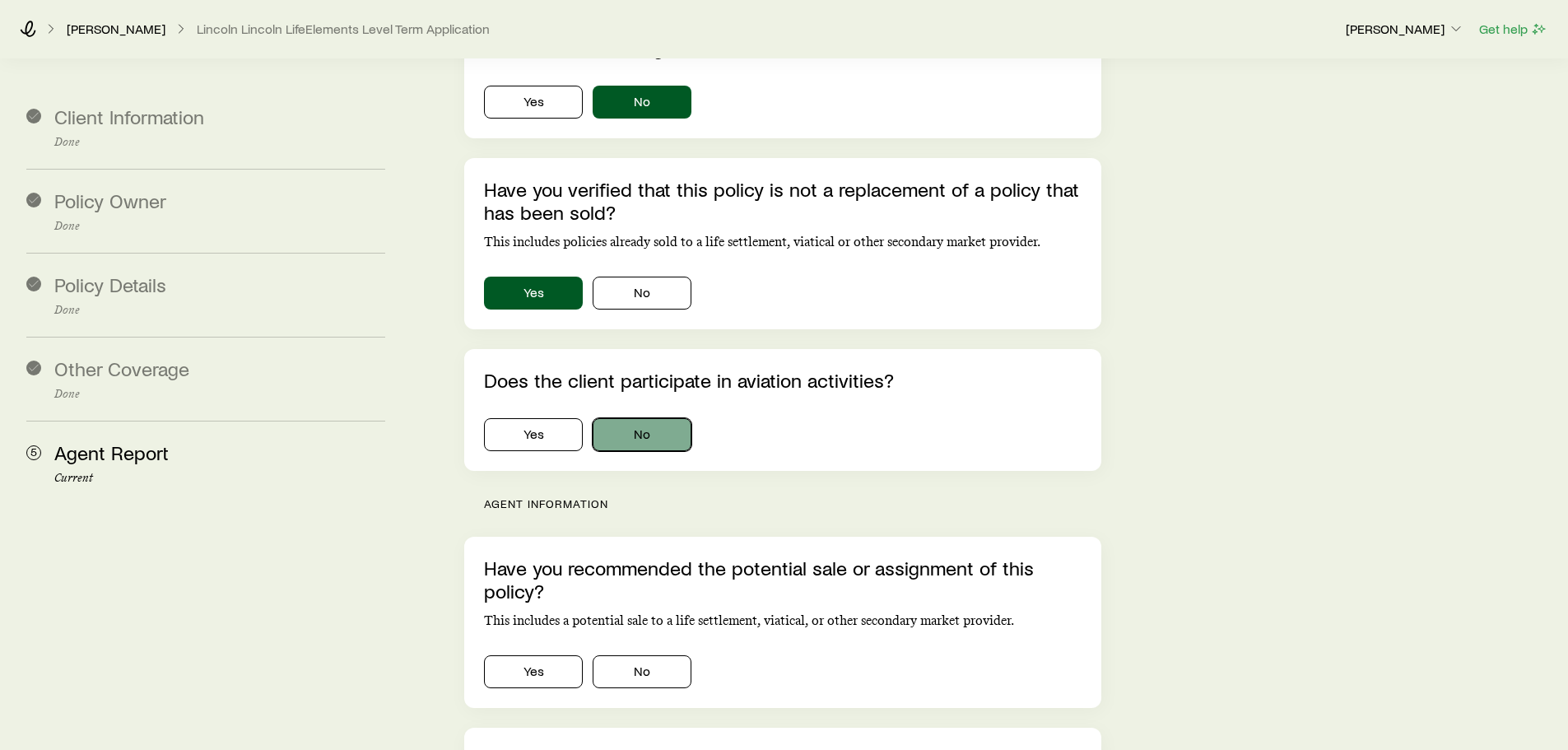
click at [643, 418] on button "No" at bounding box center [642, 434] width 99 height 33
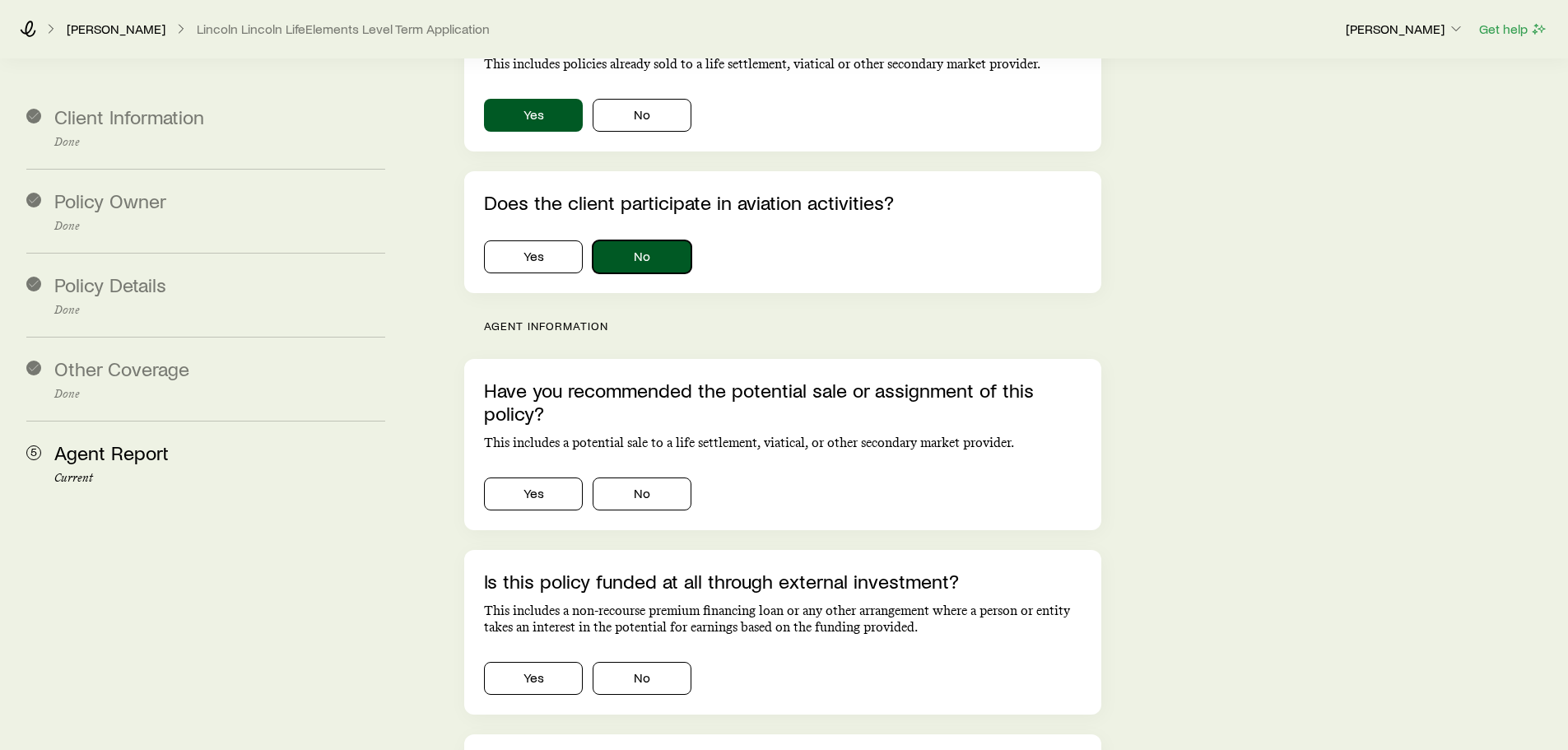
scroll to position [1893, 0]
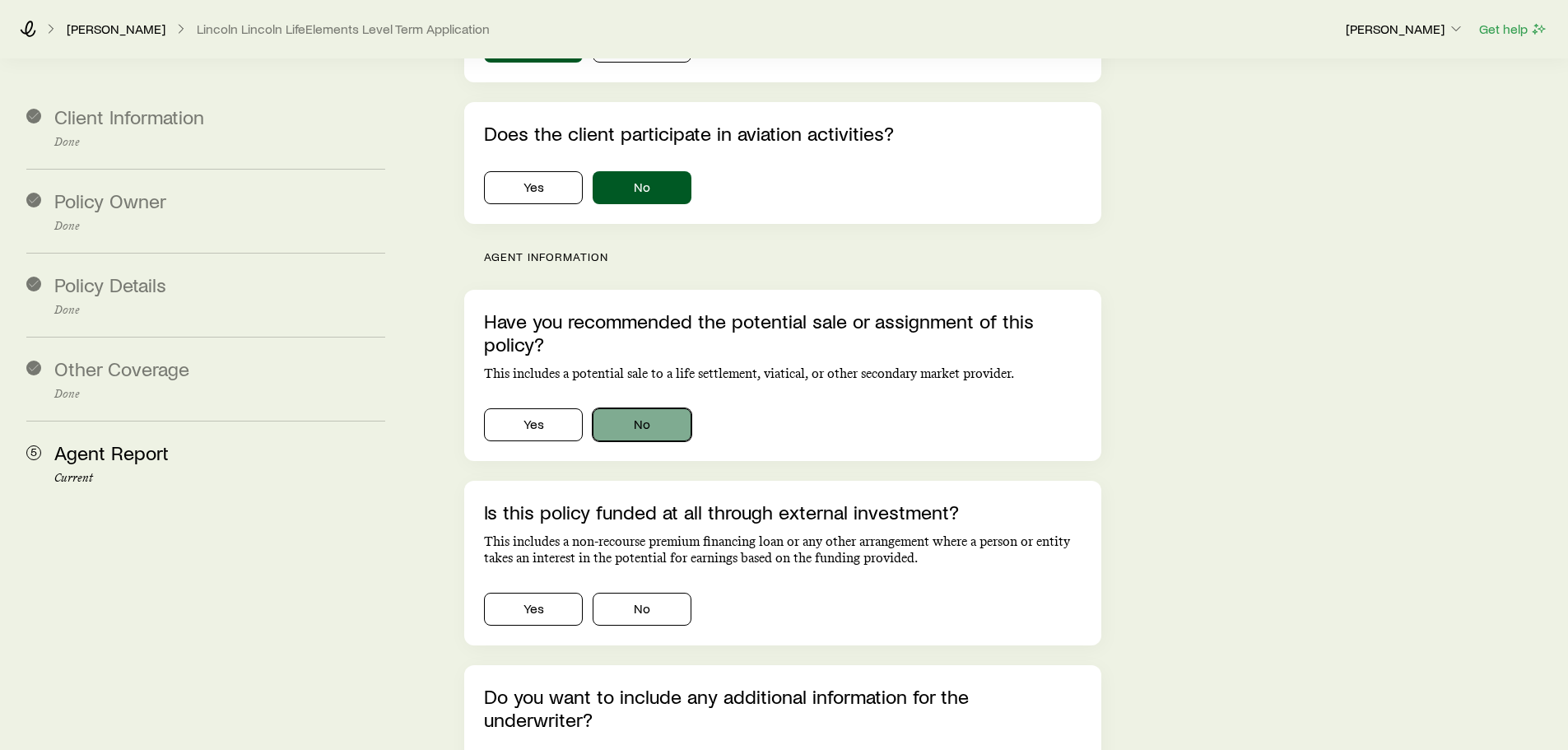
click at [633, 409] on button "No" at bounding box center [642, 425] width 99 height 33
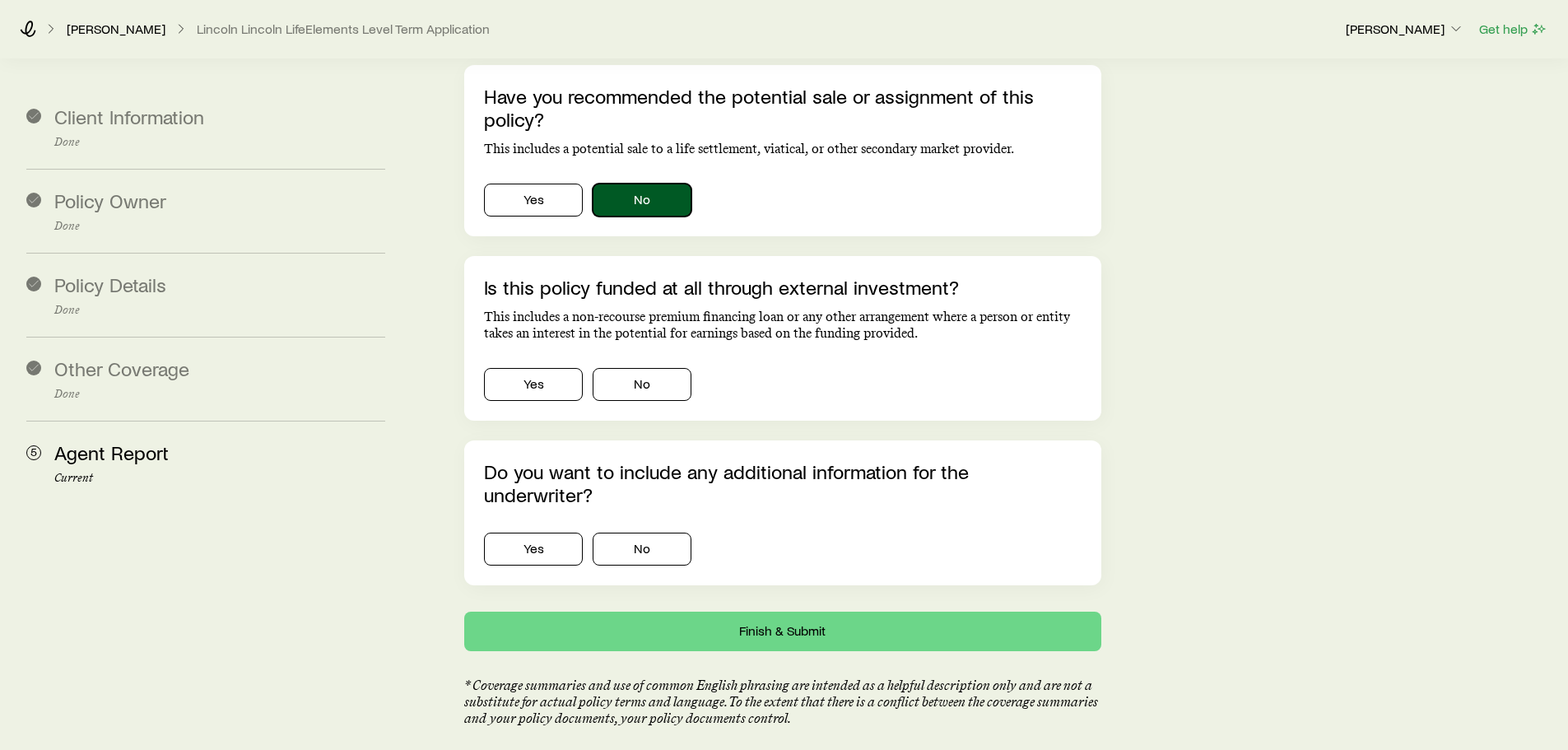
scroll to position [2119, 0]
click at [624, 367] on button "No" at bounding box center [642, 384] width 99 height 33
click at [649, 532] on button "No" at bounding box center [642, 548] width 99 height 33
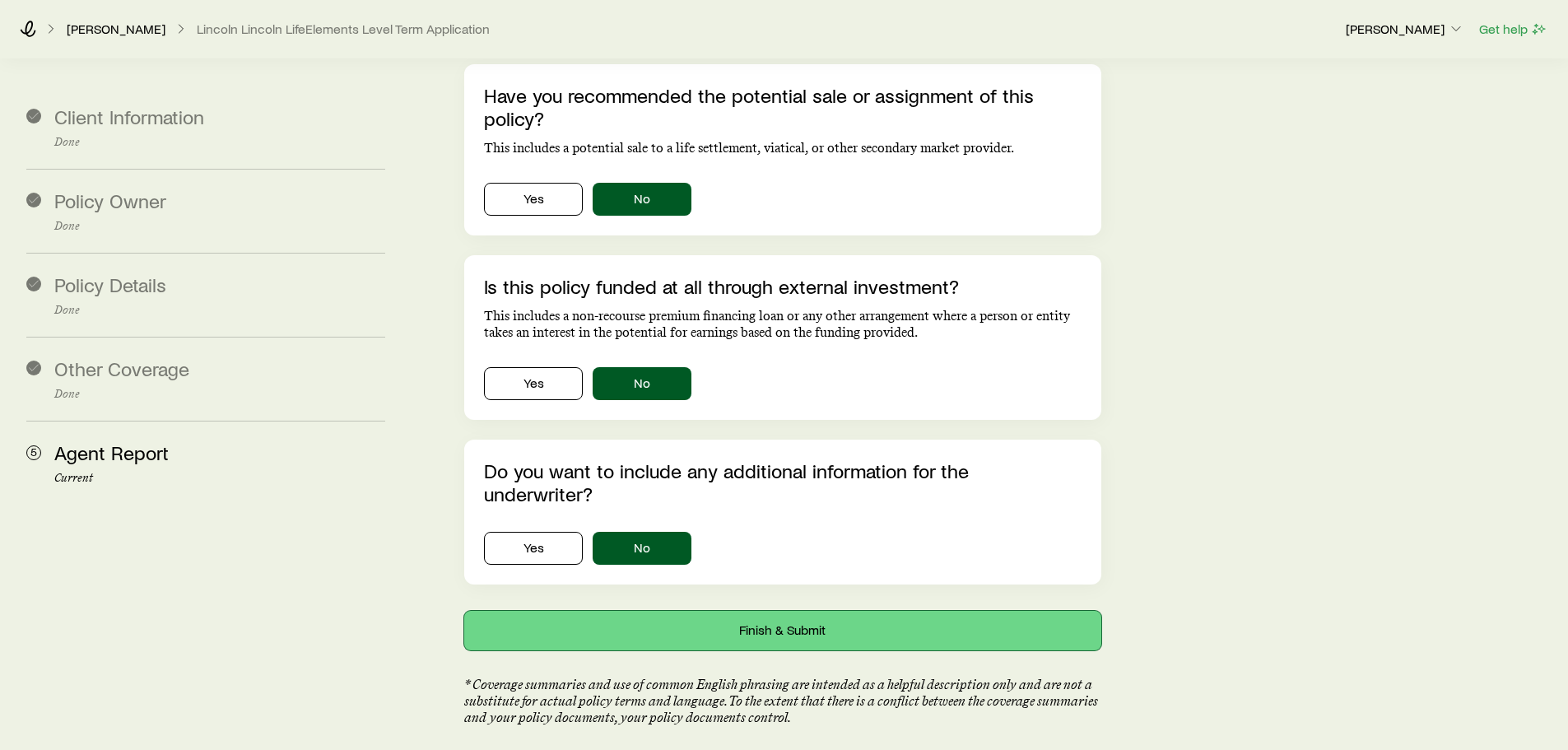
click at [777, 611] on button "Finish & Submit" at bounding box center [783, 630] width 636 height 40
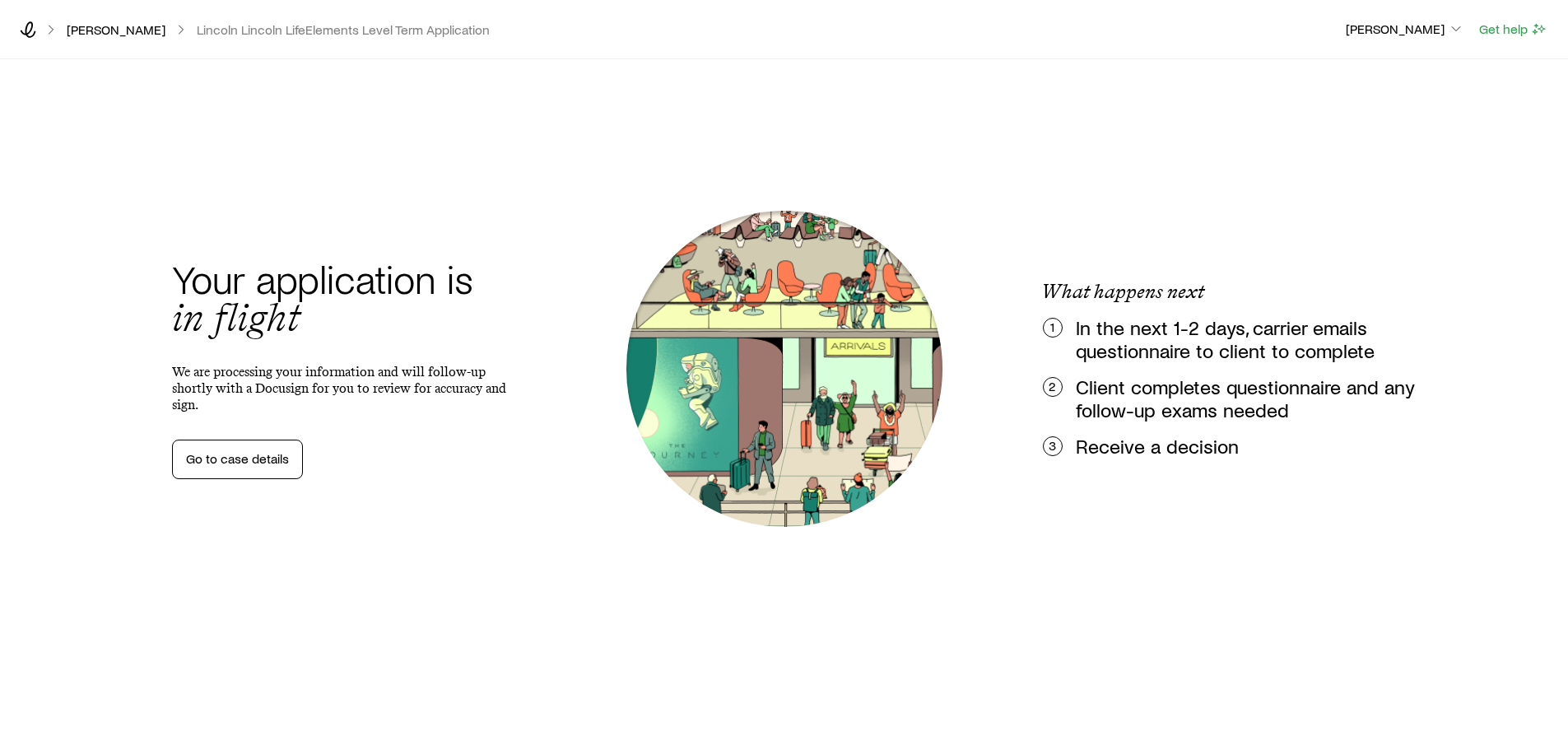
scroll to position [0, 0]
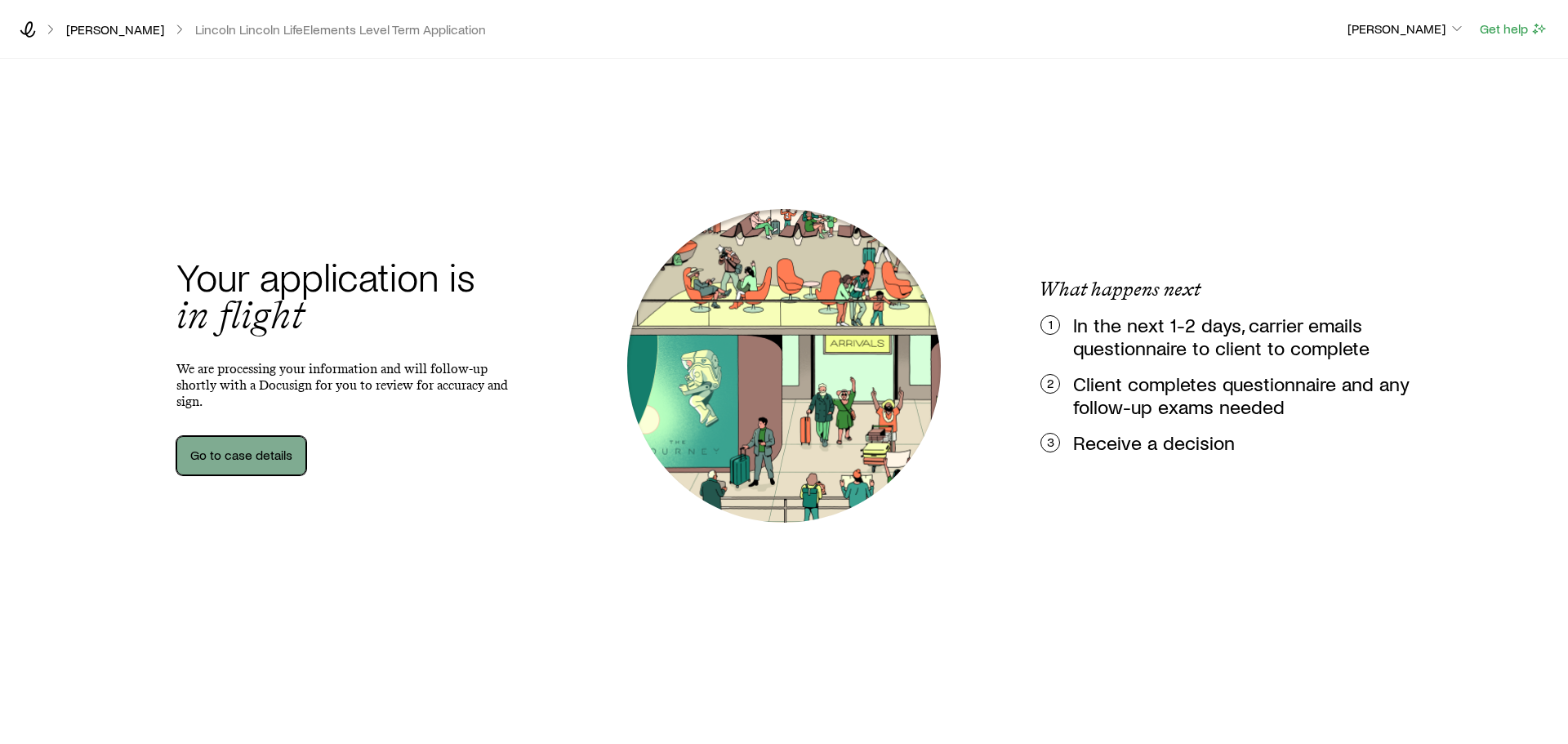
click at [249, 448] on link "Go to case details" at bounding box center [241, 456] width 130 height 39
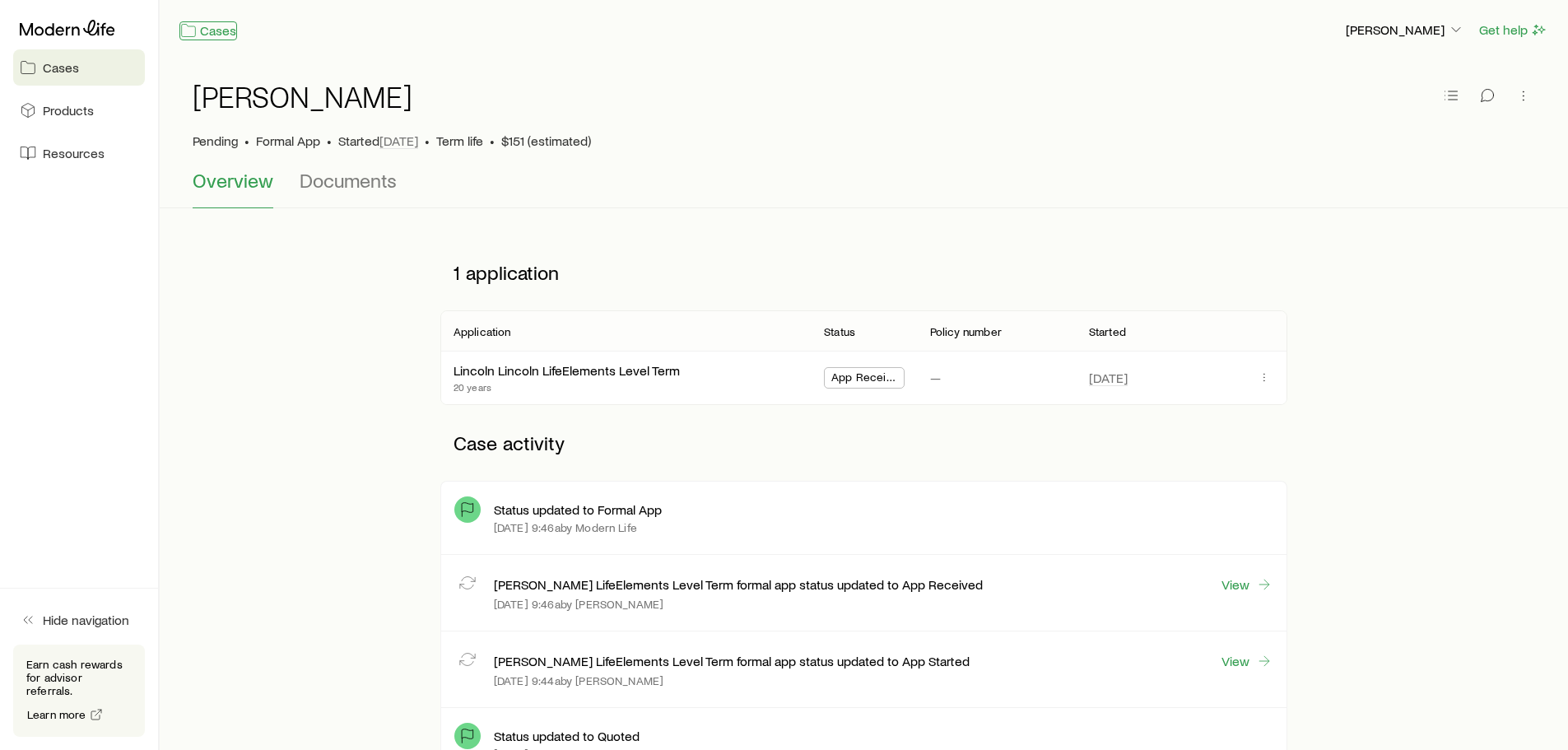
click at [215, 32] on link "Cases" at bounding box center [208, 31] width 58 height 19
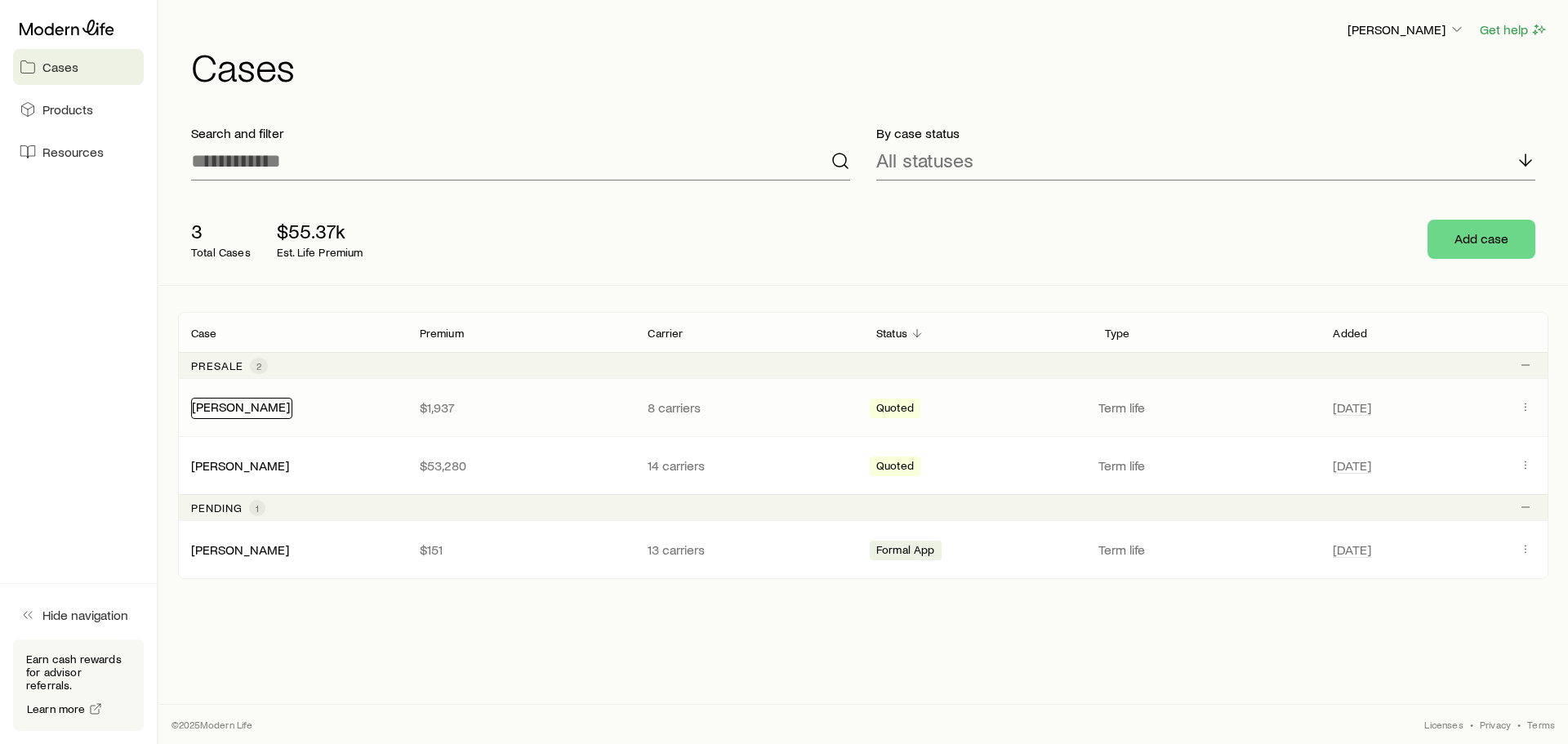
click at [249, 409] on link "[PERSON_NAME]" at bounding box center [241, 406] width 98 height 15
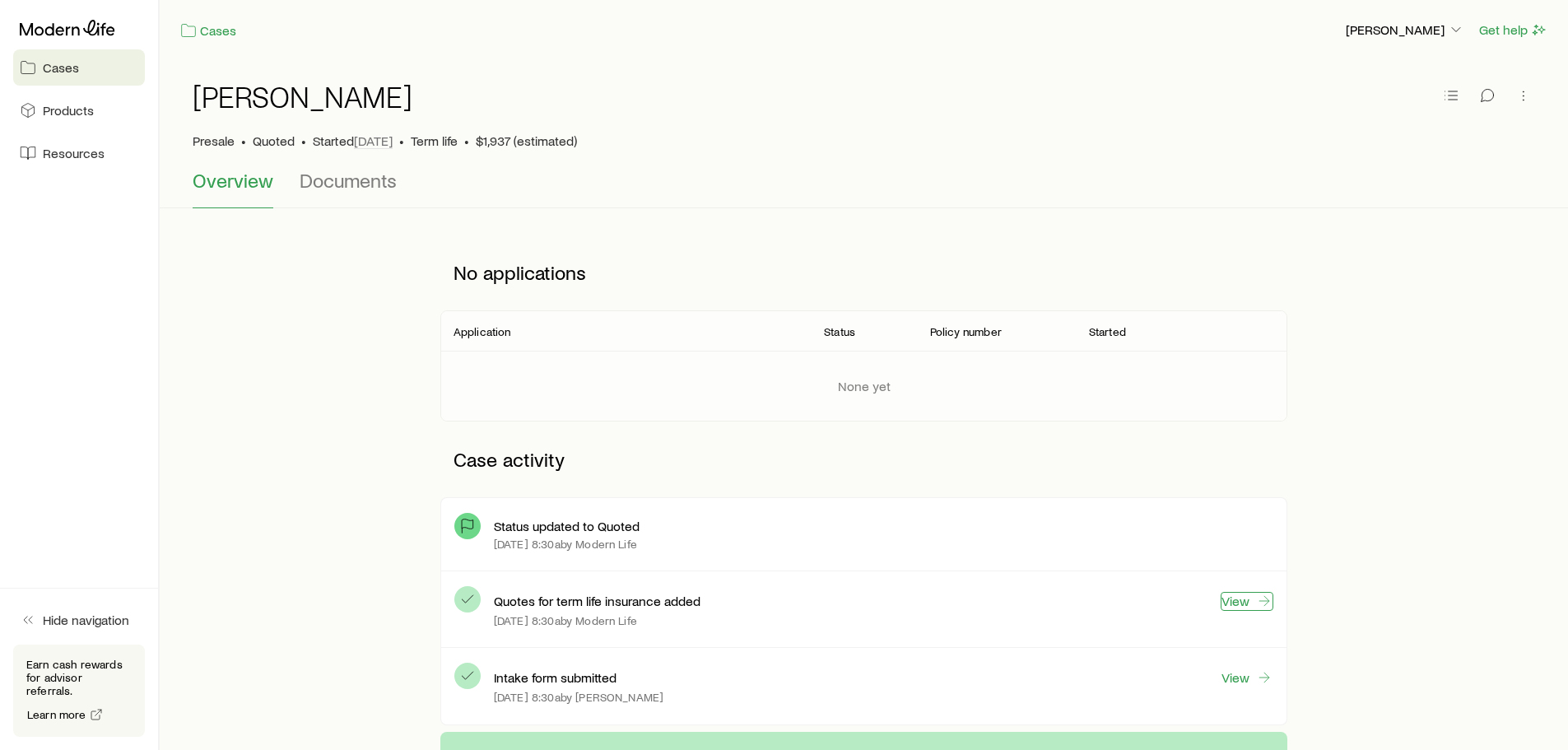
click at [1236, 600] on link "View" at bounding box center [1246, 601] width 52 height 19
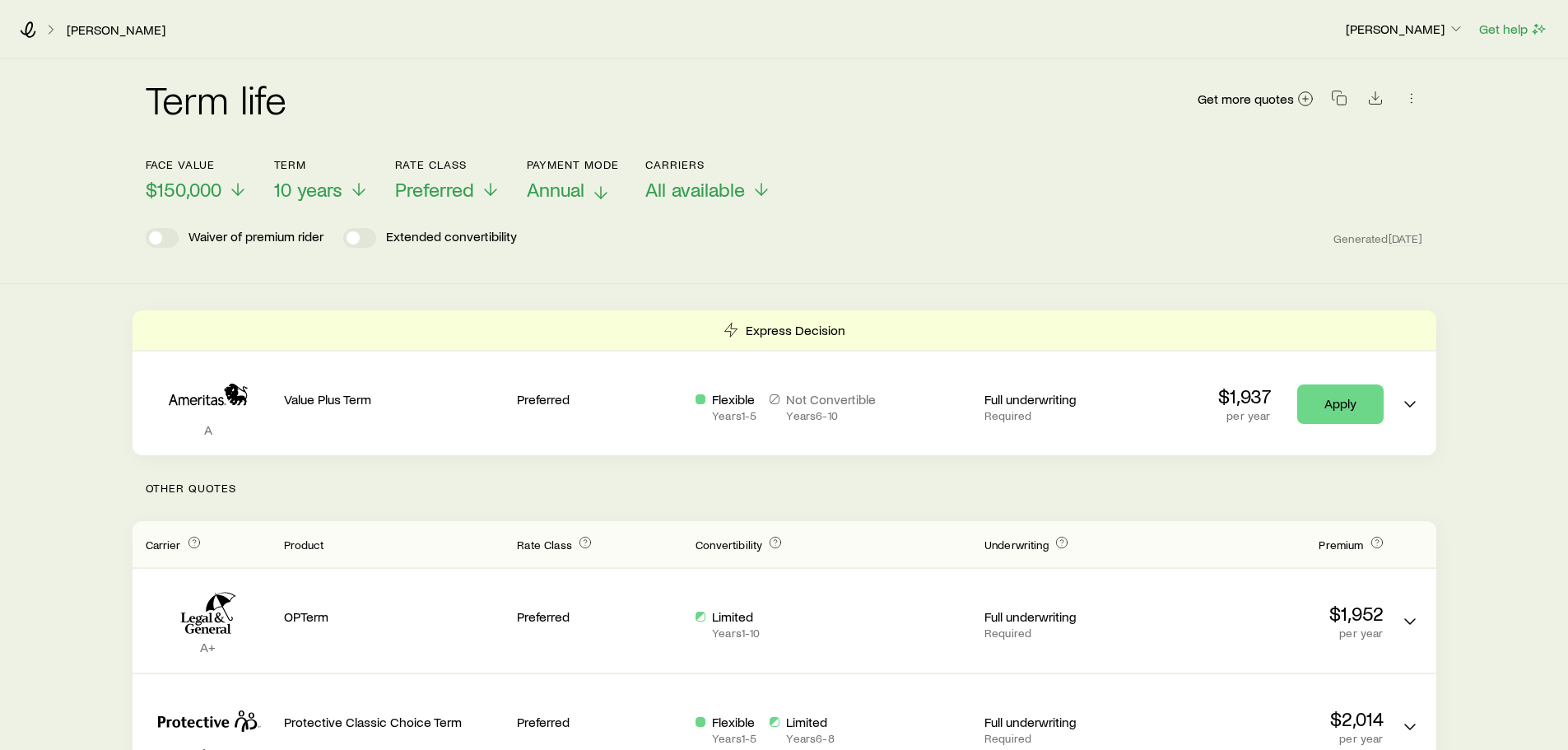
click at [593, 185] on icon at bounding box center [600, 192] width 20 height 20
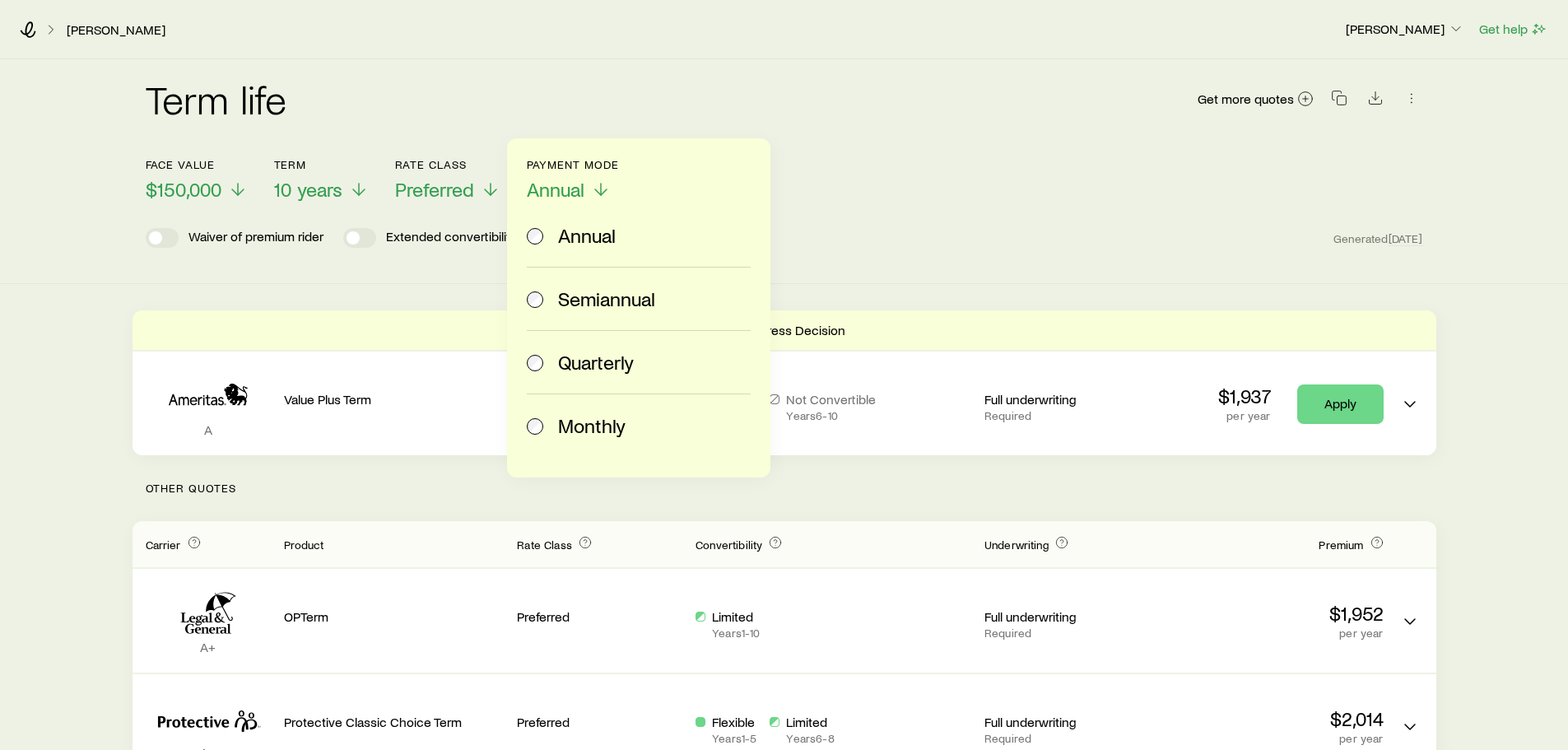
click at [589, 425] on span "Monthly" at bounding box center [592, 425] width 67 height 23
